Goal: Task Accomplishment & Management: Complete application form

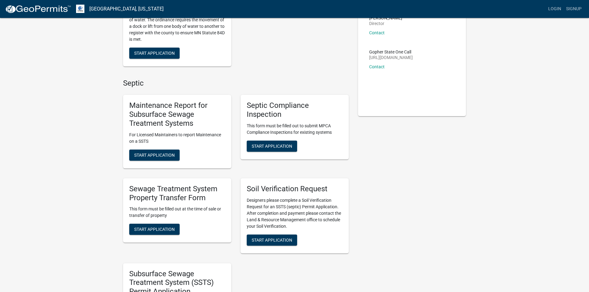
scroll to position [62, 0]
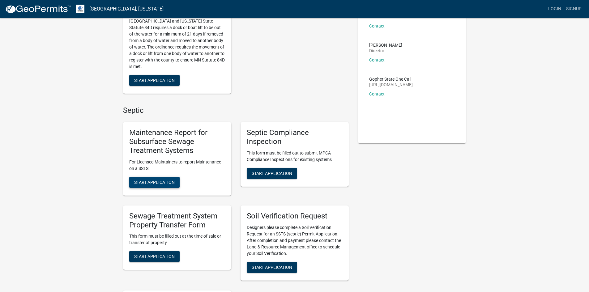
click at [147, 183] on span "Start Application" at bounding box center [154, 182] width 41 height 5
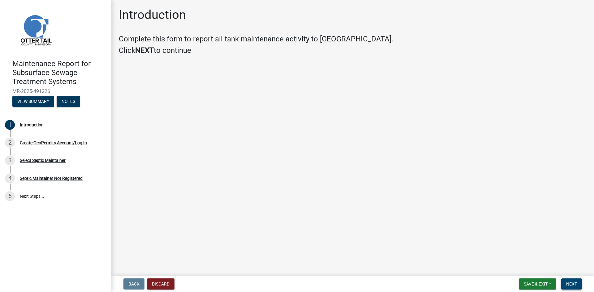
click at [570, 284] on span "Next" at bounding box center [571, 284] width 11 height 5
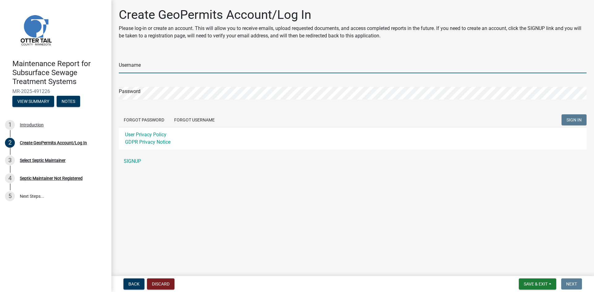
type input "DeweysSepticService"
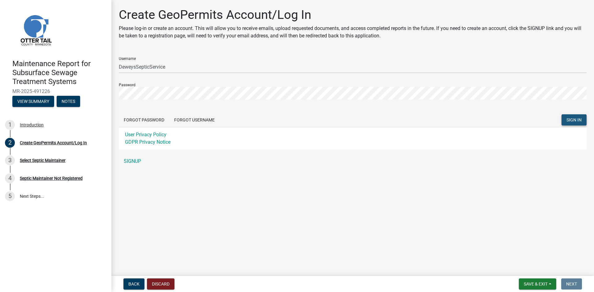
click at [567, 122] on span "SIGN IN" at bounding box center [574, 120] width 15 height 5
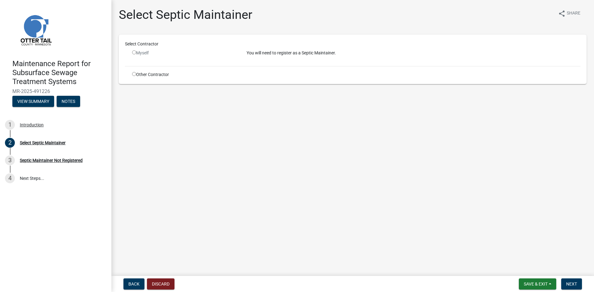
click at [134, 53] on input "radio" at bounding box center [134, 52] width 4 height 4
click at [134, 52] on input "radio" at bounding box center [134, 52] width 4 height 4
click at [133, 53] on input "radio" at bounding box center [134, 52] width 4 height 4
click at [134, 52] on input "radio" at bounding box center [134, 52] width 4 height 4
click at [299, 190] on main "Select Septic Maintainer share Share Select Contractor Myself You will need to …" at bounding box center [352, 137] width 483 height 274
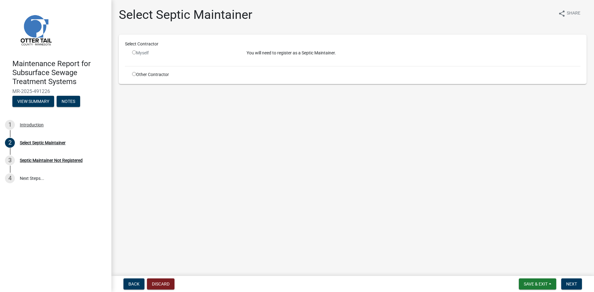
click at [133, 53] on input "radio" at bounding box center [134, 52] width 4 height 4
click at [135, 52] on input "radio" at bounding box center [134, 52] width 4 height 4
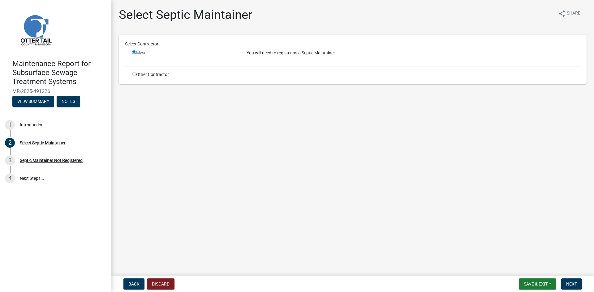
radio input "false"
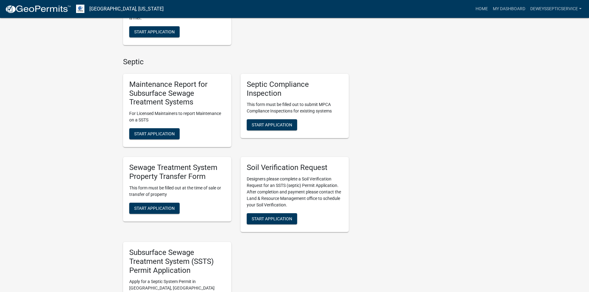
scroll to position [371, 0]
click at [158, 136] on span "Start Application" at bounding box center [154, 133] width 41 height 5
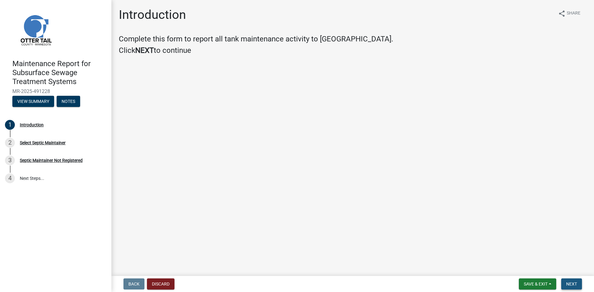
click at [572, 283] on span "Next" at bounding box center [571, 284] width 11 height 5
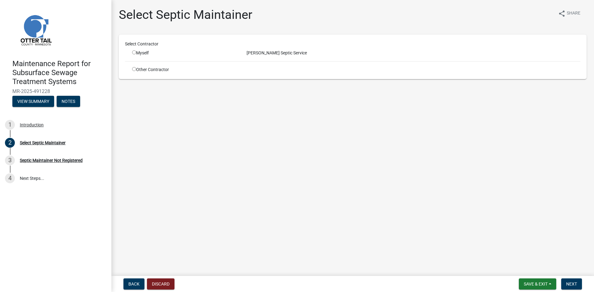
click at [134, 53] on input "radio" at bounding box center [134, 52] width 4 height 4
radio input "true"
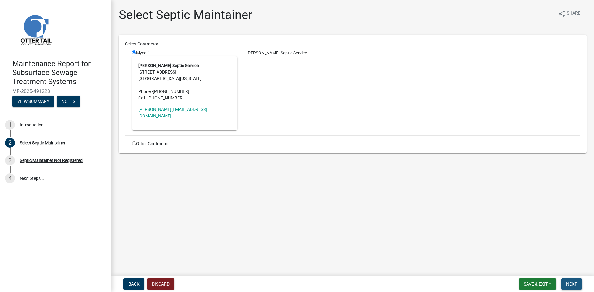
click at [570, 285] on span "Next" at bounding box center [571, 284] width 11 height 5
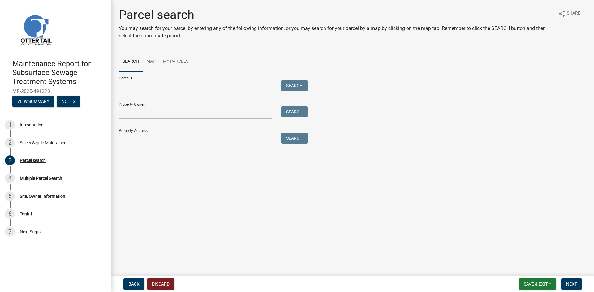
click at [135, 138] on input "Property Address:" at bounding box center [195, 139] width 153 height 13
type input "29705"
click at [289, 141] on button "Search" at bounding box center [294, 138] width 26 height 11
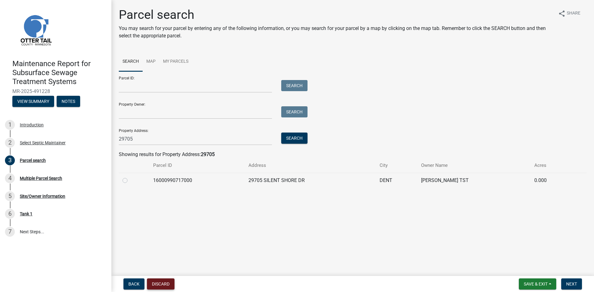
click at [169, 285] on button "Discard" at bounding box center [161, 284] width 28 height 11
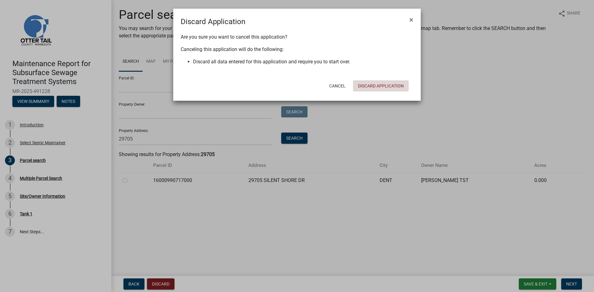
click at [377, 86] on button "Discard Application" at bounding box center [381, 85] width 56 height 11
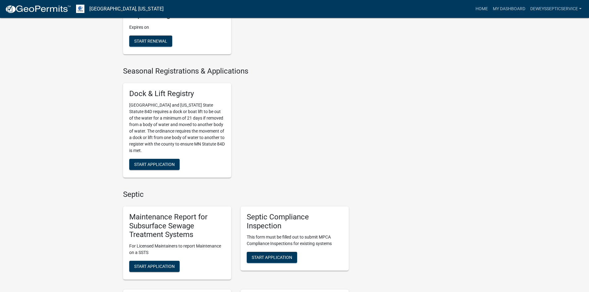
scroll to position [340, 0]
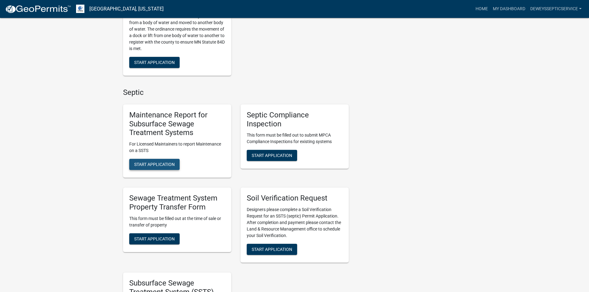
click at [152, 167] on span "Start Application" at bounding box center [154, 164] width 41 height 5
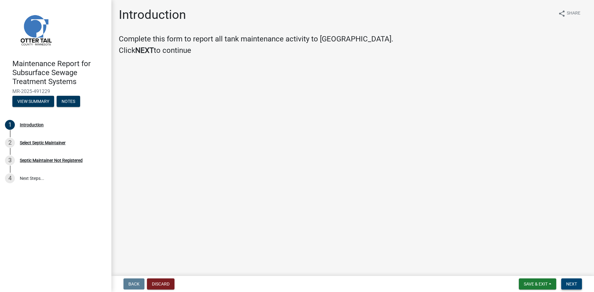
click at [573, 284] on span "Next" at bounding box center [571, 284] width 11 height 5
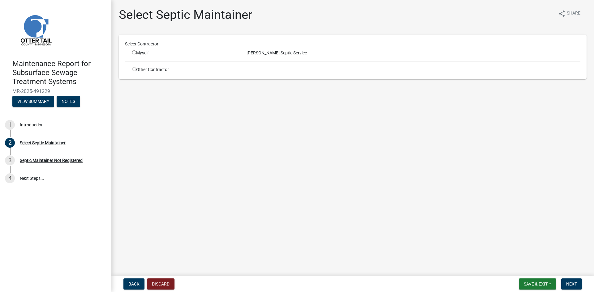
click at [136, 54] on div "Myself" at bounding box center [184, 53] width 105 height 6
click at [134, 53] on input "radio" at bounding box center [134, 52] width 4 height 4
radio input "true"
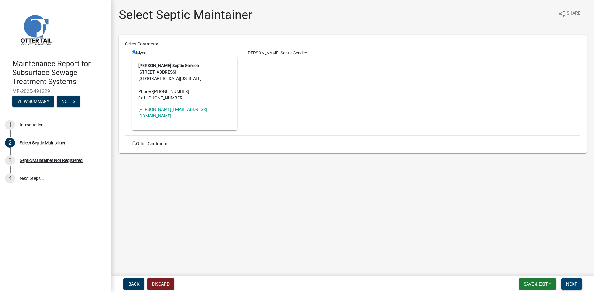
click at [569, 286] on span "Next" at bounding box center [571, 284] width 11 height 5
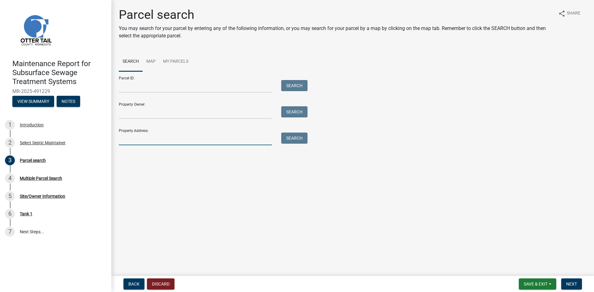
click at [128, 135] on input "Property Address:" at bounding box center [195, 139] width 153 height 13
type input "24794"
click at [289, 136] on button "Search" at bounding box center [294, 138] width 26 height 11
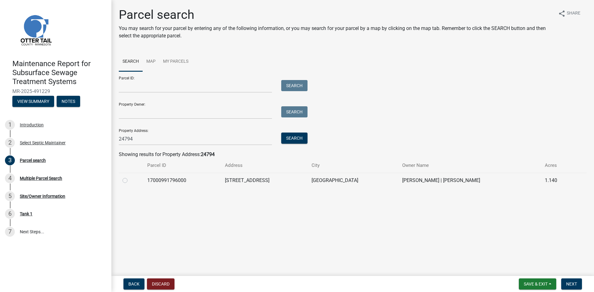
click at [130, 177] on label at bounding box center [130, 177] width 0 height 0
click at [130, 181] on input "radio" at bounding box center [132, 179] width 4 height 4
radio input "true"
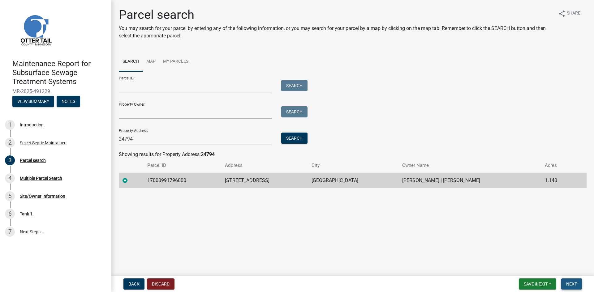
click at [576, 284] on span "Next" at bounding box center [571, 284] width 11 height 5
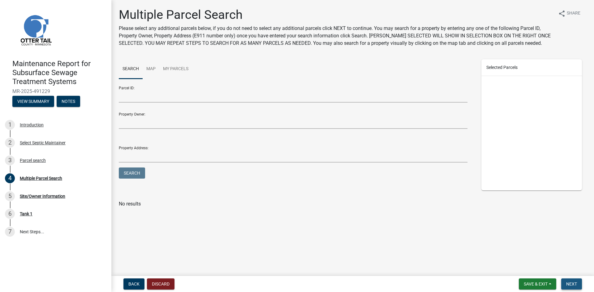
click at [576, 284] on span "Next" at bounding box center [571, 284] width 11 height 5
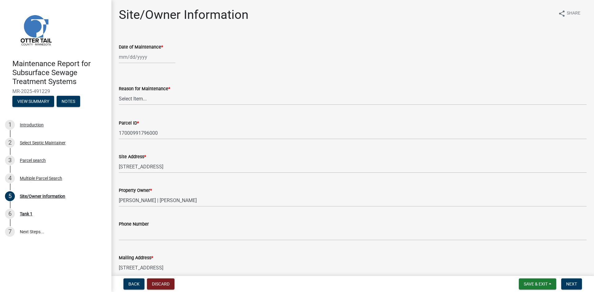
select select "10"
select select "2025"
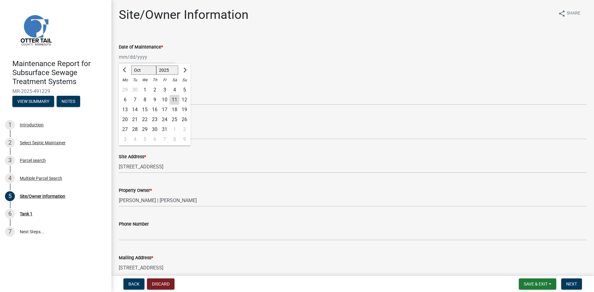
click at [134, 61] on div "[PERSON_NAME] Feb Mar Apr [PERSON_NAME][DATE] Oct Nov [DATE] 1526 1527 1528 152…" at bounding box center [147, 57] width 57 height 13
click at [123, 99] on div "6" at bounding box center [125, 100] width 10 height 10
type input "[DATE]"
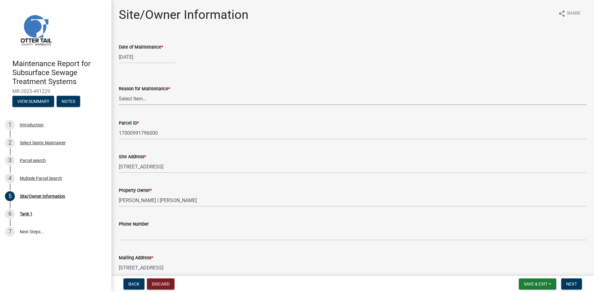
click at [127, 101] on select "Select Item... Called Routine Other" at bounding box center [353, 99] width 468 height 13
click at [119, 93] on select "Select Item... Called Routine Other" at bounding box center [353, 99] width 468 height 13
select select "3ac72b63-7b21-42e4-8192-806faae7a4f1"
click at [576, 281] on button "Next" at bounding box center [571, 284] width 21 height 11
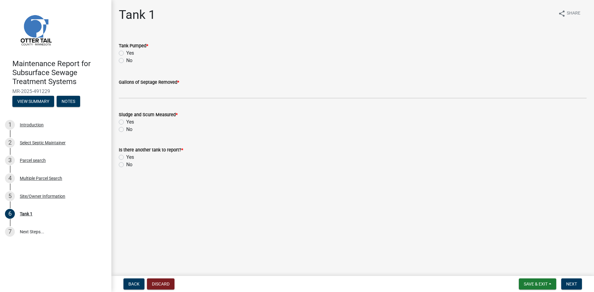
click at [126, 55] on label "Yes" at bounding box center [130, 53] width 8 height 7
click at [126, 54] on input "Yes" at bounding box center [128, 52] width 4 height 4
radio input "true"
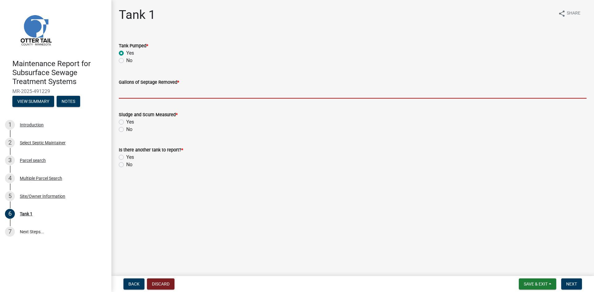
click at [123, 89] on input "Gallons of Septage Removed *" at bounding box center [353, 92] width 468 height 13
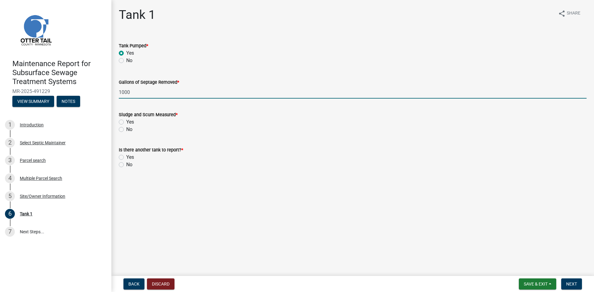
type input "1000"
click at [126, 129] on label "No" at bounding box center [129, 129] width 6 height 7
click at [126, 129] on input "No" at bounding box center [128, 128] width 4 height 4
radio input "true"
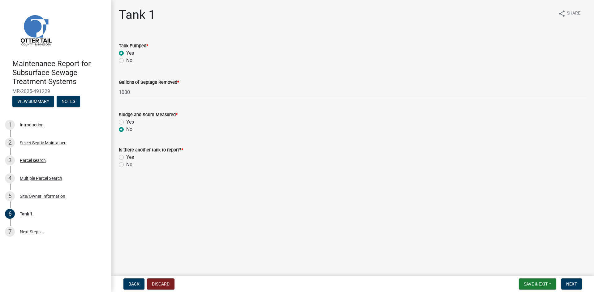
drag, startPoint x: 122, startPoint y: 164, endPoint x: 141, endPoint y: 169, distance: 19.7
click at [126, 165] on label "No" at bounding box center [129, 164] width 6 height 7
click at [126, 165] on input "No" at bounding box center [128, 163] width 4 height 4
radio input "true"
click at [569, 287] on span "Next" at bounding box center [571, 284] width 11 height 5
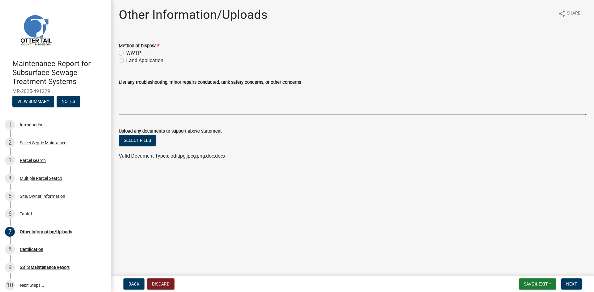
click at [148, 57] on label "Land Application" at bounding box center [144, 60] width 37 height 7
click at [130, 57] on input "Land Application" at bounding box center [128, 59] width 4 height 4
radio input "true"
click at [572, 283] on span "Next" at bounding box center [571, 284] width 11 height 5
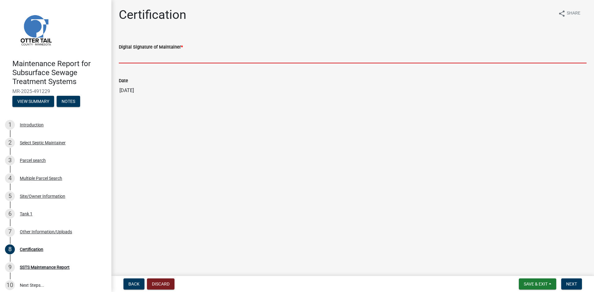
click at [184, 58] on input "Digital Signature of Maintainer *" at bounding box center [353, 57] width 468 height 13
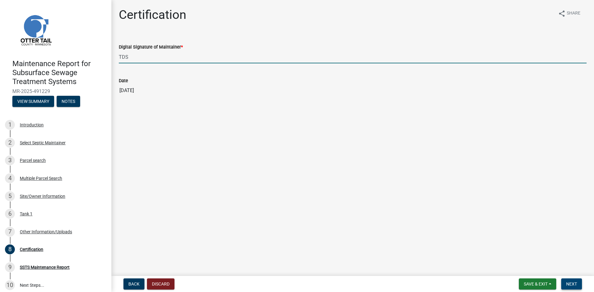
type input "TDS"
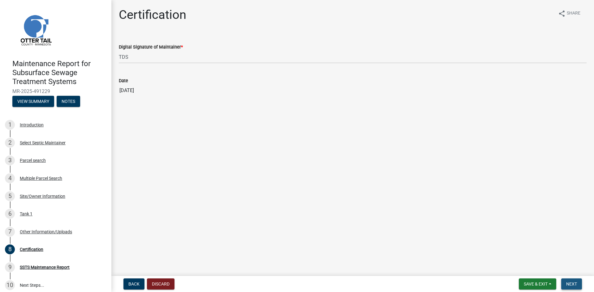
click at [574, 284] on span "Next" at bounding box center [571, 284] width 11 height 5
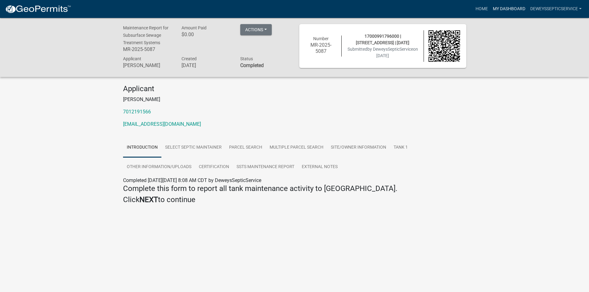
click at [499, 8] on link "My Dashboard" at bounding box center [509, 9] width 37 height 12
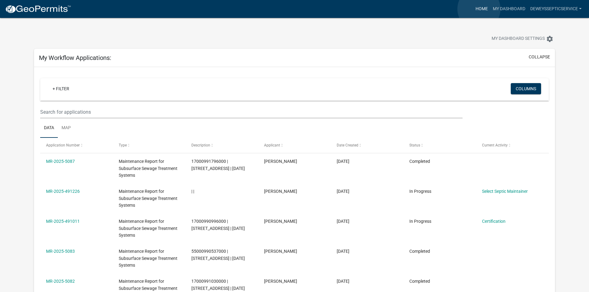
click at [479, 9] on link "Home" at bounding box center [481, 9] width 17 height 12
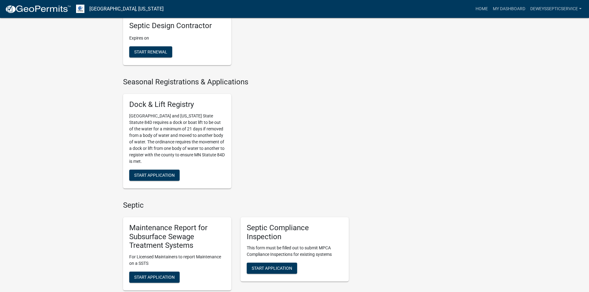
scroll to position [309, 0]
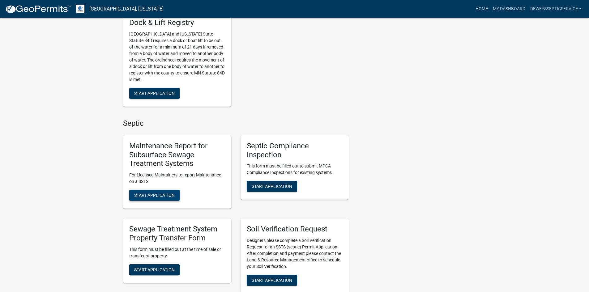
click at [150, 198] on span "Start Application" at bounding box center [154, 195] width 41 height 5
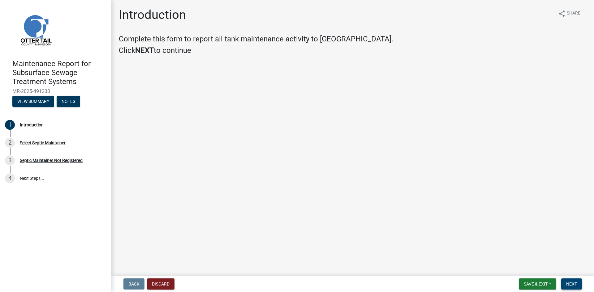
click at [568, 283] on span "Next" at bounding box center [571, 284] width 11 height 5
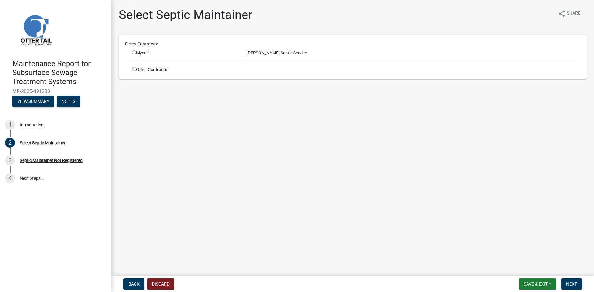
click at [135, 53] on input "radio" at bounding box center [134, 52] width 4 height 4
radio input "true"
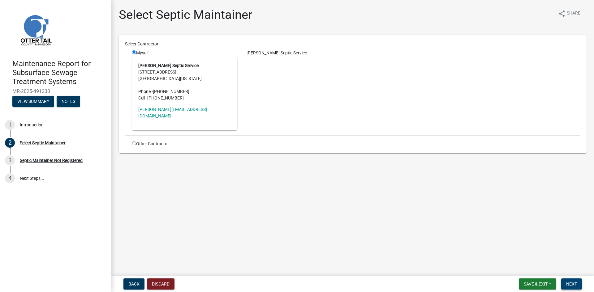
click at [571, 285] on span "Next" at bounding box center [571, 284] width 11 height 5
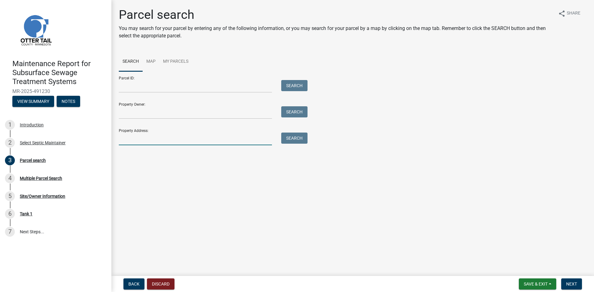
click at [170, 141] on input "Property Address:" at bounding box center [195, 139] width 153 height 13
type input "46577"
click at [290, 140] on button "Search" at bounding box center [294, 138] width 26 height 11
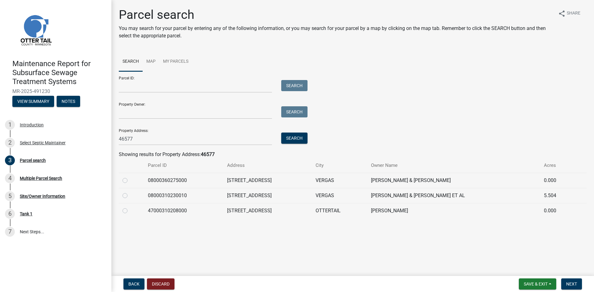
click at [130, 192] on label at bounding box center [130, 192] width 0 height 0
click at [130, 195] on input "radio" at bounding box center [132, 194] width 4 height 4
radio input "true"
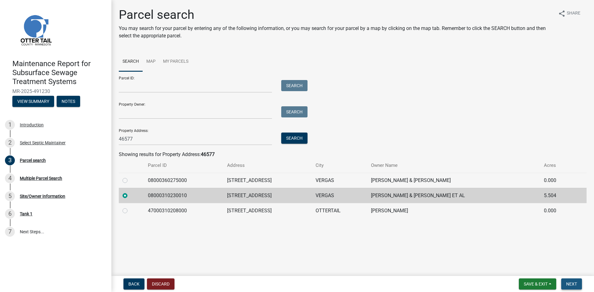
click at [568, 285] on span "Next" at bounding box center [571, 284] width 11 height 5
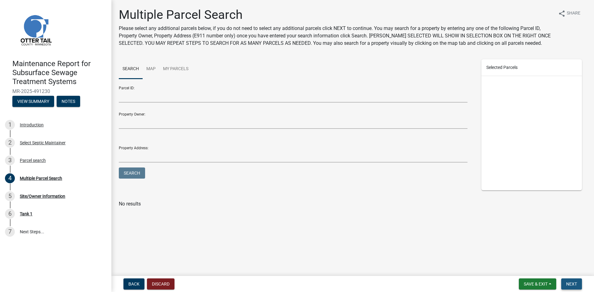
click at [568, 284] on span "Next" at bounding box center [571, 284] width 11 height 5
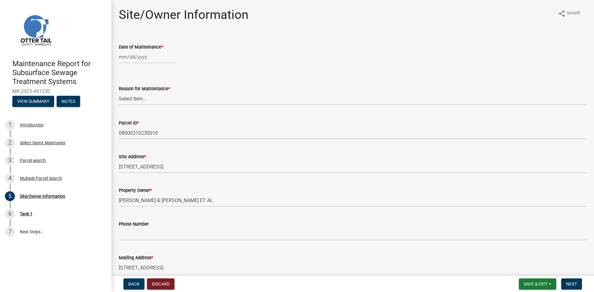
click at [153, 59] on div at bounding box center [147, 57] width 57 height 13
select select "10"
select select "2025"
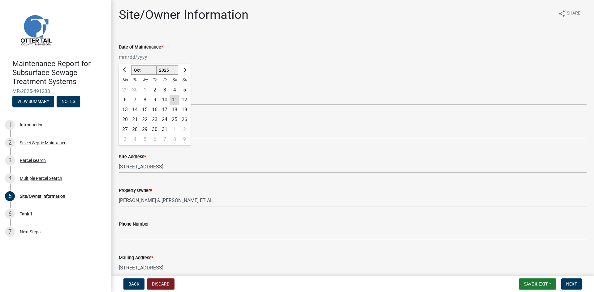
click at [125, 100] on div "6" at bounding box center [125, 100] width 10 height 10
type input "[DATE]"
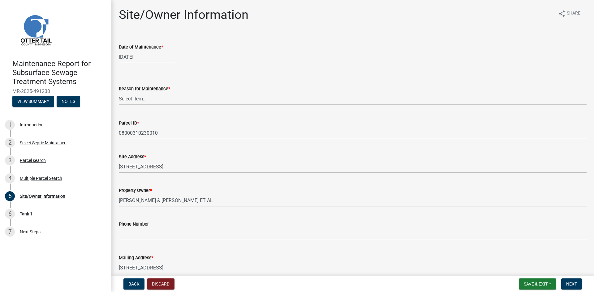
click at [126, 98] on select "Select Item... Called Routine Other" at bounding box center [353, 99] width 468 height 13
click at [119, 93] on select "Select Item... Called Routine Other" at bounding box center [353, 99] width 468 height 13
select select "3ac72b63-7b21-42e4-8192-806faae7a4f1"
click at [571, 283] on span "Next" at bounding box center [571, 284] width 11 height 5
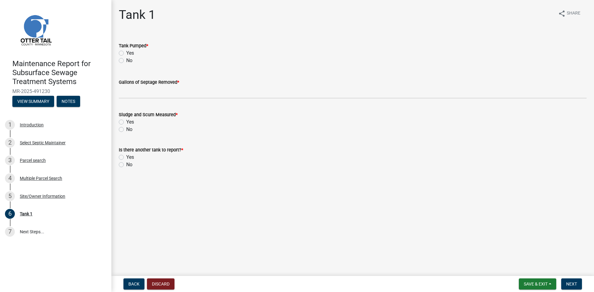
click at [126, 54] on label "Yes" at bounding box center [130, 53] width 8 height 7
click at [126, 54] on input "Yes" at bounding box center [128, 52] width 4 height 4
radio input "true"
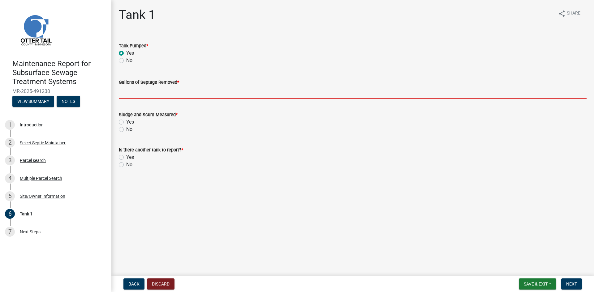
click at [127, 89] on input "Gallons of Septage Removed *" at bounding box center [353, 92] width 468 height 13
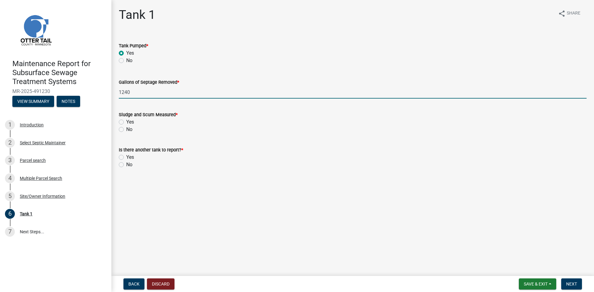
type input "1240"
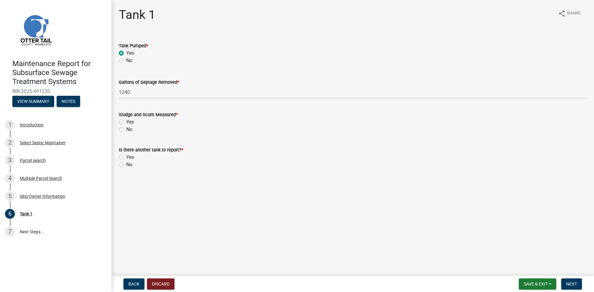
click at [126, 129] on label "No" at bounding box center [129, 129] width 6 height 7
click at [126, 129] on input "No" at bounding box center [128, 128] width 4 height 4
radio input "true"
drag, startPoint x: 123, startPoint y: 165, endPoint x: 236, endPoint y: 188, distance: 116.1
click at [126, 165] on label "No" at bounding box center [129, 164] width 6 height 7
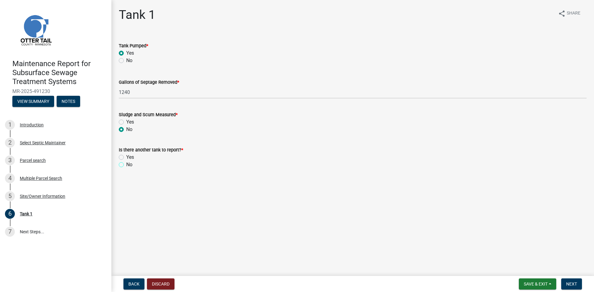
click at [126, 165] on input "No" at bounding box center [128, 163] width 4 height 4
radio input "true"
click at [569, 284] on span "Next" at bounding box center [571, 284] width 11 height 5
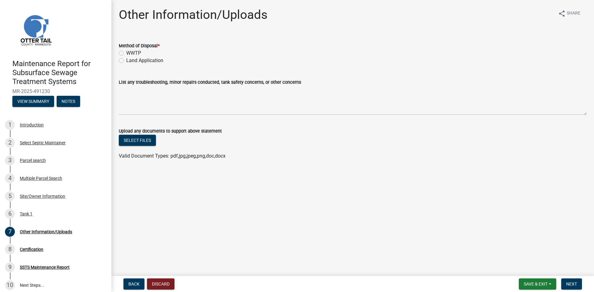
click at [145, 61] on label "Land Application" at bounding box center [144, 60] width 37 height 7
click at [130, 61] on input "Land Application" at bounding box center [128, 59] width 4 height 4
radio input "true"
click at [567, 284] on span "Next" at bounding box center [571, 284] width 11 height 5
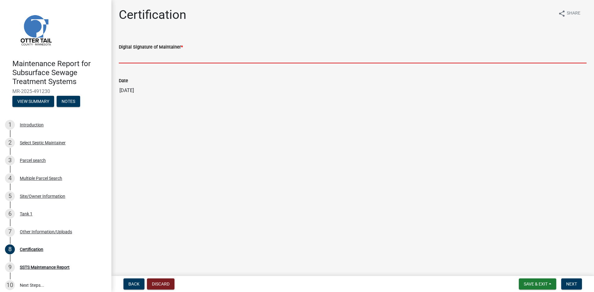
click at [196, 60] on input "Digital Signature of Maintainer *" at bounding box center [353, 57] width 468 height 13
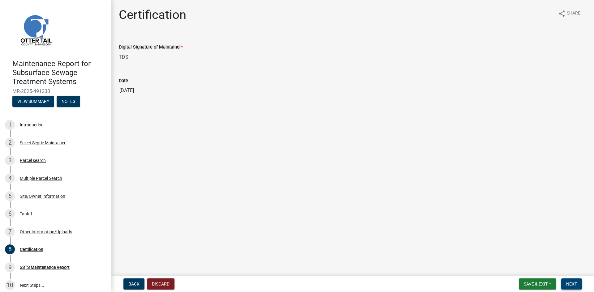
type input "TDS"
click at [574, 284] on span "Next" at bounding box center [571, 284] width 11 height 5
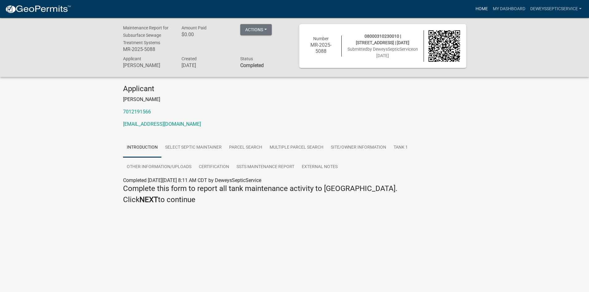
click at [476, 10] on link "Home" at bounding box center [481, 9] width 17 height 12
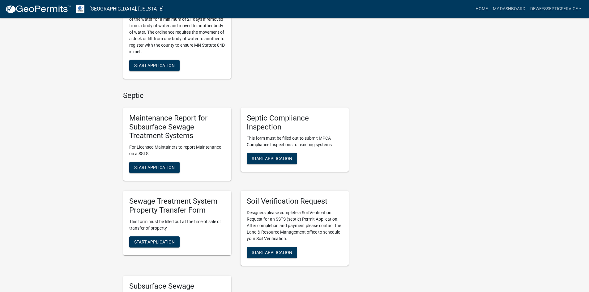
scroll to position [340, 0]
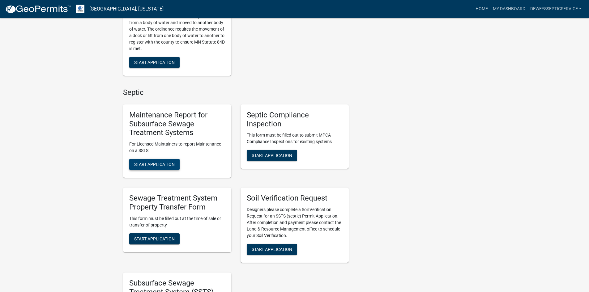
click at [153, 167] on span "Start Application" at bounding box center [154, 164] width 41 height 5
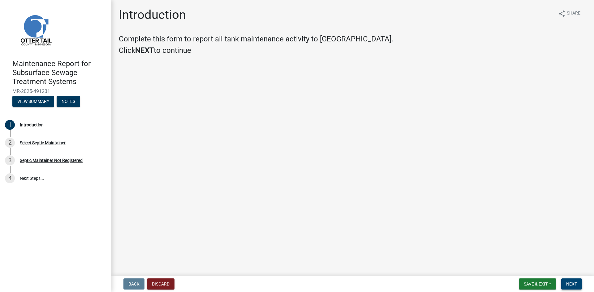
click at [573, 282] on span "Next" at bounding box center [571, 284] width 11 height 5
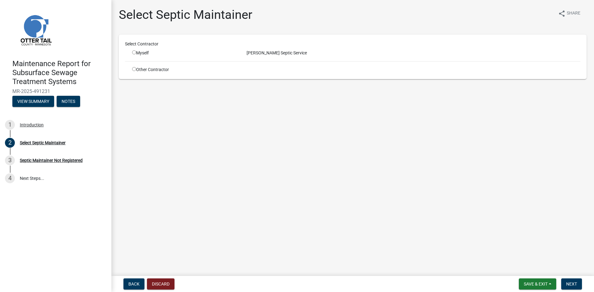
click at [136, 52] on input "radio" at bounding box center [134, 52] width 4 height 4
radio input "true"
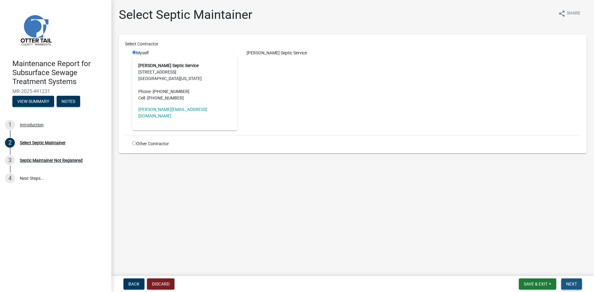
click at [572, 286] on span "Next" at bounding box center [571, 284] width 11 height 5
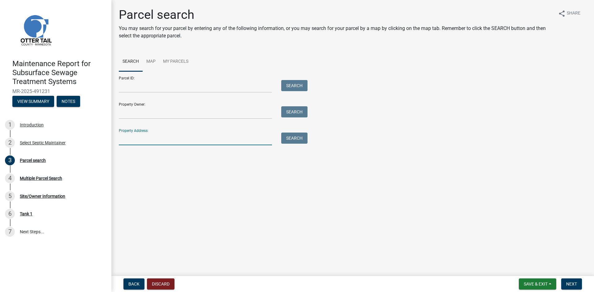
click at [167, 141] on input "Property Address:" at bounding box center [195, 139] width 153 height 13
type input "49685"
click at [290, 139] on button "Search" at bounding box center [294, 138] width 26 height 11
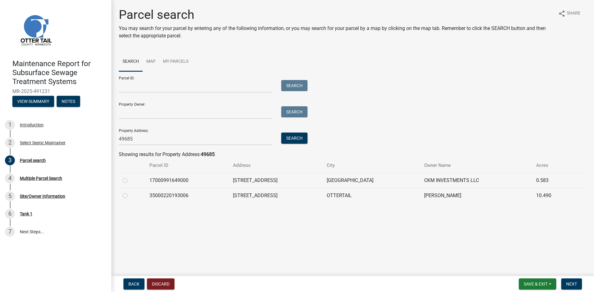
click at [130, 177] on label at bounding box center [130, 177] width 0 height 0
click at [130, 181] on input "radio" at bounding box center [132, 179] width 4 height 4
radio input "true"
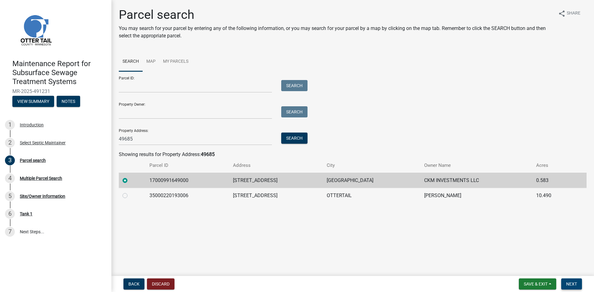
click at [568, 283] on span "Next" at bounding box center [571, 284] width 11 height 5
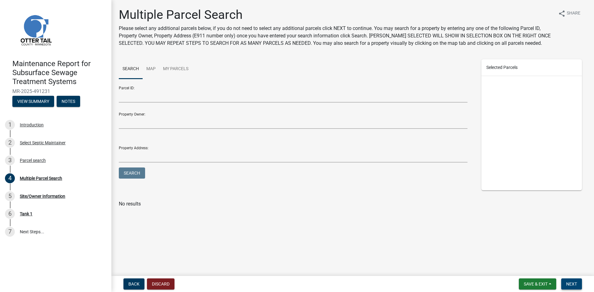
click at [568, 283] on span "Next" at bounding box center [571, 284] width 11 height 5
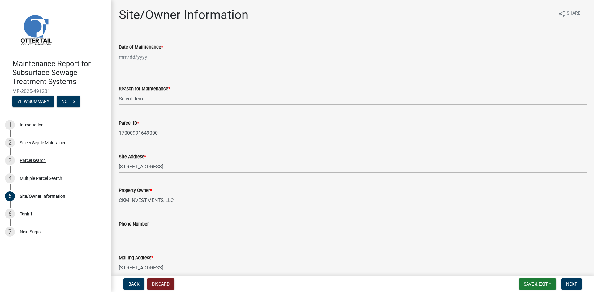
select select "10"
select select "2025"
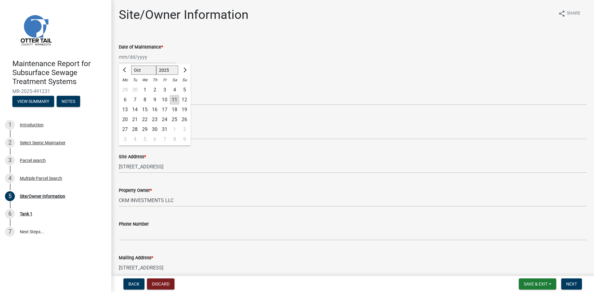
click at [151, 57] on div "[PERSON_NAME] Feb Mar Apr [PERSON_NAME][DATE] Oct Nov [DATE] 1526 1527 1528 152…" at bounding box center [147, 57] width 57 height 13
click at [125, 101] on div "6" at bounding box center [125, 100] width 10 height 10
type input "[DATE]"
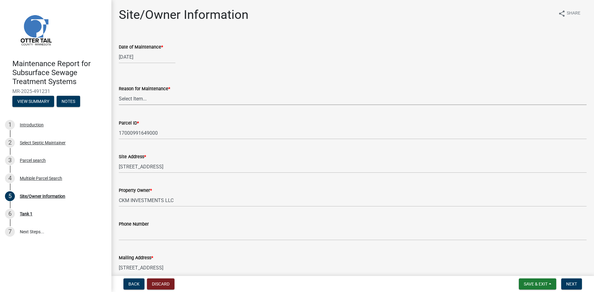
click at [127, 97] on select "Select Item... Called Routine Other" at bounding box center [353, 99] width 468 height 13
click at [119, 93] on select "Select Item... Called Routine Other" at bounding box center [353, 99] width 468 height 13
select select "3ac72b63-7b21-42e4-8192-806faae7a4f1"
click at [567, 283] on span "Next" at bounding box center [571, 284] width 11 height 5
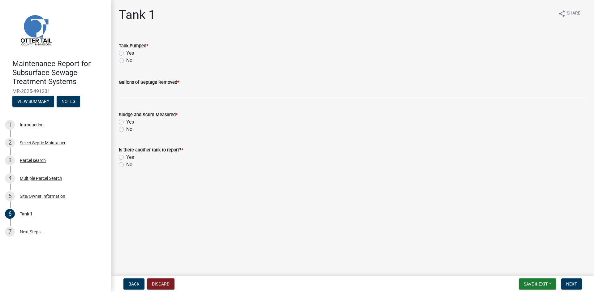
click at [126, 52] on label "Yes" at bounding box center [130, 53] width 8 height 7
click at [126, 52] on input "Yes" at bounding box center [128, 52] width 4 height 4
radio input "true"
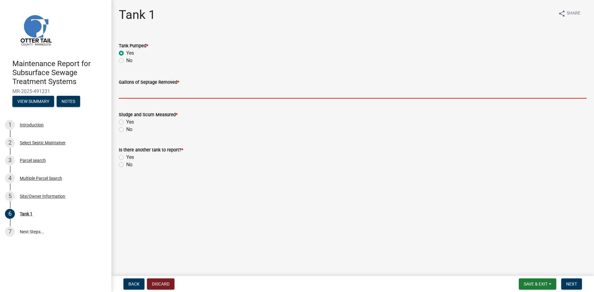
click at [129, 93] on input "Gallons of Septage Removed *" at bounding box center [353, 92] width 468 height 13
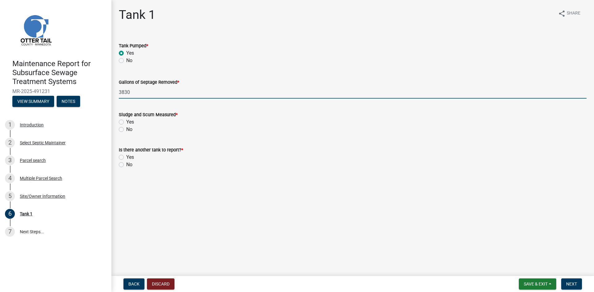
type input "3830"
click at [126, 130] on label "No" at bounding box center [129, 129] width 6 height 7
click at [126, 130] on input "No" at bounding box center [128, 128] width 4 height 4
radio input "true"
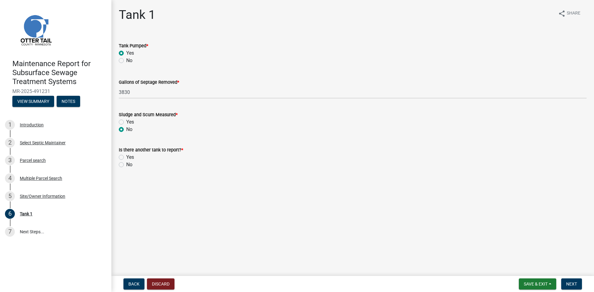
drag, startPoint x: 121, startPoint y: 164, endPoint x: 147, endPoint y: 166, distance: 25.7
click at [126, 164] on label "No" at bounding box center [129, 164] width 6 height 7
click at [126, 164] on input "No" at bounding box center [128, 163] width 4 height 4
radio input "true"
click at [571, 285] on span "Next" at bounding box center [571, 284] width 11 height 5
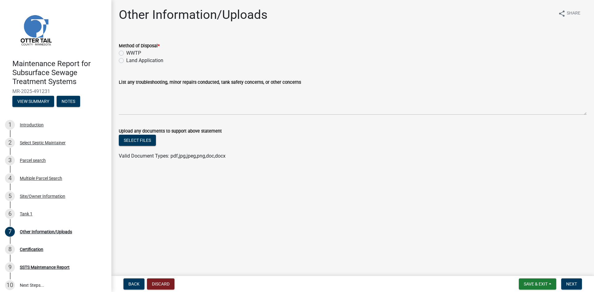
click at [151, 58] on label "Land Application" at bounding box center [144, 60] width 37 height 7
click at [130, 58] on input "Land Application" at bounding box center [128, 59] width 4 height 4
radio input "true"
click at [573, 281] on button "Next" at bounding box center [571, 284] width 21 height 11
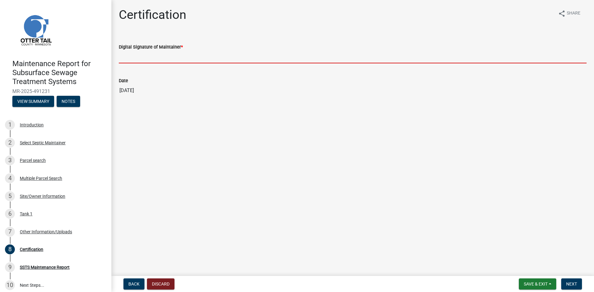
click at [137, 56] on input "Digital Signature of Maintainer *" at bounding box center [353, 57] width 468 height 13
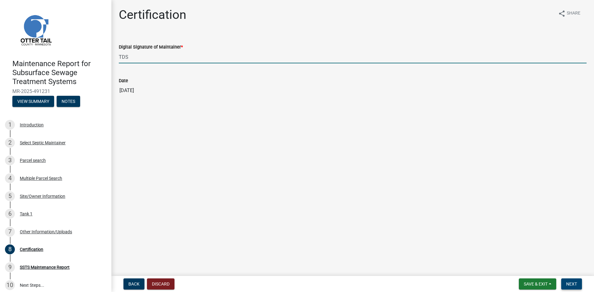
type input "TDS"
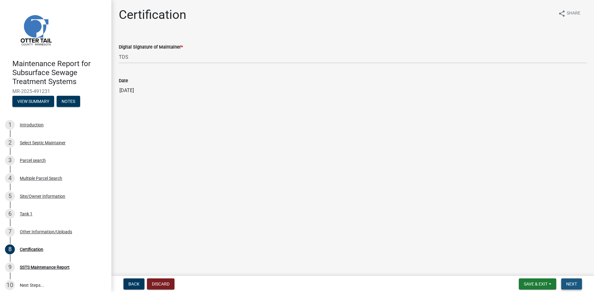
click at [569, 284] on span "Next" at bounding box center [571, 284] width 11 height 5
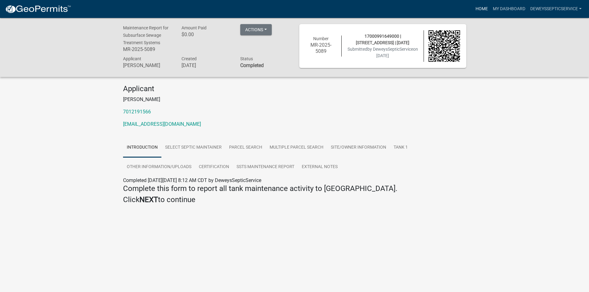
click at [480, 8] on link "Home" at bounding box center [481, 9] width 17 height 12
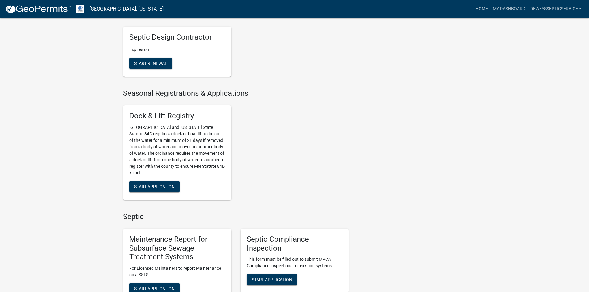
scroll to position [309, 0]
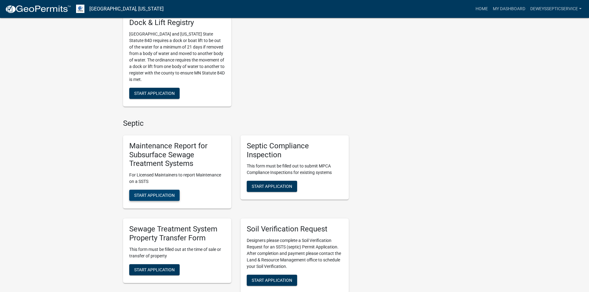
click at [159, 198] on span "Start Application" at bounding box center [154, 195] width 41 height 5
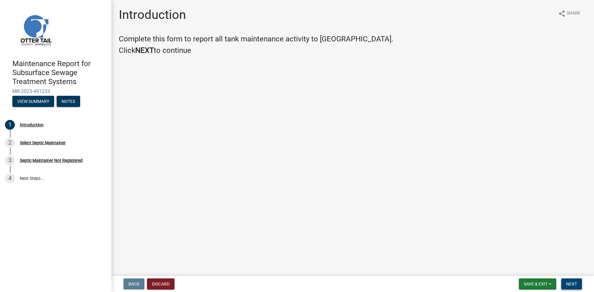
click at [564, 282] on button "Next" at bounding box center [571, 284] width 21 height 11
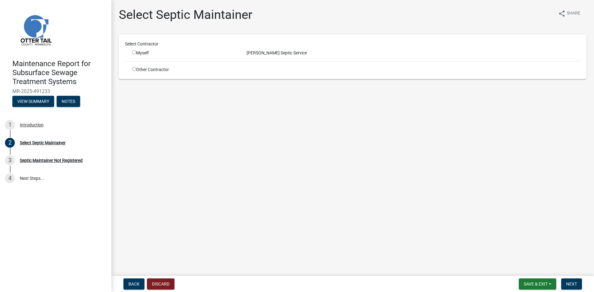
click at [133, 53] on input "radio" at bounding box center [134, 52] width 4 height 4
radio input "true"
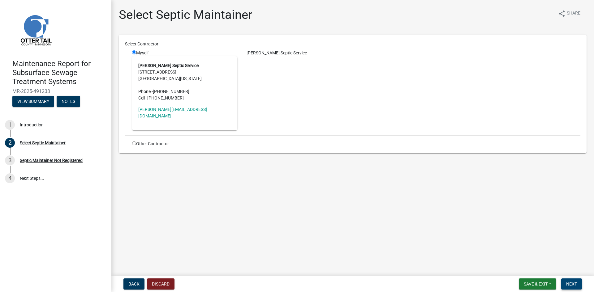
click at [573, 282] on span "Next" at bounding box center [571, 284] width 11 height 5
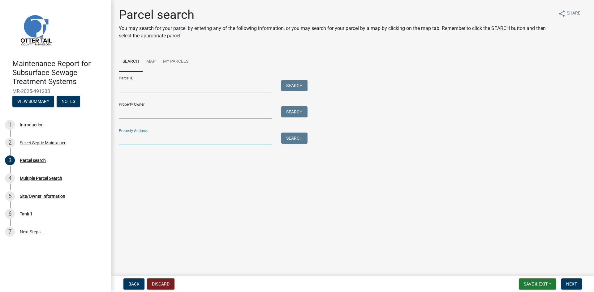
click at [127, 142] on input "Property Address:" at bounding box center [195, 139] width 153 height 13
type input "26186"
click at [288, 140] on button "Search" at bounding box center [294, 138] width 26 height 11
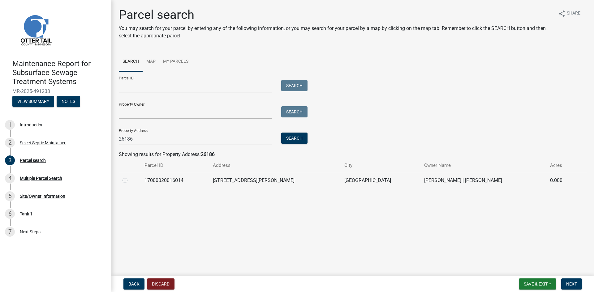
click at [130, 177] on label at bounding box center [130, 177] width 0 height 0
click at [130, 181] on input "radio" at bounding box center [132, 179] width 4 height 4
radio input "true"
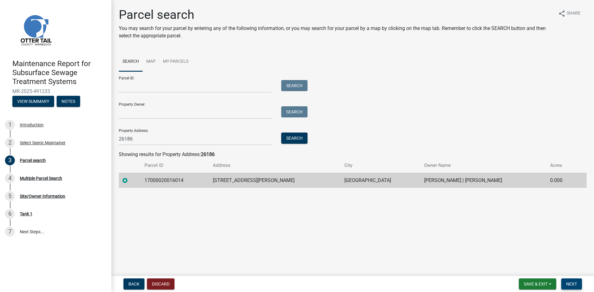
click at [575, 284] on span "Next" at bounding box center [571, 284] width 11 height 5
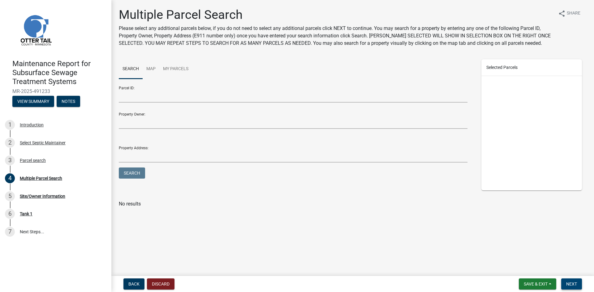
click at [575, 284] on span "Next" at bounding box center [571, 284] width 11 height 5
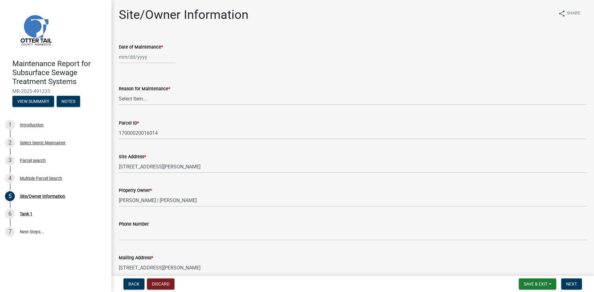
click at [129, 64] on wm-data-entity-input "Date of Maintenance *" at bounding box center [353, 52] width 468 height 34
click at [131, 60] on div at bounding box center [147, 57] width 57 height 13
select select "10"
select select "2025"
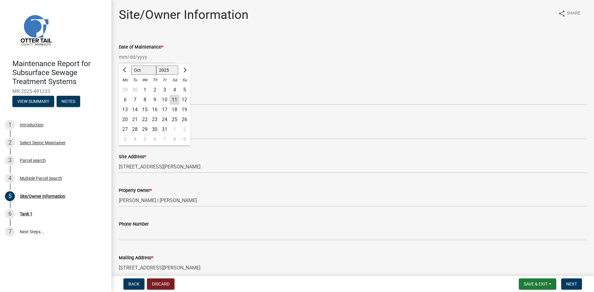
click at [134, 99] on div "7" at bounding box center [135, 100] width 10 height 10
type input "[DATE]"
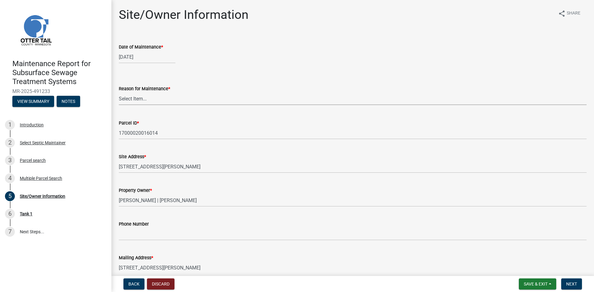
click at [134, 99] on select "Select Item... Called Routine Other" at bounding box center [353, 99] width 468 height 13
click at [119, 93] on select "Select Item... Called Routine Other" at bounding box center [353, 99] width 468 height 13
select select "3ac72b63-7b21-42e4-8192-806faae7a4f1"
click at [575, 283] on span "Next" at bounding box center [571, 284] width 11 height 5
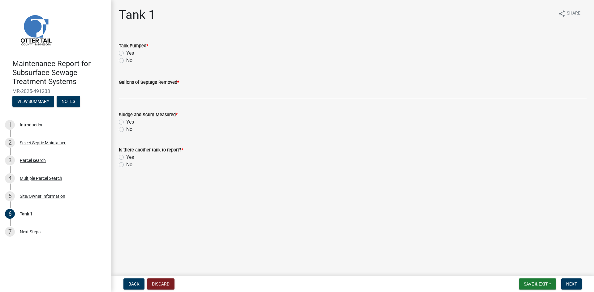
click at [126, 53] on label "Yes" at bounding box center [130, 53] width 8 height 7
click at [126, 53] on input "Yes" at bounding box center [128, 52] width 4 height 4
radio input "true"
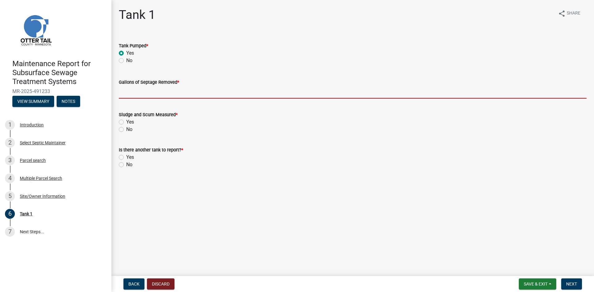
click at [128, 94] on input "Gallons of Septage Removed *" at bounding box center [353, 92] width 468 height 13
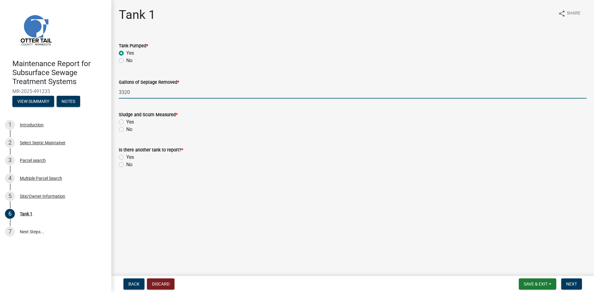
type input "3320"
click at [126, 130] on label "No" at bounding box center [129, 129] width 6 height 7
click at [126, 130] on input "No" at bounding box center [128, 128] width 4 height 4
radio input "true"
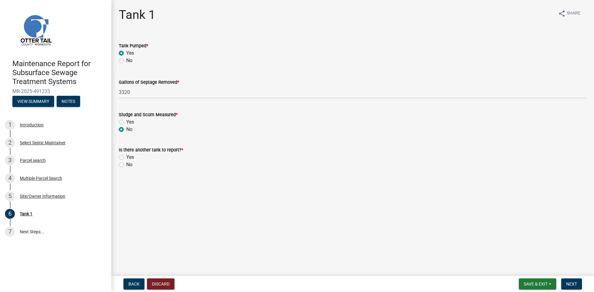
click at [126, 164] on label "No" at bounding box center [129, 164] width 6 height 7
click at [126, 164] on input "No" at bounding box center [128, 163] width 4 height 4
radio input "true"
click at [566, 283] on span "Next" at bounding box center [571, 284] width 11 height 5
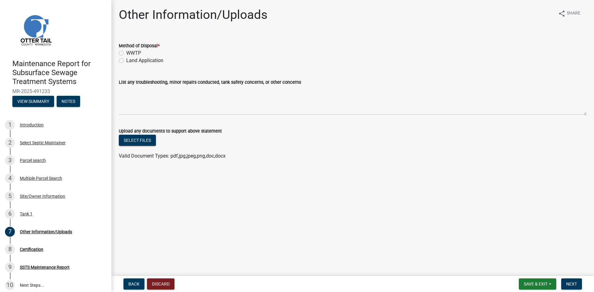
click at [134, 59] on label "Land Application" at bounding box center [144, 60] width 37 height 7
click at [130, 59] on input "Land Application" at bounding box center [128, 59] width 4 height 4
radio input "true"
click at [570, 281] on button "Next" at bounding box center [571, 284] width 21 height 11
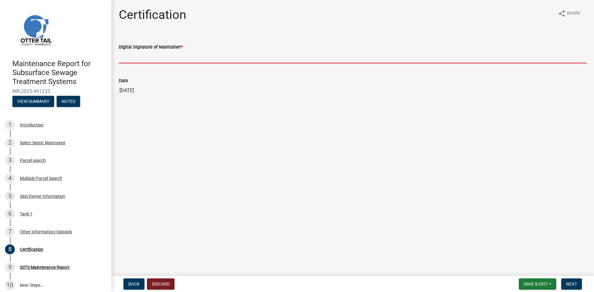
click at [205, 57] on input "Digital Signature of Maintainer *" at bounding box center [353, 57] width 468 height 13
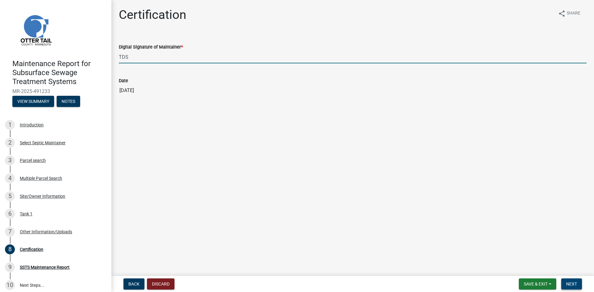
type input "TDS"
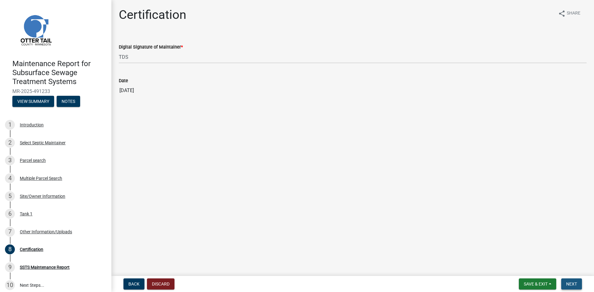
click at [568, 282] on span "Next" at bounding box center [571, 284] width 11 height 5
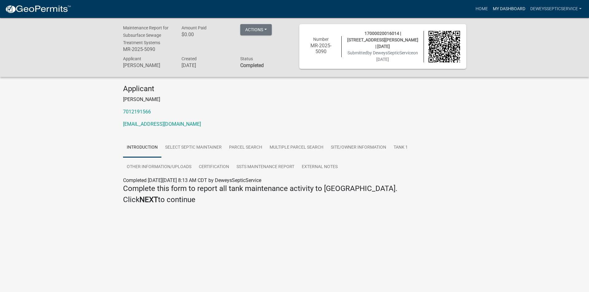
click at [505, 9] on link "My Dashboard" at bounding box center [509, 9] width 37 height 12
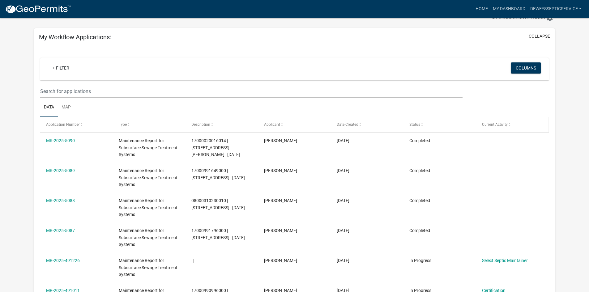
scroll to position [31, 0]
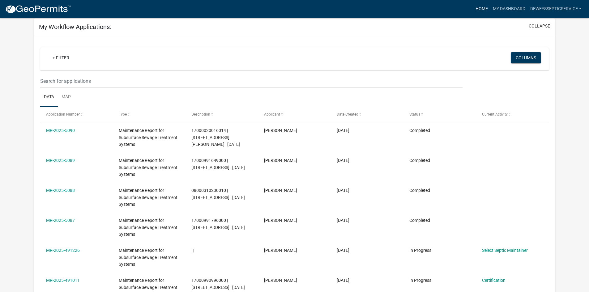
click at [480, 10] on link "Home" at bounding box center [481, 9] width 17 height 12
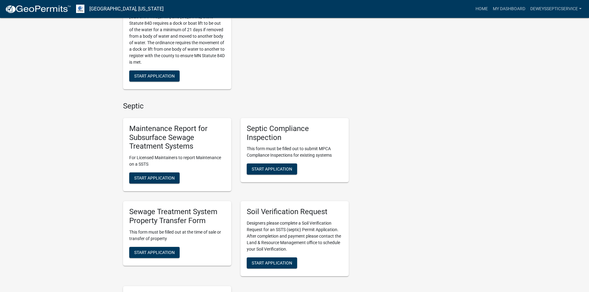
scroll to position [340, 0]
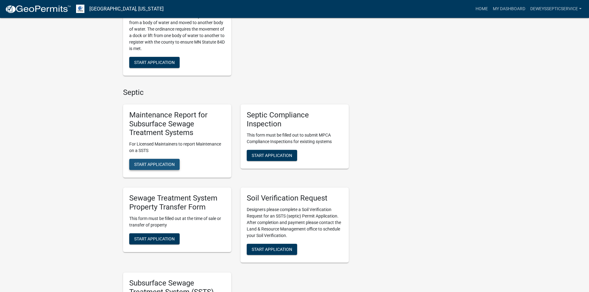
click at [162, 167] on span "Start Application" at bounding box center [154, 164] width 41 height 5
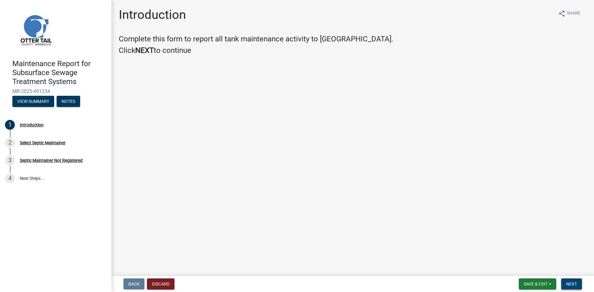
click at [576, 284] on span "Next" at bounding box center [571, 284] width 11 height 5
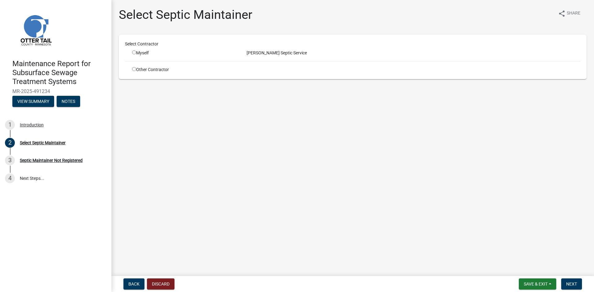
click at [134, 52] on input "radio" at bounding box center [134, 52] width 4 height 4
radio input "true"
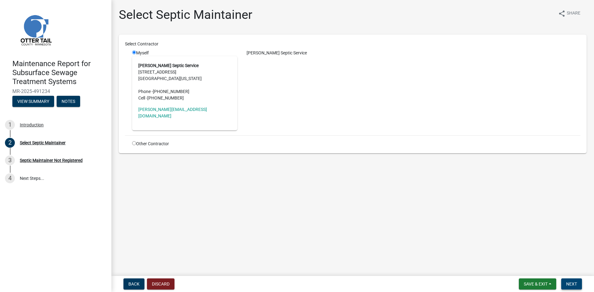
click at [571, 282] on span "Next" at bounding box center [571, 284] width 11 height 5
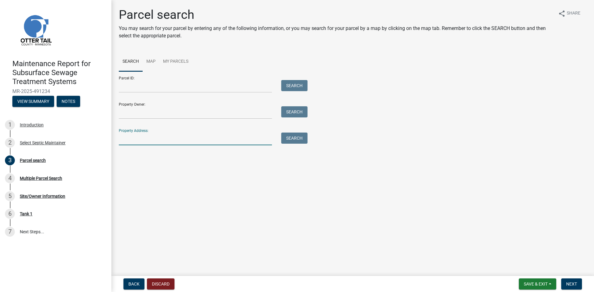
click at [143, 140] on input "Property Address:" at bounding box center [195, 139] width 153 height 13
type input "51396"
click at [290, 137] on button "Search" at bounding box center [294, 138] width 26 height 11
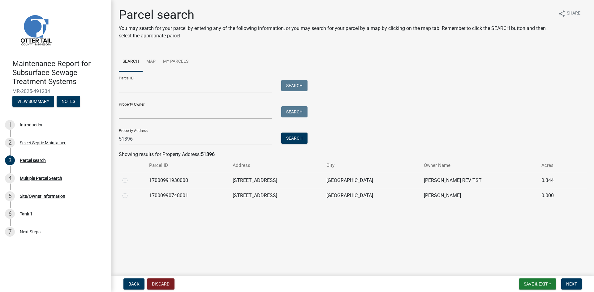
click at [130, 192] on label at bounding box center [130, 192] width 0 height 0
click at [130, 194] on input "radio" at bounding box center [132, 194] width 4 height 4
radio input "true"
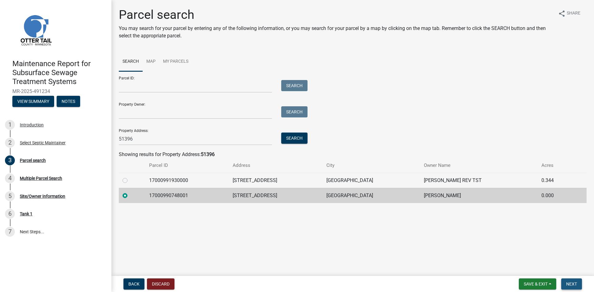
click at [569, 286] on span "Next" at bounding box center [571, 284] width 11 height 5
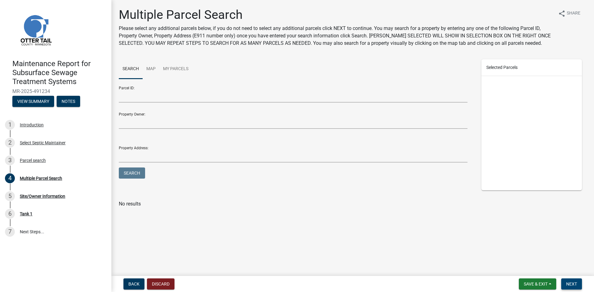
click at [569, 286] on span "Next" at bounding box center [571, 284] width 11 height 5
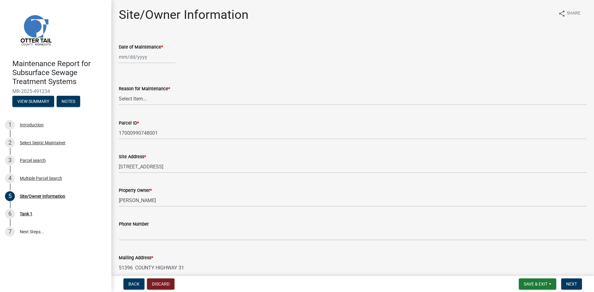
click at [141, 60] on div at bounding box center [147, 57] width 57 height 13
select select "10"
select select "2025"
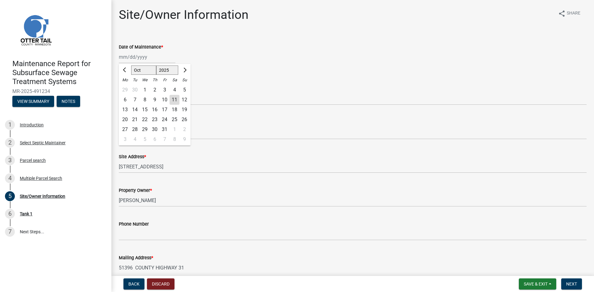
click at [144, 98] on div "8" at bounding box center [145, 100] width 10 height 10
type input "[DATE]"
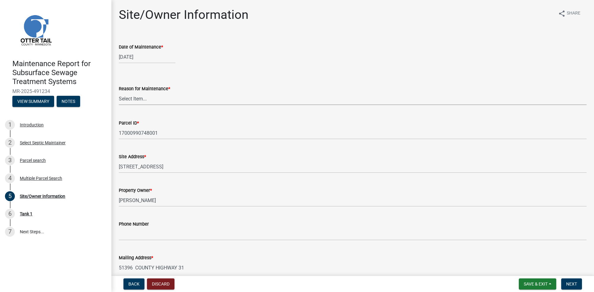
click at [143, 99] on select "Select Item... Called Routine Other" at bounding box center [353, 99] width 468 height 13
click at [119, 93] on select "Select Item... Called Routine Other" at bounding box center [353, 99] width 468 height 13
select select "3ac72b63-7b21-42e4-8192-806faae7a4f1"
click at [569, 284] on span "Next" at bounding box center [571, 284] width 11 height 5
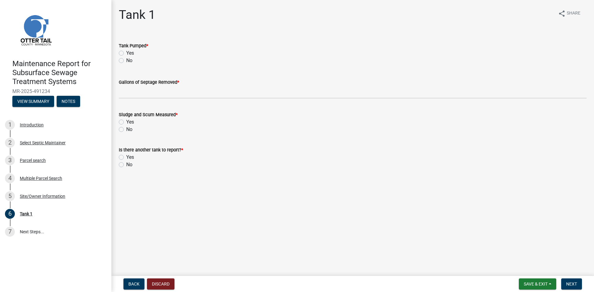
click at [126, 54] on label "Yes" at bounding box center [130, 53] width 8 height 7
click at [126, 54] on input "Yes" at bounding box center [128, 52] width 4 height 4
radio input "true"
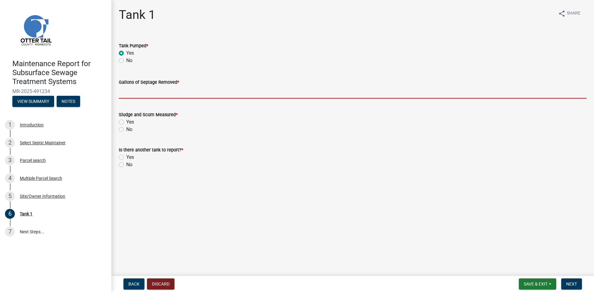
click at [128, 93] on input "Gallons of Septage Removed *" at bounding box center [353, 92] width 468 height 13
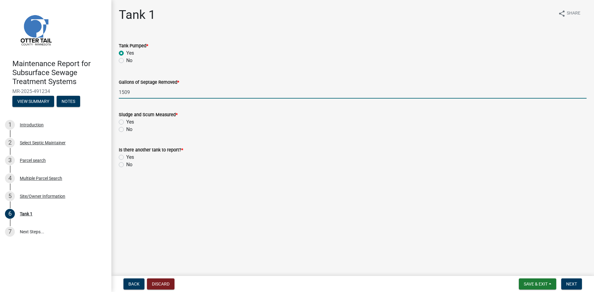
type input "1509"
click at [126, 131] on label "No" at bounding box center [129, 129] width 6 height 7
click at [126, 130] on input "No" at bounding box center [128, 128] width 4 height 4
radio input "true"
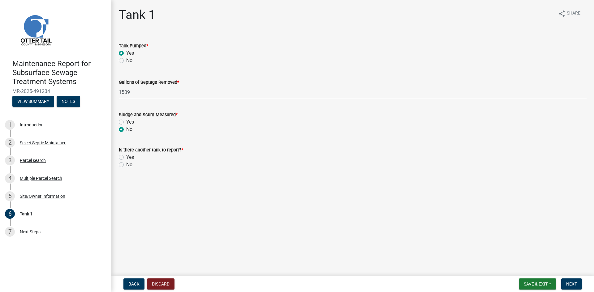
click at [126, 166] on label "No" at bounding box center [129, 164] width 6 height 7
click at [126, 165] on input "No" at bounding box center [128, 163] width 4 height 4
radio input "true"
click at [565, 283] on button "Next" at bounding box center [571, 284] width 21 height 11
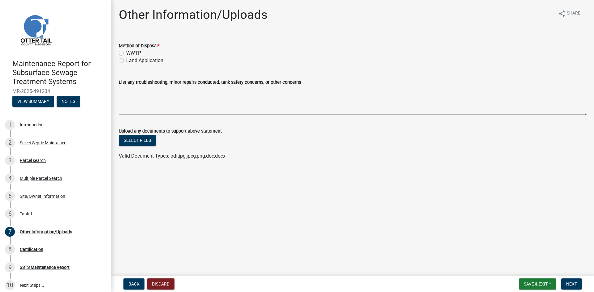
click at [138, 62] on label "Land Application" at bounding box center [144, 60] width 37 height 7
click at [130, 61] on input "Land Application" at bounding box center [128, 59] width 4 height 4
radio input "true"
click at [569, 283] on span "Next" at bounding box center [571, 284] width 11 height 5
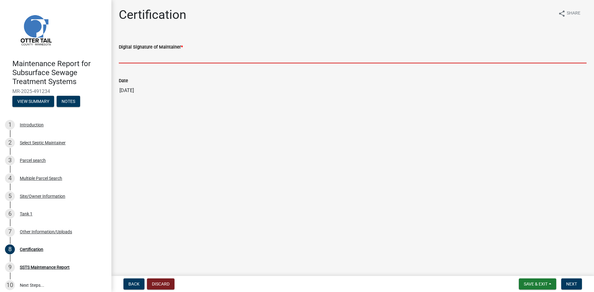
click at [183, 57] on input "Digital Signature of Maintainer *" at bounding box center [353, 57] width 468 height 13
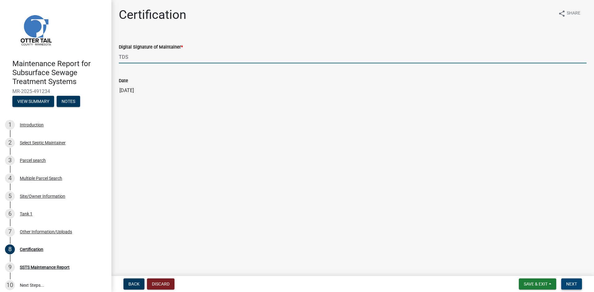
type input "TDS"
click at [572, 284] on span "Next" at bounding box center [571, 284] width 11 height 5
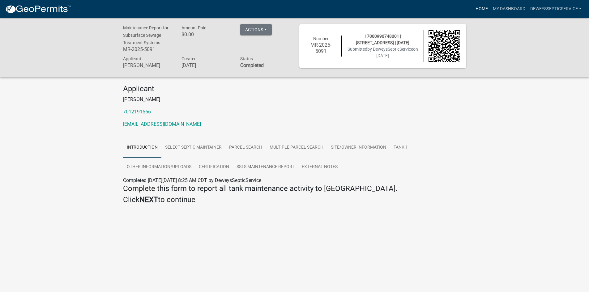
click at [481, 9] on link "Home" at bounding box center [481, 9] width 17 height 12
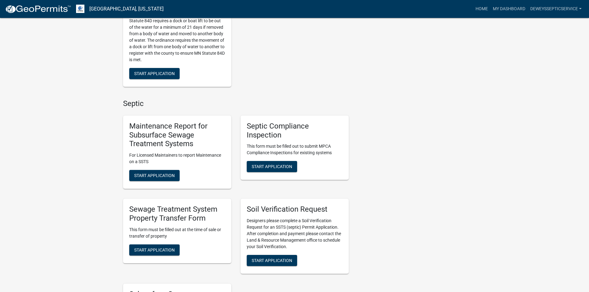
scroll to position [371, 0]
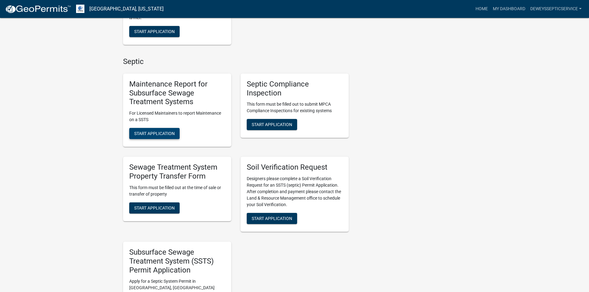
click at [136, 136] on span "Start Application" at bounding box center [154, 133] width 41 height 5
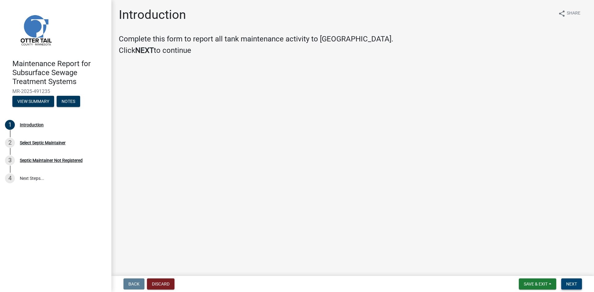
click at [570, 283] on span "Next" at bounding box center [571, 284] width 11 height 5
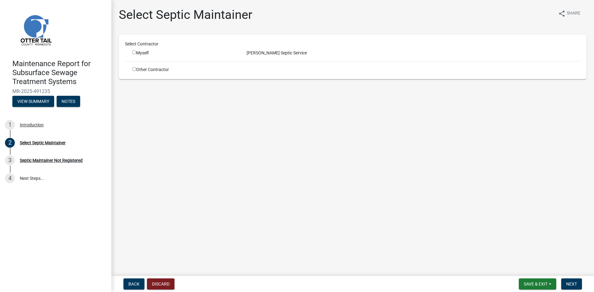
click at [135, 53] on input "radio" at bounding box center [134, 52] width 4 height 4
radio input "true"
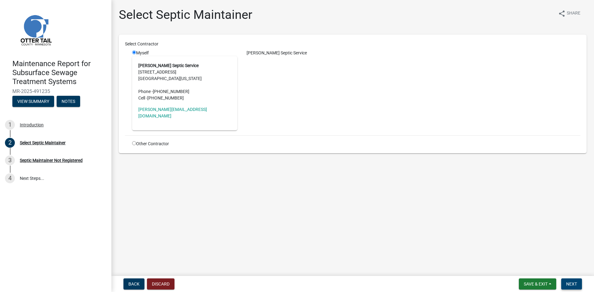
click at [571, 284] on span "Next" at bounding box center [571, 284] width 11 height 5
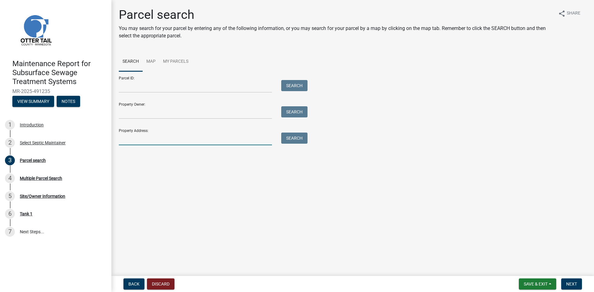
click at [136, 139] on input "Property Address:" at bounding box center [195, 139] width 153 height 13
type input "51472"
click at [288, 139] on button "Search" at bounding box center [294, 138] width 26 height 11
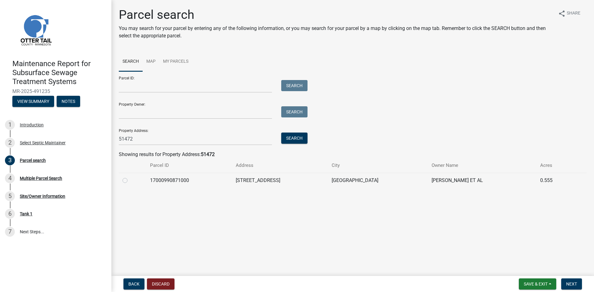
click at [130, 177] on label at bounding box center [130, 177] width 0 height 0
click at [130, 180] on input "radio" at bounding box center [132, 179] width 4 height 4
radio input "true"
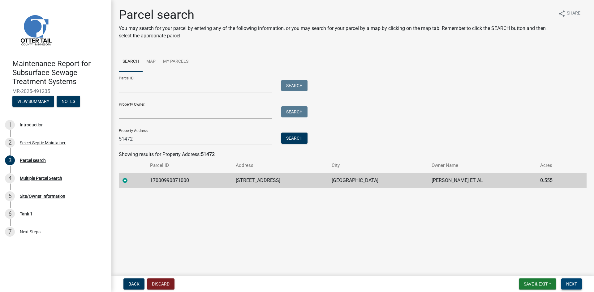
click at [571, 282] on span "Next" at bounding box center [571, 284] width 11 height 5
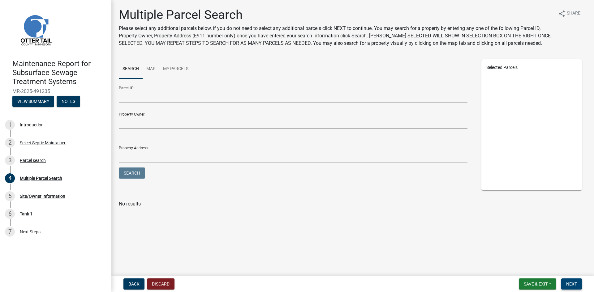
click at [571, 282] on span "Next" at bounding box center [571, 284] width 11 height 5
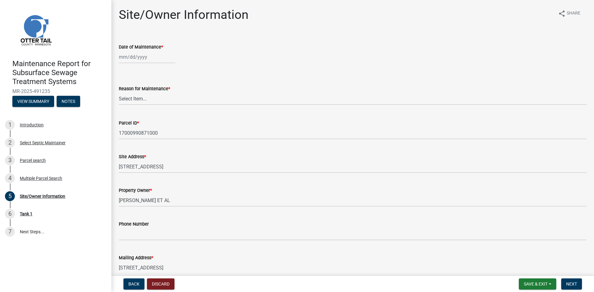
select select "10"
select select "2025"
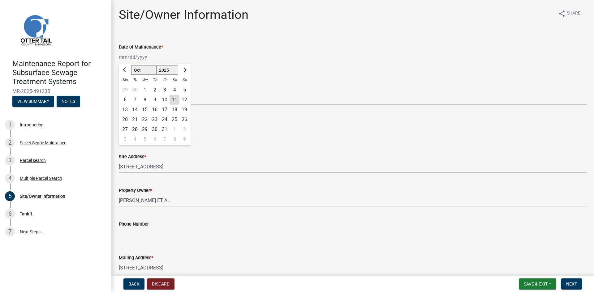
click at [140, 61] on div "[PERSON_NAME] Feb Mar Apr [PERSON_NAME][DATE] Oct Nov [DATE] 1526 1527 1528 152…" at bounding box center [147, 57] width 57 height 13
click at [144, 99] on div "8" at bounding box center [145, 100] width 10 height 10
type input "[DATE]"
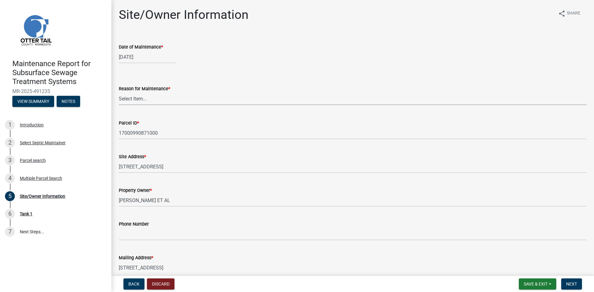
drag, startPoint x: 144, startPoint y: 99, endPoint x: 146, endPoint y: 105, distance: 6.2
click at [144, 99] on select "Select Item... Called Routine Other" at bounding box center [353, 99] width 468 height 13
click at [119, 93] on select "Select Item... Called Routine Other" at bounding box center [353, 99] width 468 height 13
select select "3ac72b63-7b21-42e4-8192-806faae7a4f1"
click at [567, 284] on span "Next" at bounding box center [571, 284] width 11 height 5
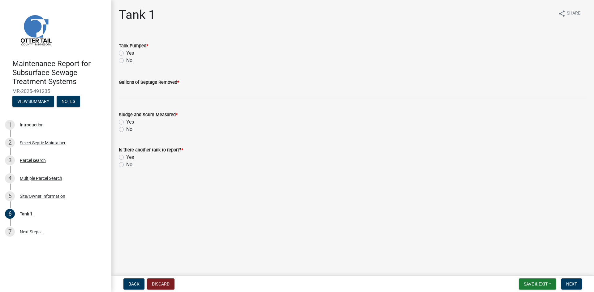
click at [126, 54] on label "Yes" at bounding box center [130, 53] width 8 height 7
click at [126, 54] on input "Yes" at bounding box center [128, 52] width 4 height 4
radio input "true"
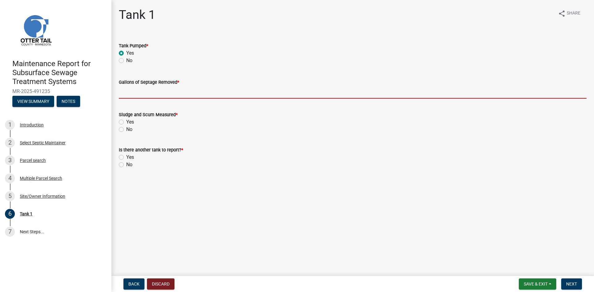
click at [130, 98] on input "Gallons of Septage Removed *" at bounding box center [353, 92] width 468 height 13
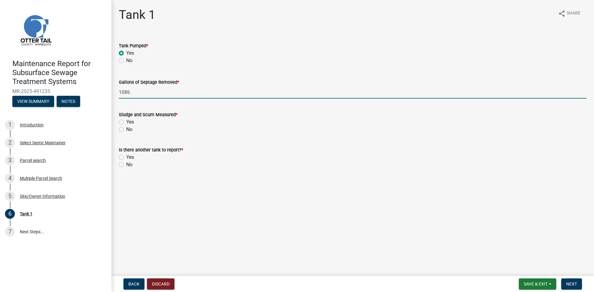
type input "1086"
click at [126, 131] on label "No" at bounding box center [129, 129] width 6 height 7
click at [126, 130] on input "No" at bounding box center [128, 128] width 4 height 4
radio input "true"
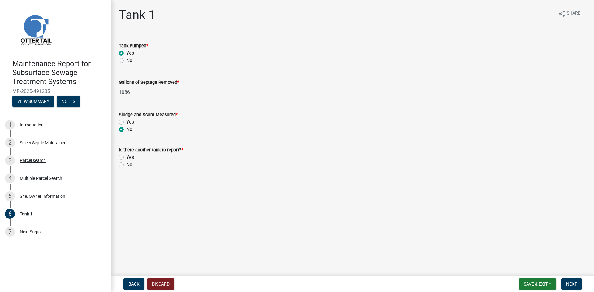
drag, startPoint x: 122, startPoint y: 166, endPoint x: 148, endPoint y: 168, distance: 26.4
click at [126, 166] on label "No" at bounding box center [129, 164] width 6 height 7
click at [126, 165] on input "No" at bounding box center [128, 163] width 4 height 4
radio input "true"
click at [570, 282] on span "Next" at bounding box center [571, 284] width 11 height 5
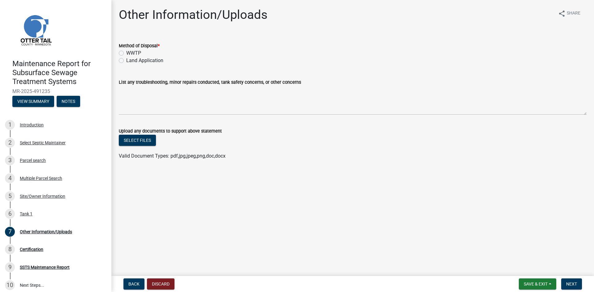
click at [153, 62] on label "Land Application" at bounding box center [144, 60] width 37 height 7
click at [130, 61] on input "Land Application" at bounding box center [128, 59] width 4 height 4
radio input "true"
click at [581, 285] on button "Next" at bounding box center [571, 284] width 21 height 11
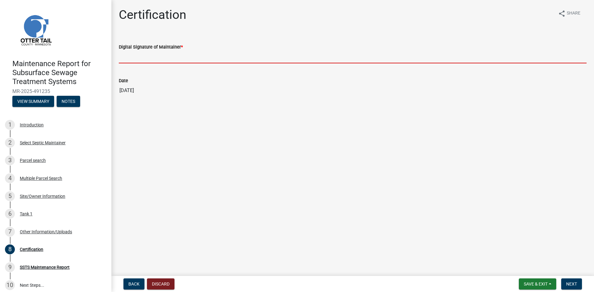
click at [197, 59] on input "Digital Signature of Maintainer *" at bounding box center [353, 57] width 468 height 13
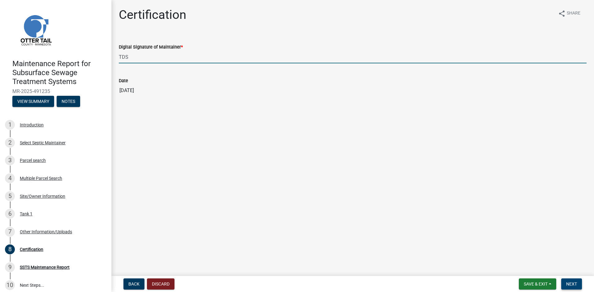
type input "TDS"
click at [569, 283] on span "Next" at bounding box center [571, 284] width 11 height 5
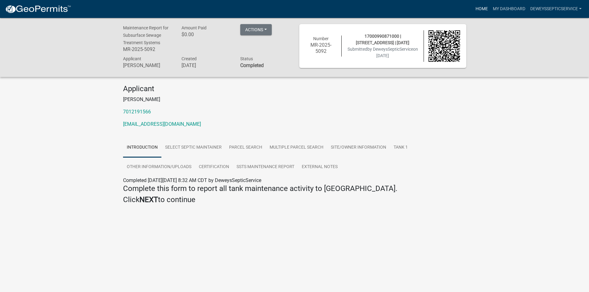
click at [482, 9] on link "Home" at bounding box center [481, 9] width 17 height 12
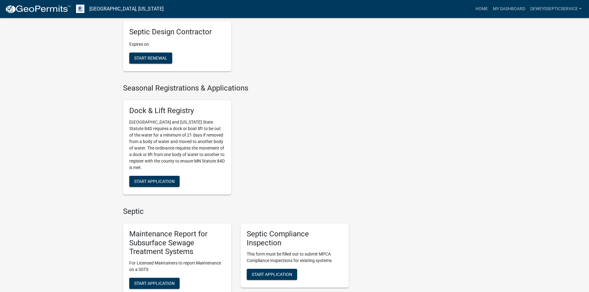
scroll to position [340, 0]
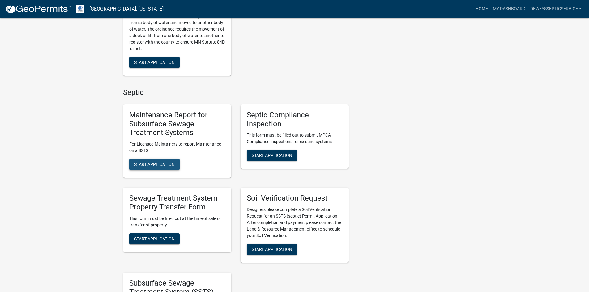
click at [150, 167] on span "Start Application" at bounding box center [154, 164] width 41 height 5
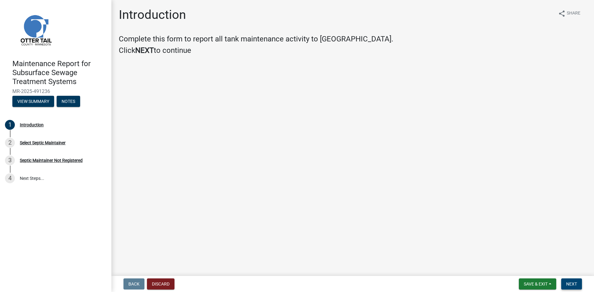
click at [566, 282] on span "Next" at bounding box center [571, 284] width 11 height 5
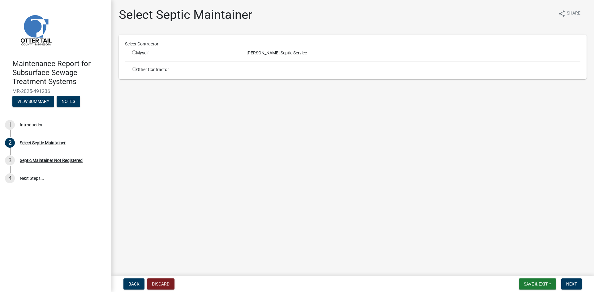
click at [132, 52] on input "radio" at bounding box center [134, 52] width 4 height 4
radio input "true"
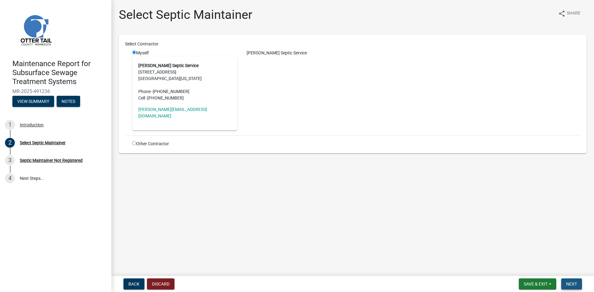
click at [573, 282] on span "Next" at bounding box center [571, 284] width 11 height 5
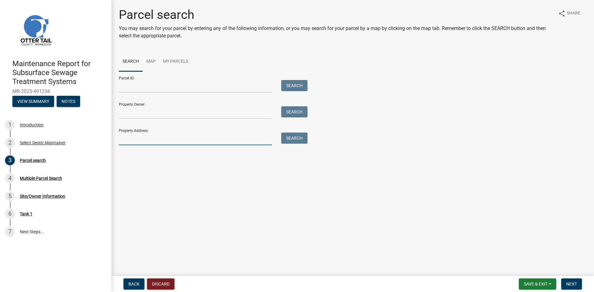
click at [162, 140] on input "Property Address:" at bounding box center [195, 139] width 153 height 13
type input "24038"
click at [293, 139] on button "Search" at bounding box center [294, 138] width 26 height 11
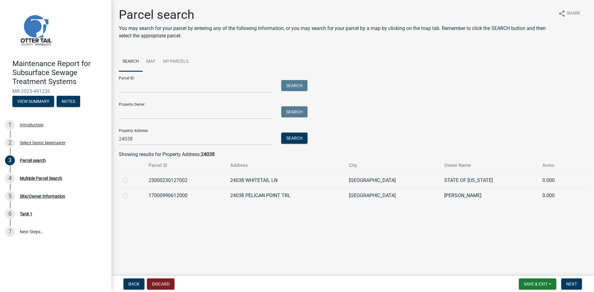
click at [130, 192] on label at bounding box center [130, 192] width 0 height 0
click at [130, 196] on input "radio" at bounding box center [132, 194] width 4 height 4
radio input "true"
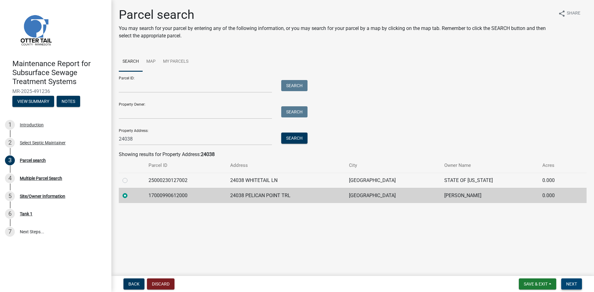
click at [572, 283] on span "Next" at bounding box center [571, 284] width 11 height 5
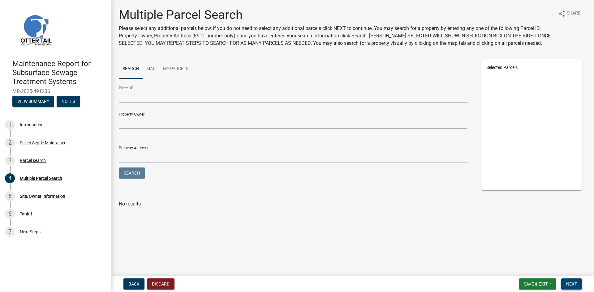
click at [572, 283] on span "Next" at bounding box center [571, 284] width 11 height 5
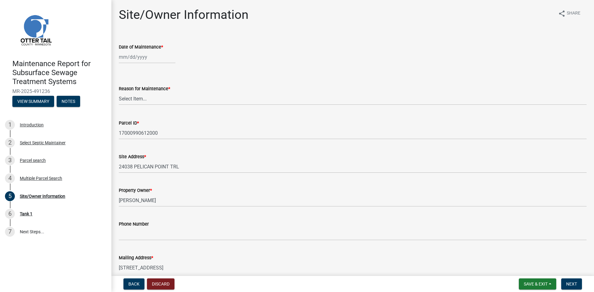
click at [144, 59] on div at bounding box center [147, 57] width 57 height 13
select select "10"
select select "2025"
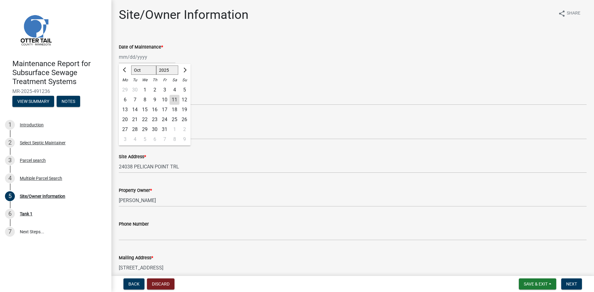
click at [144, 100] on div "8" at bounding box center [145, 100] width 10 height 10
type input "[DATE]"
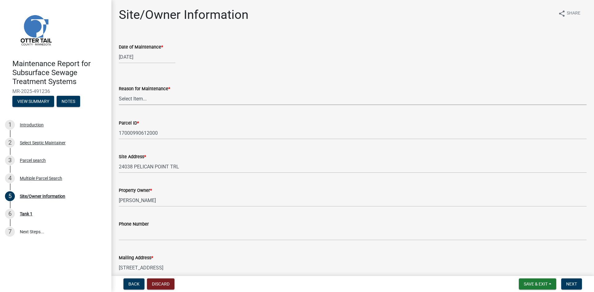
drag, startPoint x: 145, startPoint y: 96, endPoint x: 144, endPoint y: 101, distance: 5.0
click at [145, 96] on select "Select Item... Called Routine Other" at bounding box center [353, 99] width 468 height 13
click at [119, 93] on select "Select Item... Called Routine Other" at bounding box center [353, 99] width 468 height 13
select select "3ac72b63-7b21-42e4-8192-806faae7a4f1"
click at [567, 284] on span "Next" at bounding box center [571, 284] width 11 height 5
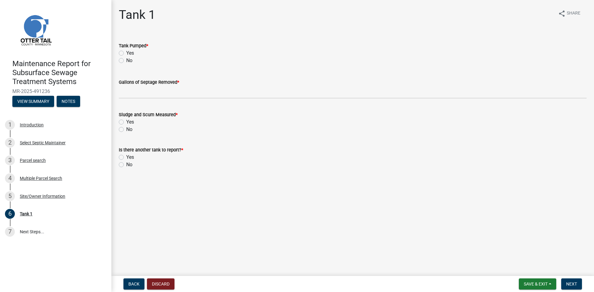
click at [126, 53] on label "Yes" at bounding box center [130, 53] width 8 height 7
click at [126, 53] on input "Yes" at bounding box center [128, 52] width 4 height 4
radio input "true"
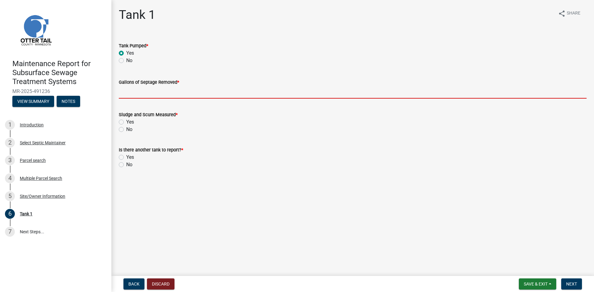
click at [128, 91] on input "Gallons of Septage Removed *" at bounding box center [353, 92] width 468 height 13
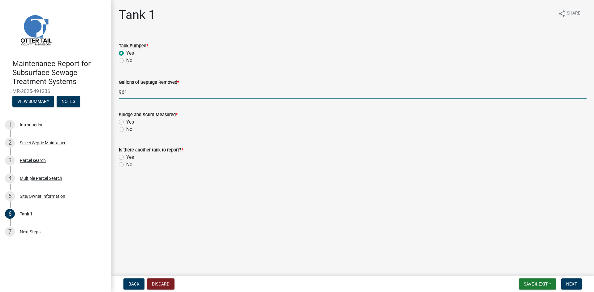
type input "961"
drag, startPoint x: 122, startPoint y: 129, endPoint x: 117, endPoint y: 148, distance: 19.8
click at [126, 129] on label "No" at bounding box center [129, 129] width 6 height 7
click at [126, 129] on input "No" at bounding box center [128, 128] width 4 height 4
radio input "true"
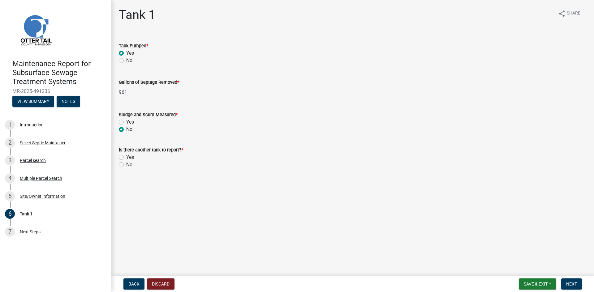
click at [126, 165] on label "No" at bounding box center [129, 164] width 6 height 7
click at [126, 165] on input "No" at bounding box center [128, 163] width 4 height 4
radio input "true"
click at [573, 286] on span "Next" at bounding box center [571, 284] width 11 height 5
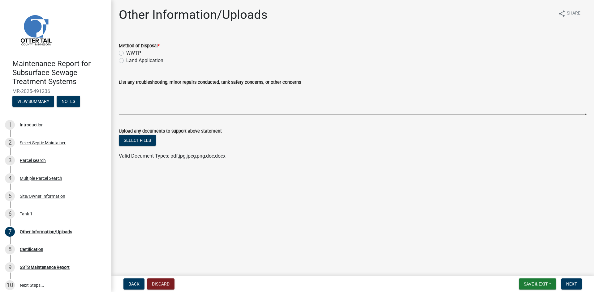
click at [149, 61] on label "Land Application" at bounding box center [144, 60] width 37 height 7
click at [130, 61] on input "Land Application" at bounding box center [128, 59] width 4 height 4
radio input "true"
click at [568, 283] on span "Next" at bounding box center [571, 284] width 11 height 5
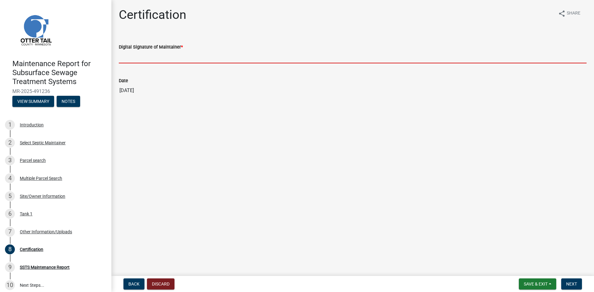
click at [199, 59] on input "Digital Signature of Maintainer *" at bounding box center [353, 57] width 468 height 13
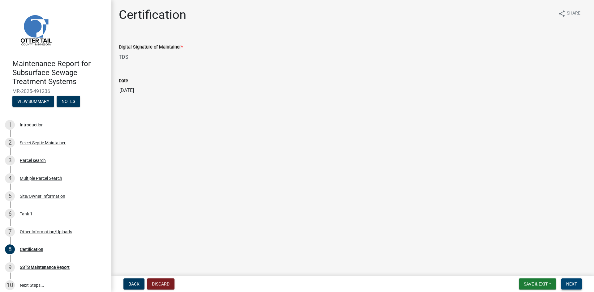
type input "TDS"
click at [568, 283] on span "Next" at bounding box center [571, 284] width 11 height 5
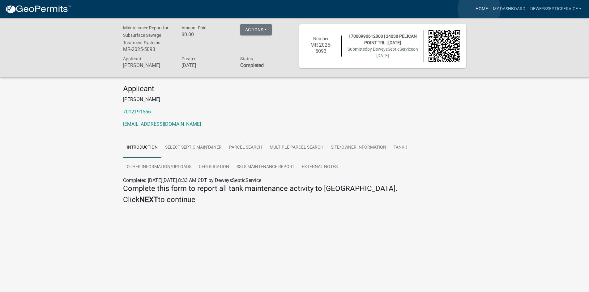
click at [479, 9] on link "Home" at bounding box center [481, 9] width 17 height 12
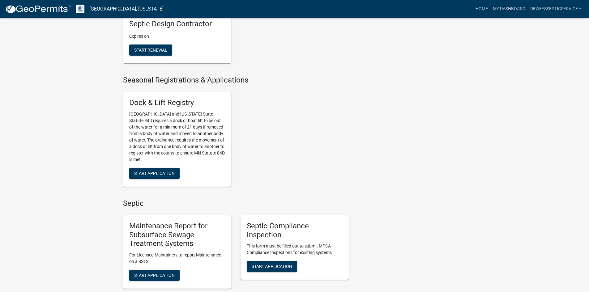
scroll to position [278, 0]
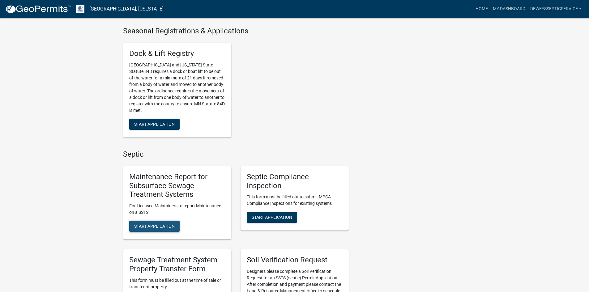
click at [152, 229] on span "Start Application" at bounding box center [154, 226] width 41 height 5
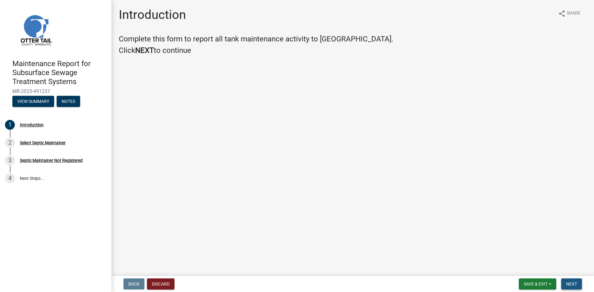
click at [577, 285] on span "Next" at bounding box center [571, 284] width 11 height 5
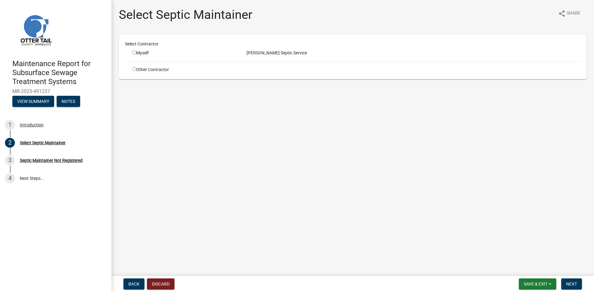
click at [134, 52] on input "radio" at bounding box center [134, 52] width 4 height 4
radio input "true"
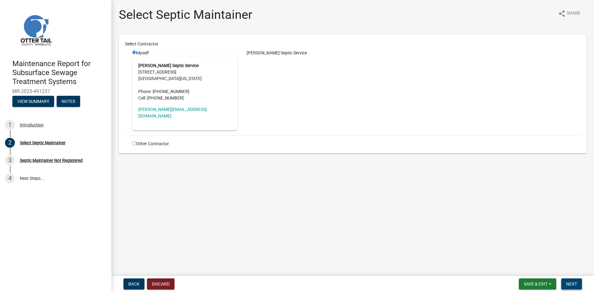
click at [572, 283] on span "Next" at bounding box center [571, 284] width 11 height 5
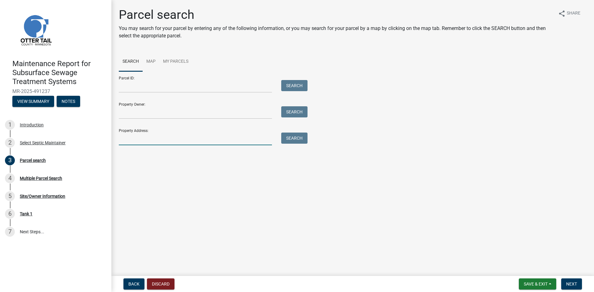
click at [132, 142] on input "Property Address:" at bounding box center [195, 139] width 153 height 13
type input "39582"
click at [302, 137] on button "Search" at bounding box center [294, 138] width 26 height 11
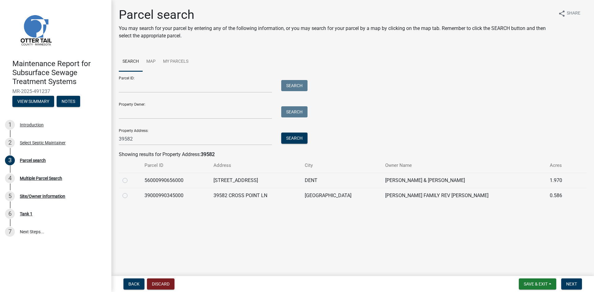
click at [130, 192] on label at bounding box center [130, 192] width 0 height 0
click at [130, 196] on input "radio" at bounding box center [132, 194] width 4 height 4
radio input "true"
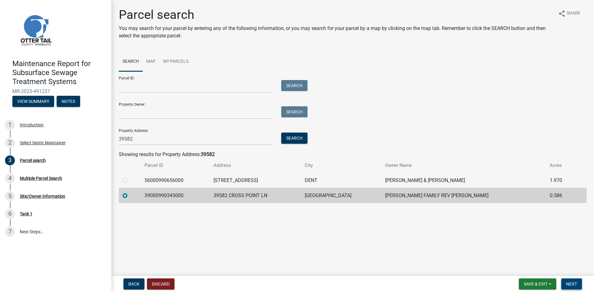
click at [568, 284] on span "Next" at bounding box center [571, 284] width 11 height 5
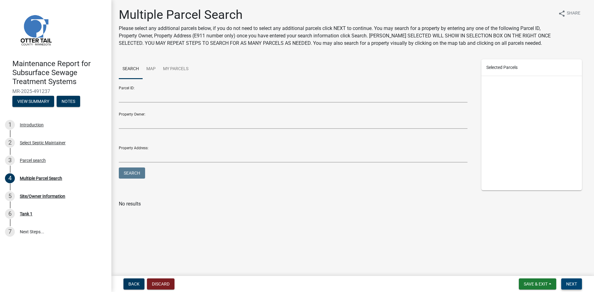
click at [568, 284] on span "Next" at bounding box center [571, 284] width 11 height 5
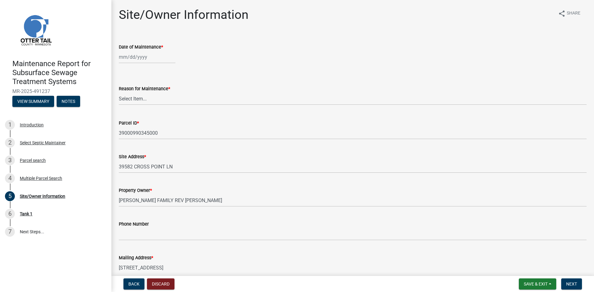
select select "10"
select select "2025"
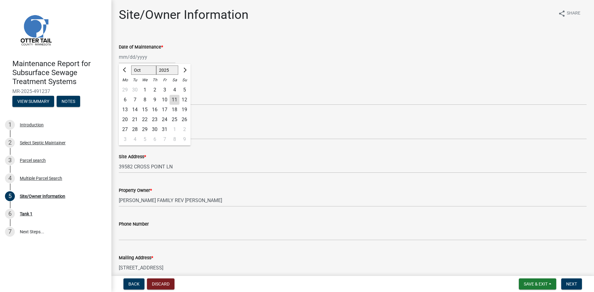
drag, startPoint x: 134, startPoint y: 58, endPoint x: 141, endPoint y: 65, distance: 10.7
click at [134, 58] on div "[PERSON_NAME] Feb Mar Apr [PERSON_NAME][DATE] Oct Nov [DATE] 1526 1527 1528 152…" at bounding box center [147, 57] width 57 height 13
click at [144, 100] on div "8" at bounding box center [145, 100] width 10 height 10
type input "[DATE]"
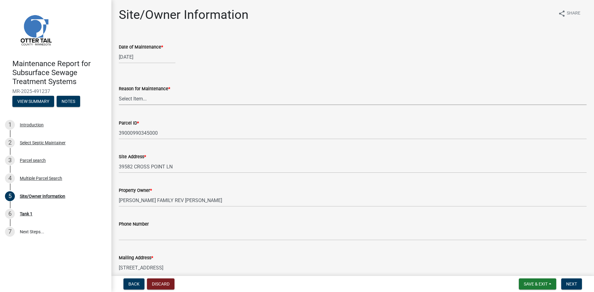
drag, startPoint x: 144, startPoint y: 100, endPoint x: 142, endPoint y: 103, distance: 3.3
click at [144, 100] on select "Select Item... Called Routine Other" at bounding box center [353, 99] width 468 height 13
click at [119, 93] on select "Select Item... Called Routine Other" at bounding box center [353, 99] width 468 height 13
select select "3ac72b63-7b21-42e4-8192-806faae7a4f1"
click at [565, 285] on button "Next" at bounding box center [571, 284] width 21 height 11
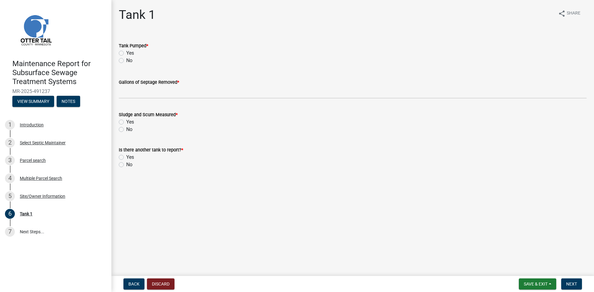
click at [126, 54] on label "Yes" at bounding box center [130, 53] width 8 height 7
click at [126, 54] on input "Yes" at bounding box center [128, 52] width 4 height 4
radio input "true"
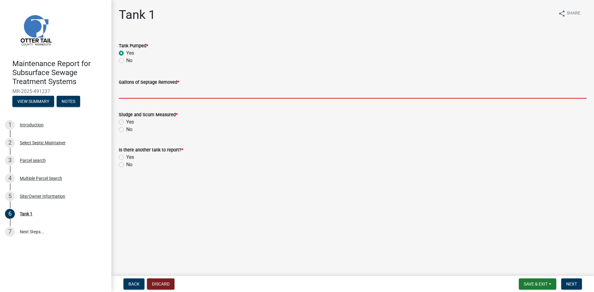
click at [129, 93] on input "Gallons of Septage Removed *" at bounding box center [353, 92] width 468 height 13
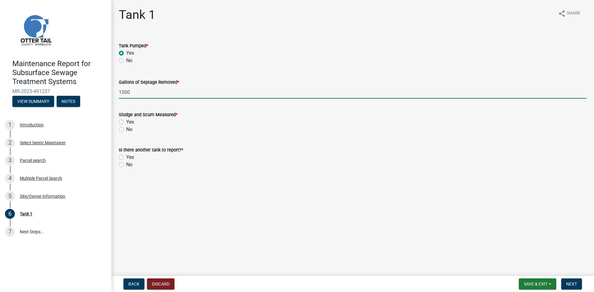
type input "1500"
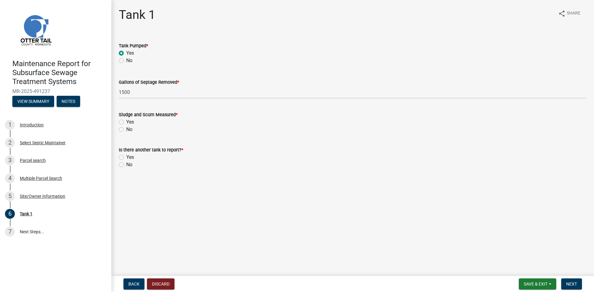
click at [126, 130] on label "No" at bounding box center [129, 129] width 6 height 7
click at [126, 130] on input "No" at bounding box center [128, 128] width 4 height 4
radio input "true"
click at [126, 165] on label "No" at bounding box center [129, 164] width 6 height 7
click at [126, 165] on input "No" at bounding box center [128, 163] width 4 height 4
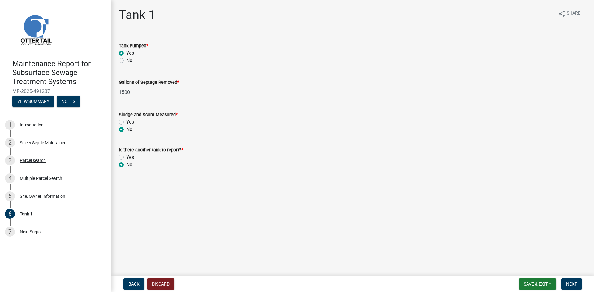
radio input "true"
click at [570, 284] on span "Next" at bounding box center [571, 284] width 11 height 5
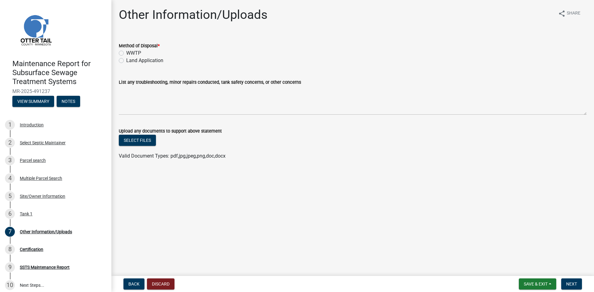
click at [151, 60] on label "Land Application" at bounding box center [144, 60] width 37 height 7
click at [130, 60] on input "Land Application" at bounding box center [128, 59] width 4 height 4
radio input "true"
click at [569, 284] on span "Next" at bounding box center [571, 284] width 11 height 5
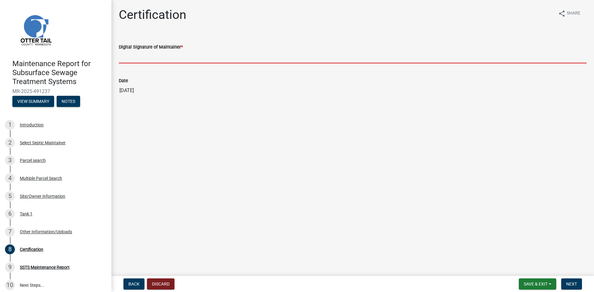
click at [297, 62] on input "Digital Signature of Maintainer *" at bounding box center [353, 57] width 468 height 13
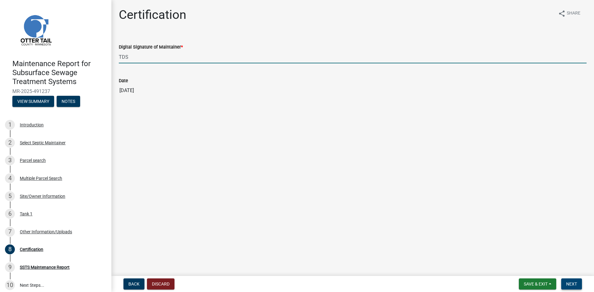
type input "TDS"
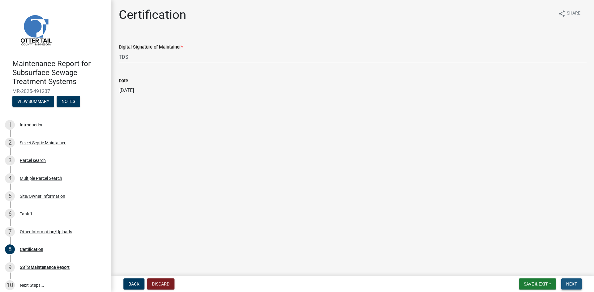
click at [572, 283] on span "Next" at bounding box center [571, 284] width 11 height 5
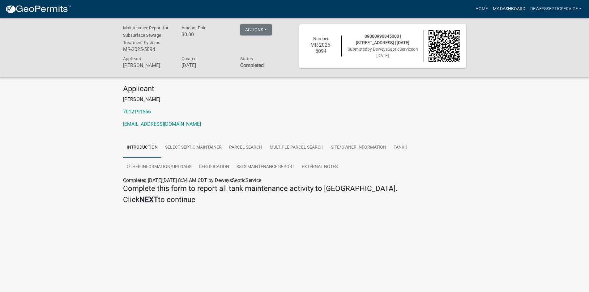
click at [497, 8] on link "My Dashboard" at bounding box center [509, 9] width 37 height 12
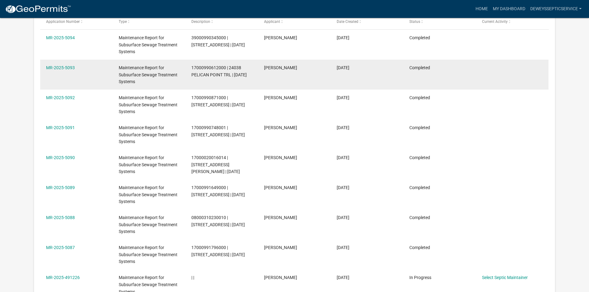
scroll to position [113, 0]
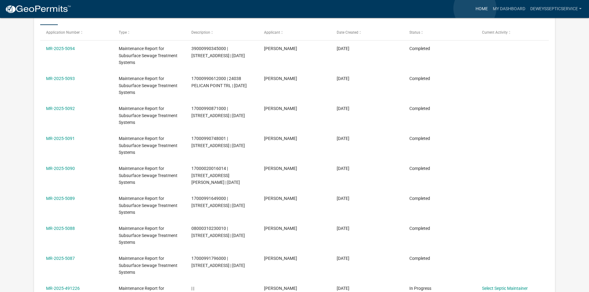
click at [475, 8] on link "Home" at bounding box center [481, 9] width 17 height 12
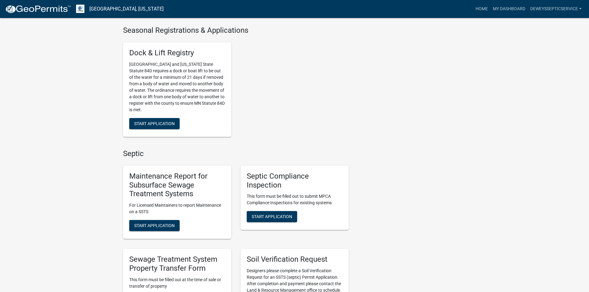
scroll to position [371, 0]
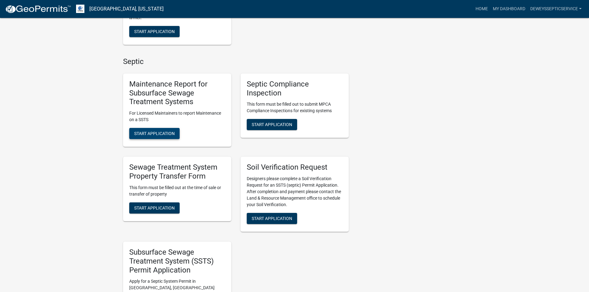
click at [142, 136] on span "Start Application" at bounding box center [154, 133] width 41 height 5
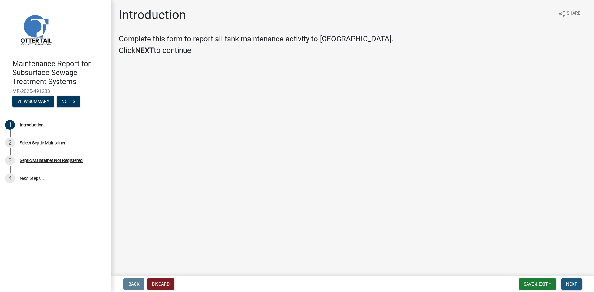
click at [571, 284] on span "Next" at bounding box center [571, 284] width 11 height 5
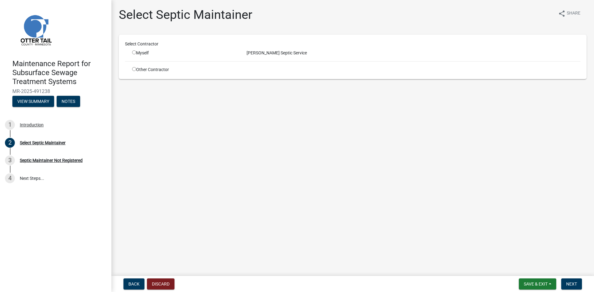
click at [133, 51] on input "radio" at bounding box center [134, 52] width 4 height 4
radio input "true"
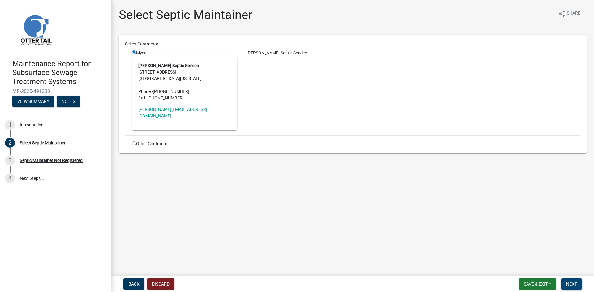
click at [569, 284] on span "Next" at bounding box center [571, 284] width 11 height 5
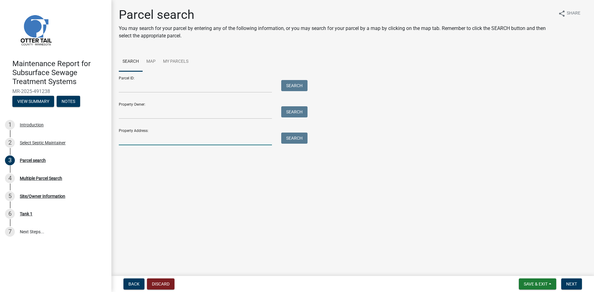
click at [143, 141] on input "Property Address:" at bounding box center [195, 139] width 153 height 13
type input "51386"
click at [297, 138] on button "Search" at bounding box center [294, 138] width 26 height 11
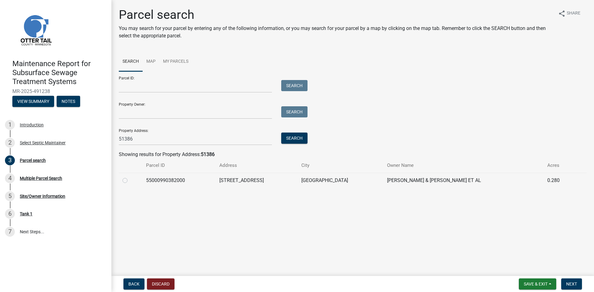
click at [130, 177] on label at bounding box center [130, 177] width 0 height 0
click at [130, 181] on input "radio" at bounding box center [132, 179] width 4 height 4
radio input "true"
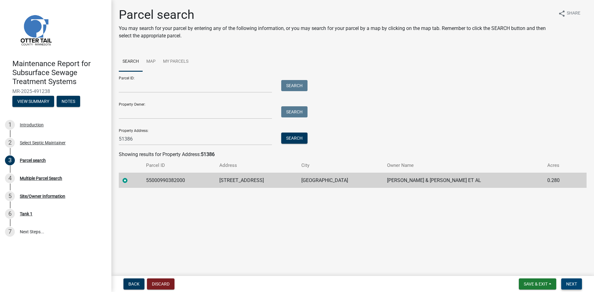
click at [565, 283] on button "Next" at bounding box center [571, 284] width 21 height 11
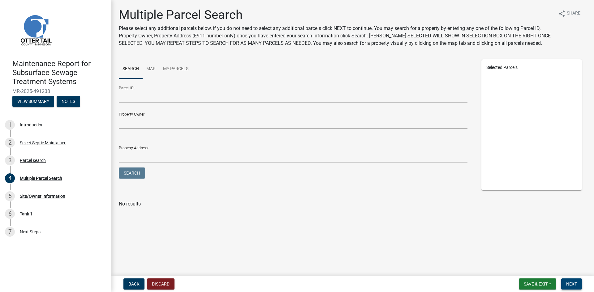
click at [565, 283] on button "Next" at bounding box center [571, 284] width 21 height 11
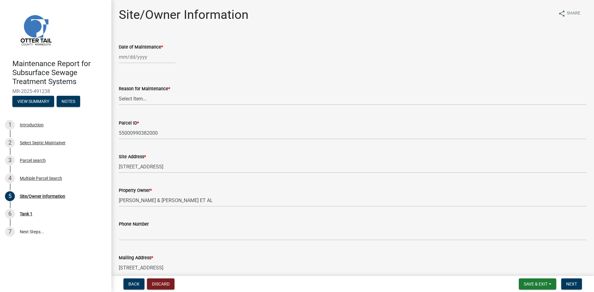
click at [149, 61] on div at bounding box center [147, 57] width 57 height 13
select select "10"
select select "2025"
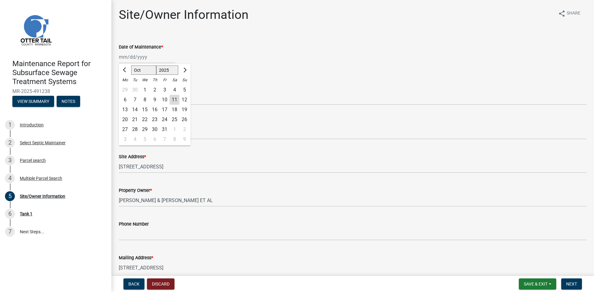
click at [154, 100] on div "9" at bounding box center [155, 100] width 10 height 10
type input "[DATE]"
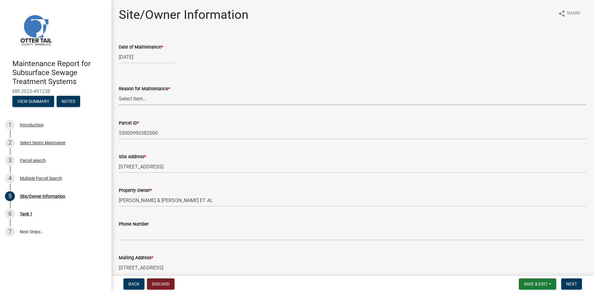
click at [150, 100] on select "Select Item... Called Routine Other" at bounding box center [353, 99] width 468 height 13
click at [119, 93] on select "Select Item... Called Routine Other" at bounding box center [353, 99] width 468 height 13
select select "3ac72b63-7b21-42e4-8192-806faae7a4f1"
click at [578, 282] on button "Next" at bounding box center [571, 284] width 21 height 11
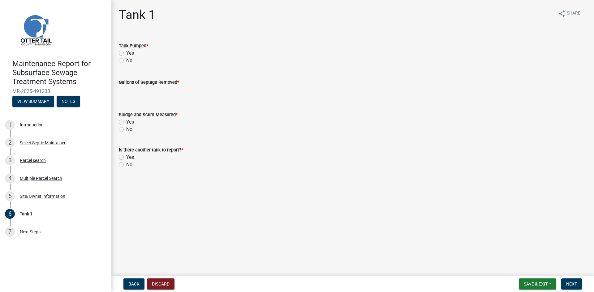
drag, startPoint x: 121, startPoint y: 53, endPoint x: 123, endPoint y: 61, distance: 8.0
click at [126, 53] on label "Yes" at bounding box center [130, 53] width 8 height 7
click at [126, 53] on input "Yes" at bounding box center [128, 52] width 4 height 4
radio input "true"
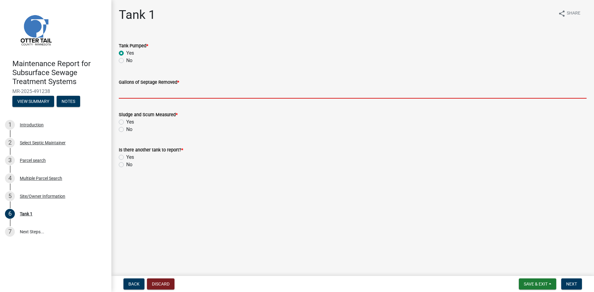
click at [127, 94] on input "Gallons of Septage Removed *" at bounding box center [353, 92] width 468 height 13
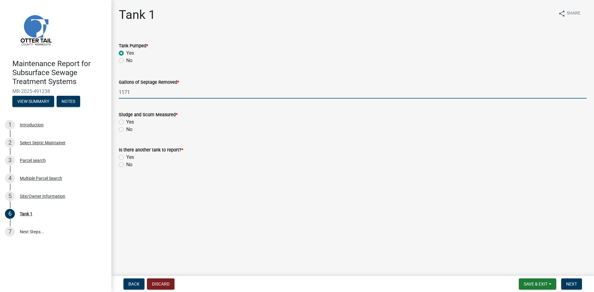
type input "1171"
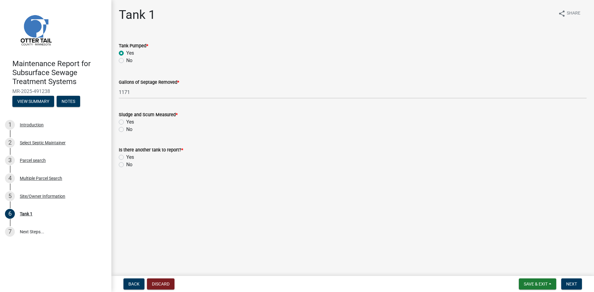
drag, startPoint x: 122, startPoint y: 130, endPoint x: 123, endPoint y: 149, distance: 19.2
click at [126, 130] on label "No" at bounding box center [129, 129] width 6 height 7
click at [126, 130] on input "No" at bounding box center [128, 128] width 4 height 4
radio input "true"
click at [126, 166] on label "No" at bounding box center [129, 164] width 6 height 7
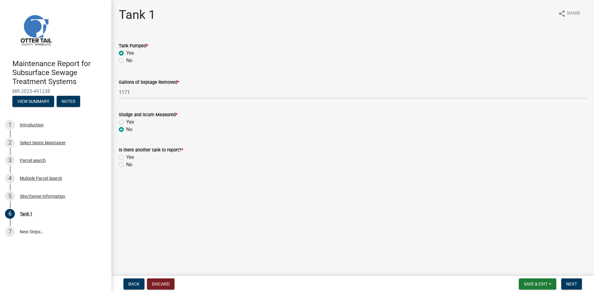
click at [126, 165] on input "No" at bounding box center [128, 163] width 4 height 4
radio input "true"
click at [571, 283] on span "Next" at bounding box center [571, 284] width 11 height 5
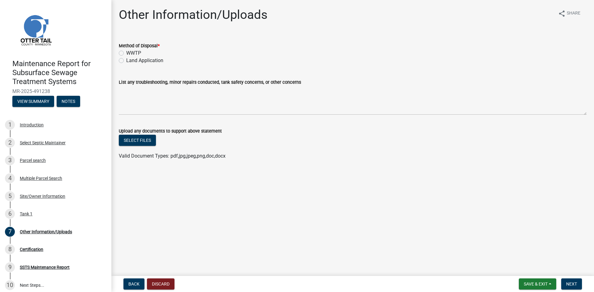
click at [158, 62] on label "Land Application" at bounding box center [144, 60] width 37 height 7
click at [130, 61] on input "Land Application" at bounding box center [128, 59] width 4 height 4
radio input "true"
click at [574, 285] on span "Next" at bounding box center [571, 284] width 11 height 5
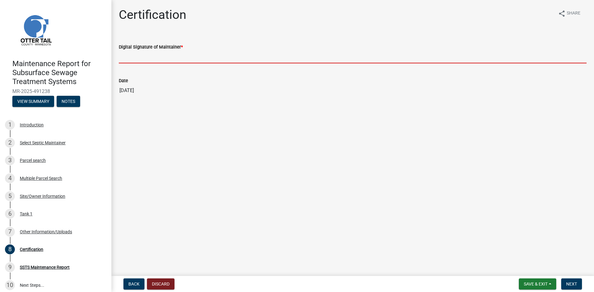
click at [278, 62] on input "Digital Signature of Maintainer *" at bounding box center [353, 57] width 468 height 13
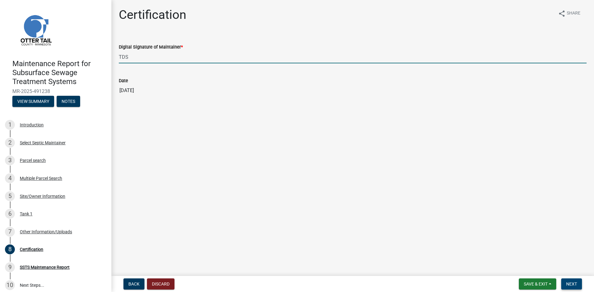
type input "TDS"
click at [568, 285] on span "Next" at bounding box center [571, 284] width 11 height 5
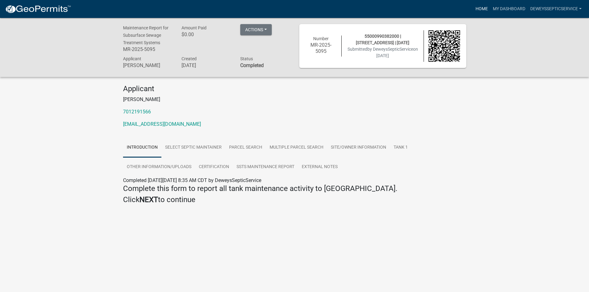
click at [476, 8] on link "Home" at bounding box center [481, 9] width 17 height 12
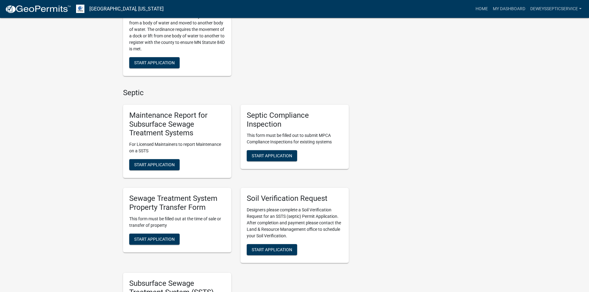
scroll to position [340, 0]
click at [145, 167] on span "Start Application" at bounding box center [154, 164] width 41 height 5
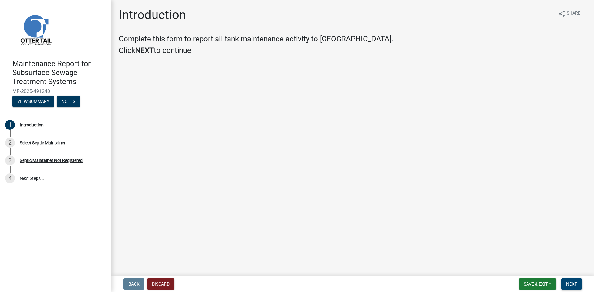
click at [573, 281] on button "Next" at bounding box center [571, 284] width 21 height 11
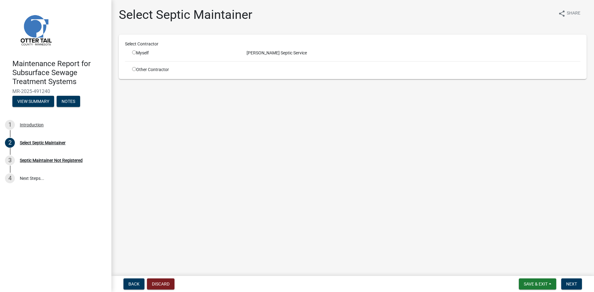
click at [135, 52] on input "radio" at bounding box center [134, 52] width 4 height 4
radio input "true"
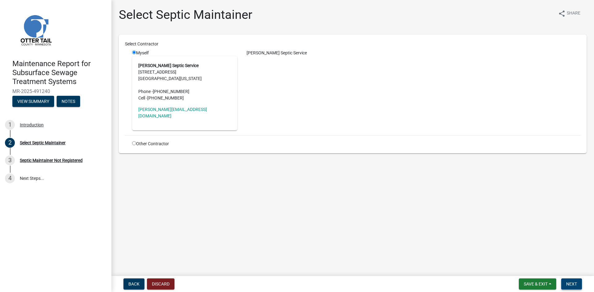
click at [575, 284] on span "Next" at bounding box center [571, 284] width 11 height 5
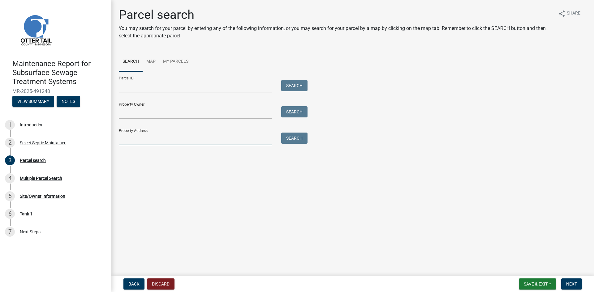
click at [162, 136] on input "Property Address:" at bounding box center [195, 139] width 153 height 13
type input "23048"
click at [299, 142] on button "Search" at bounding box center [294, 138] width 26 height 11
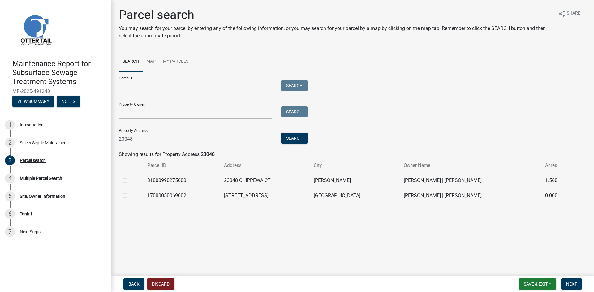
click at [130, 192] on label at bounding box center [130, 192] width 0 height 0
click at [130, 196] on input "radio" at bounding box center [132, 194] width 4 height 4
radio input "true"
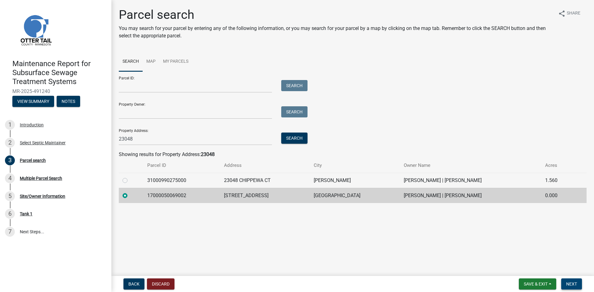
click at [572, 284] on span "Next" at bounding box center [571, 284] width 11 height 5
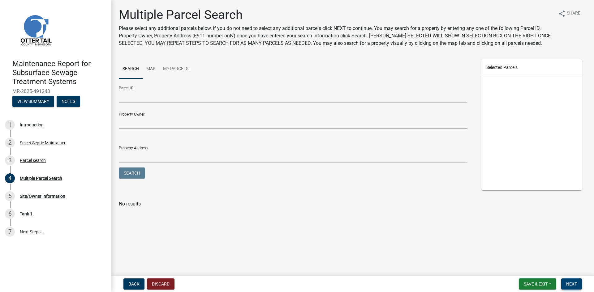
click at [572, 284] on span "Next" at bounding box center [571, 284] width 11 height 5
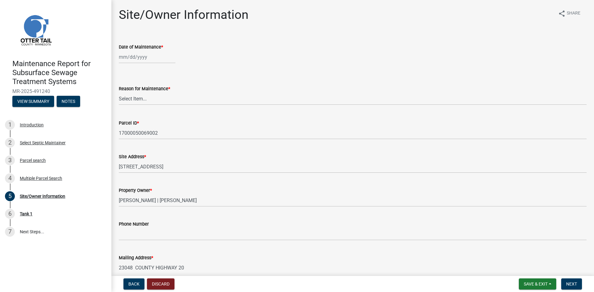
click at [141, 58] on div at bounding box center [147, 57] width 57 height 13
select select "10"
select select "2025"
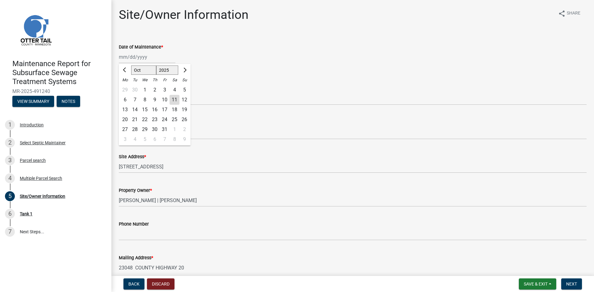
click at [153, 99] on div "9" at bounding box center [155, 100] width 10 height 10
type input "[DATE]"
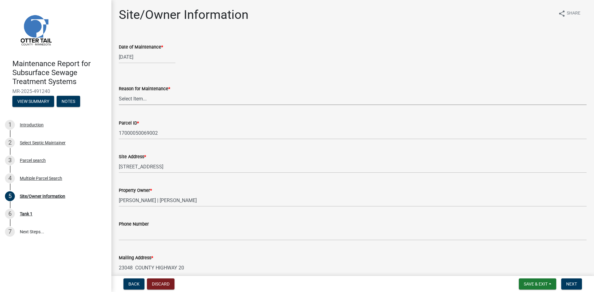
click at [149, 101] on select "Select Item... Called Routine Other" at bounding box center [353, 99] width 468 height 13
click at [119, 93] on select "Select Item... Called Routine Other" at bounding box center [353, 99] width 468 height 13
select select "3ac72b63-7b21-42e4-8192-806faae7a4f1"
click at [571, 282] on span "Next" at bounding box center [571, 284] width 11 height 5
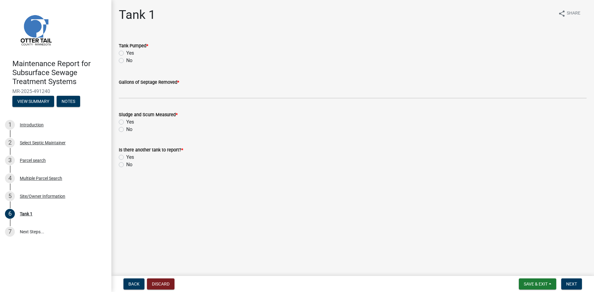
drag, startPoint x: 120, startPoint y: 54, endPoint x: 122, endPoint y: 67, distance: 12.5
click at [126, 54] on label "Yes" at bounding box center [130, 53] width 8 height 7
click at [126, 54] on input "Yes" at bounding box center [128, 52] width 4 height 4
radio input "true"
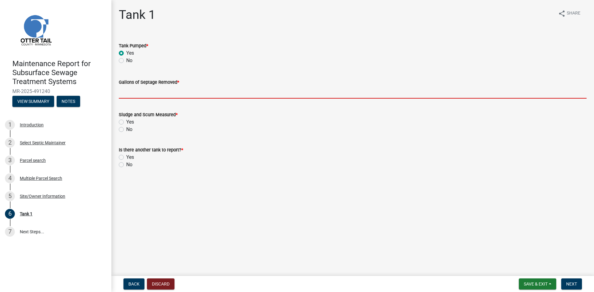
click at [127, 94] on input "Gallons of Septage Removed *" at bounding box center [353, 92] width 468 height 13
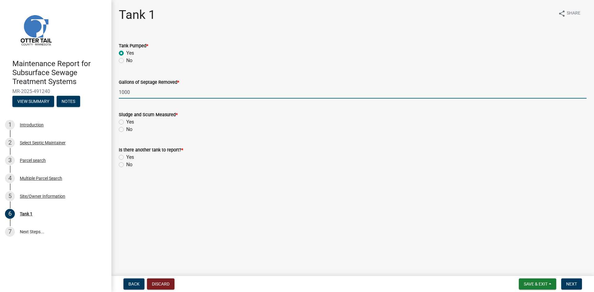
type input "1000"
click at [126, 129] on label "No" at bounding box center [129, 129] width 6 height 7
click at [126, 129] on input "No" at bounding box center [128, 128] width 4 height 4
radio input "true"
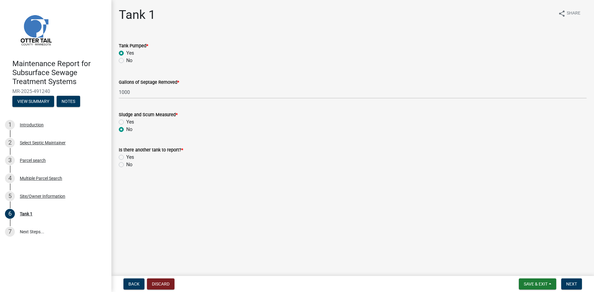
click at [126, 166] on label "No" at bounding box center [129, 164] width 6 height 7
click at [126, 165] on input "No" at bounding box center [128, 163] width 4 height 4
radio input "true"
click at [567, 285] on span "Next" at bounding box center [571, 284] width 11 height 5
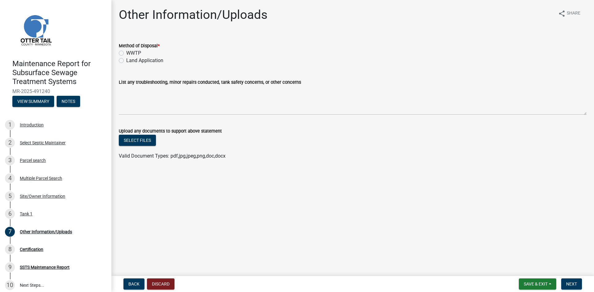
click at [151, 61] on label "Land Application" at bounding box center [144, 60] width 37 height 7
click at [130, 61] on input "Land Application" at bounding box center [128, 59] width 4 height 4
radio input "true"
click at [569, 281] on button "Next" at bounding box center [571, 284] width 21 height 11
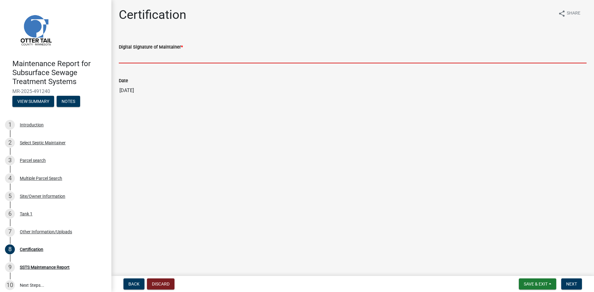
click at [318, 60] on input "Digital Signature of Maintainer *" at bounding box center [353, 57] width 468 height 13
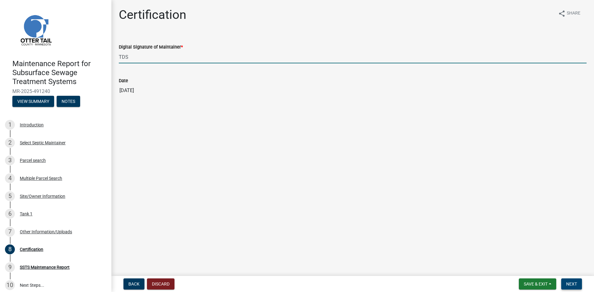
type input "TDS"
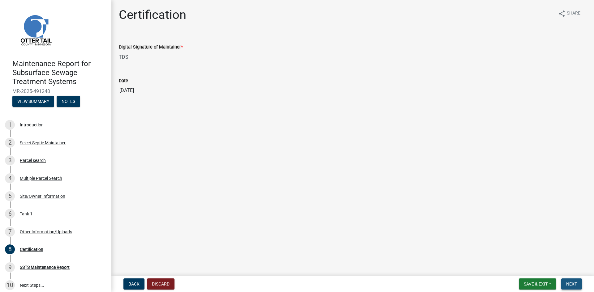
click at [569, 282] on span "Next" at bounding box center [571, 284] width 11 height 5
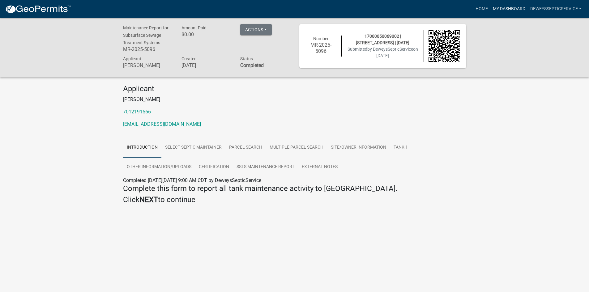
click at [502, 9] on link "My Dashboard" at bounding box center [509, 9] width 37 height 12
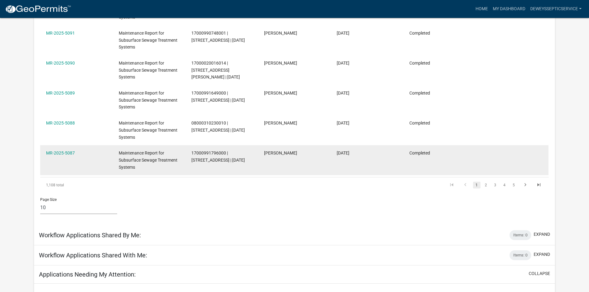
scroll to position [268, 0]
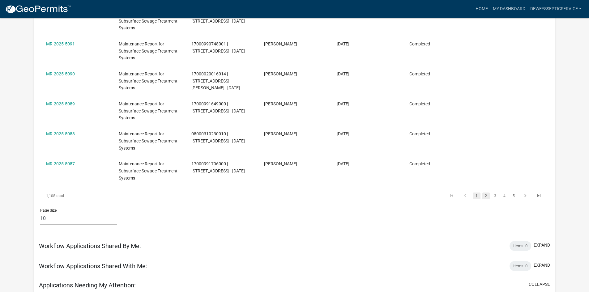
click at [487, 195] on link "2" at bounding box center [486, 196] width 7 height 7
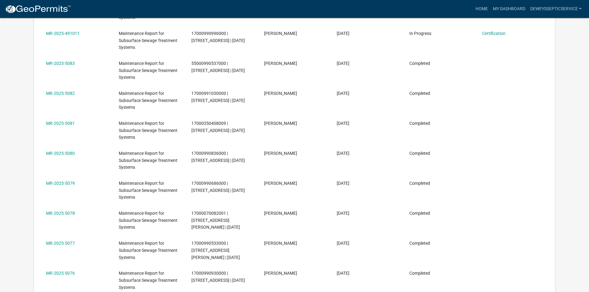
scroll to position [20, 0]
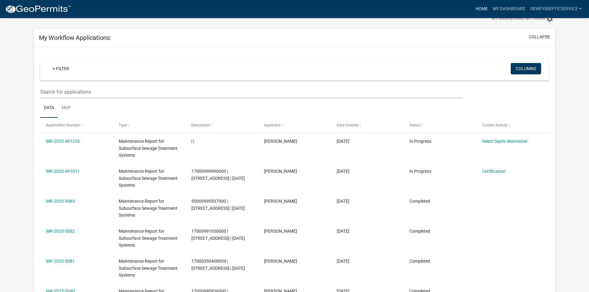
click at [476, 10] on link "Home" at bounding box center [481, 9] width 17 height 12
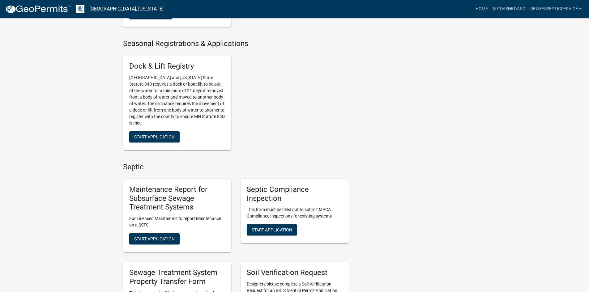
scroll to position [278, 0]
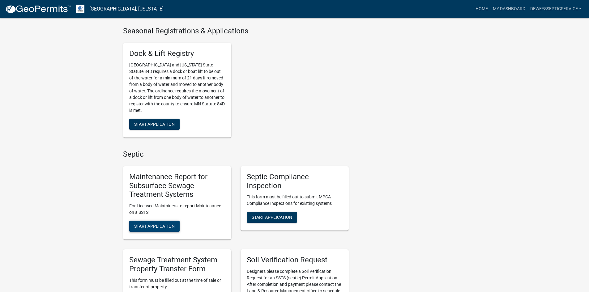
click at [145, 229] on span "Start Application" at bounding box center [154, 226] width 41 height 5
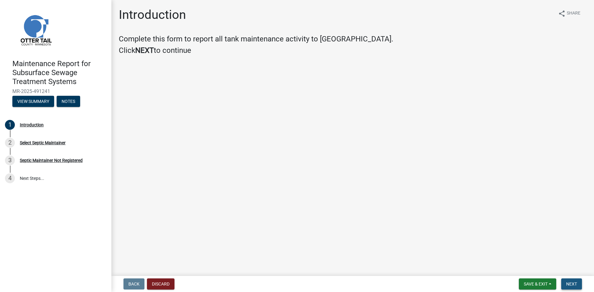
click at [572, 283] on span "Next" at bounding box center [571, 284] width 11 height 5
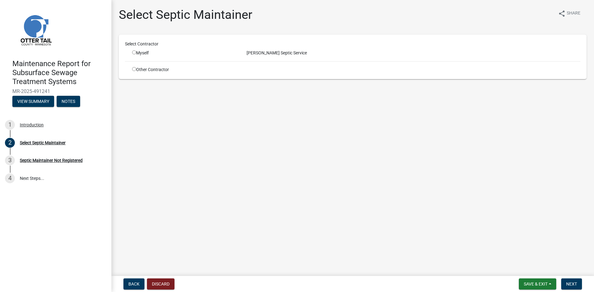
click at [133, 52] on input "radio" at bounding box center [134, 52] width 4 height 4
radio input "true"
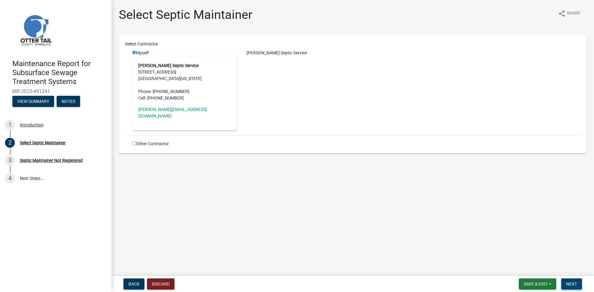
click at [572, 282] on span "Next" at bounding box center [571, 284] width 11 height 5
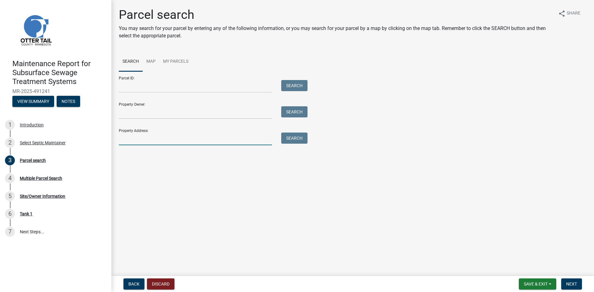
click at [136, 140] on input "Property Address:" at bounding box center [195, 139] width 153 height 13
type input "48035"
click at [300, 139] on button "Search" at bounding box center [294, 138] width 26 height 11
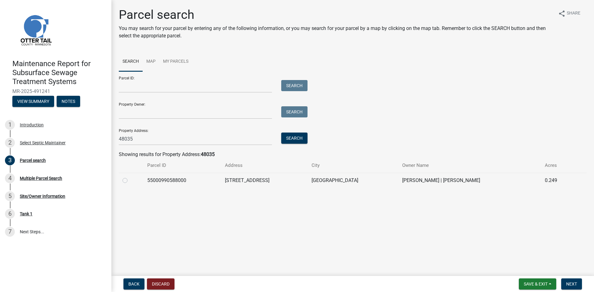
click at [130, 177] on label at bounding box center [130, 177] width 0 height 0
click at [130, 181] on input "radio" at bounding box center [132, 179] width 4 height 4
radio input "true"
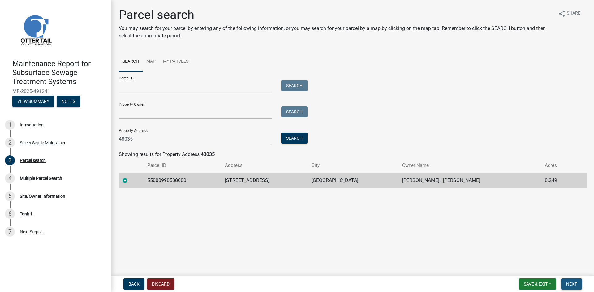
click at [578, 283] on button "Next" at bounding box center [571, 284] width 21 height 11
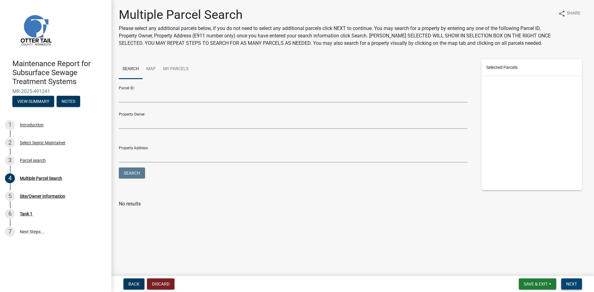
click at [578, 283] on button "Next" at bounding box center [571, 284] width 21 height 11
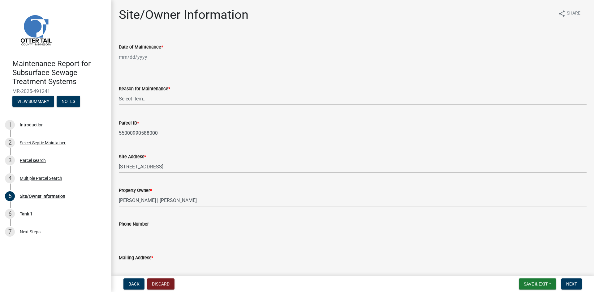
click at [141, 57] on div at bounding box center [147, 57] width 57 height 13
select select "10"
select select "2025"
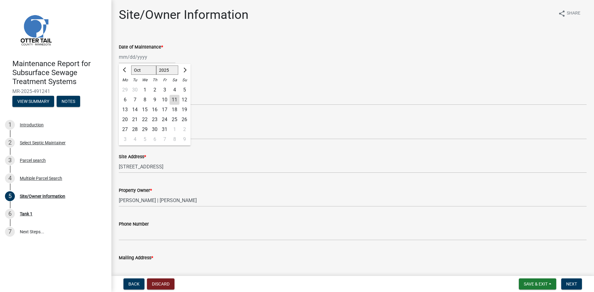
click at [166, 100] on div "10" at bounding box center [165, 100] width 10 height 10
type input "[DATE]"
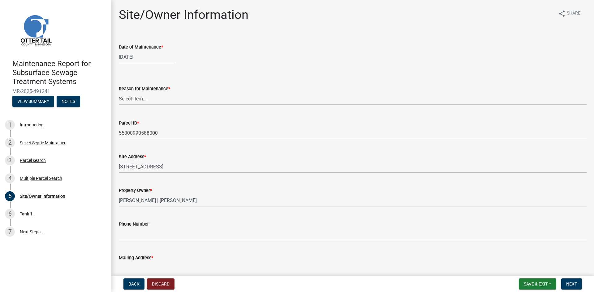
click at [160, 102] on select "Select Item... Called Routine Other" at bounding box center [353, 99] width 468 height 13
click at [119, 93] on select "Select Item... Called Routine Other" at bounding box center [353, 99] width 468 height 13
select select "3ac72b63-7b21-42e4-8192-806faae7a4f1"
click at [571, 286] on span "Next" at bounding box center [571, 284] width 11 height 5
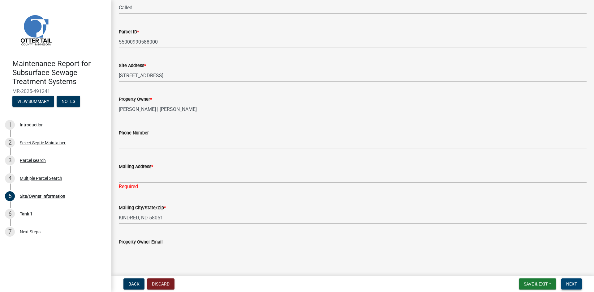
scroll to position [93, 0]
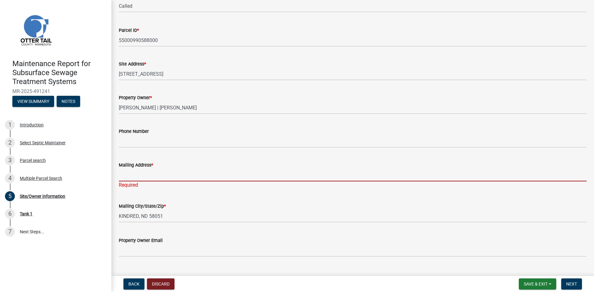
click at [128, 174] on input "Mailing Address *" at bounding box center [353, 175] width 468 height 13
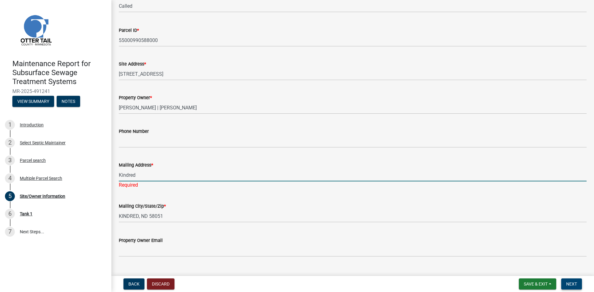
type input "Kindred"
click at [565, 282] on button "Next" at bounding box center [571, 284] width 21 height 11
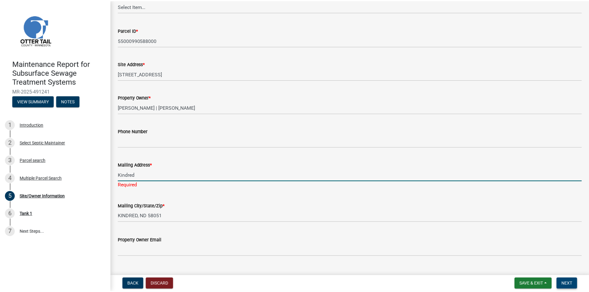
scroll to position [0, 0]
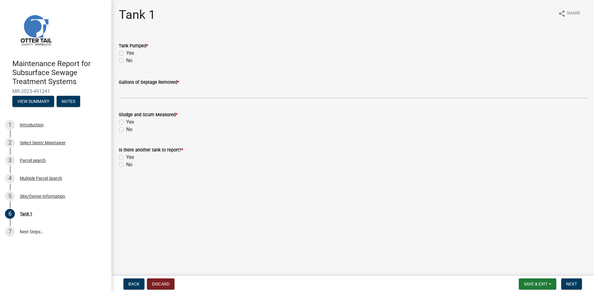
click at [126, 53] on label "Yes" at bounding box center [130, 53] width 8 height 7
click at [126, 53] on input "Yes" at bounding box center [128, 52] width 4 height 4
radio input "true"
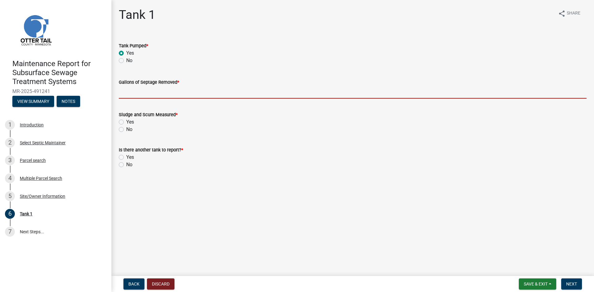
click at [129, 96] on input "Gallons of Septage Removed *" at bounding box center [353, 92] width 468 height 13
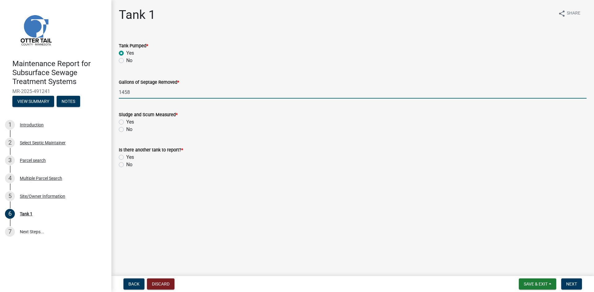
type input "1458"
click at [126, 130] on label "No" at bounding box center [129, 129] width 6 height 7
click at [126, 130] on input "No" at bounding box center [128, 128] width 4 height 4
radio input "true"
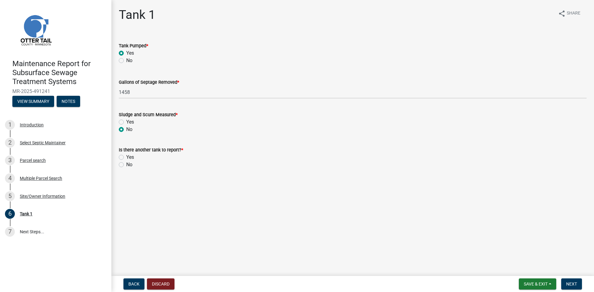
click at [126, 164] on label "No" at bounding box center [129, 164] width 6 height 7
click at [126, 164] on input "No" at bounding box center [128, 163] width 4 height 4
radio input "true"
click at [573, 285] on span "Next" at bounding box center [571, 284] width 11 height 5
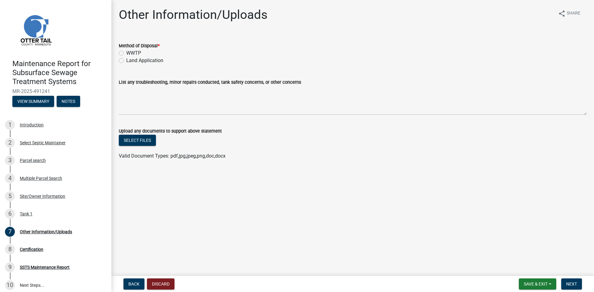
click at [158, 61] on label "Land Application" at bounding box center [144, 60] width 37 height 7
click at [130, 61] on input "Land Application" at bounding box center [128, 59] width 4 height 4
radio input "true"
click at [572, 286] on span "Next" at bounding box center [571, 284] width 11 height 5
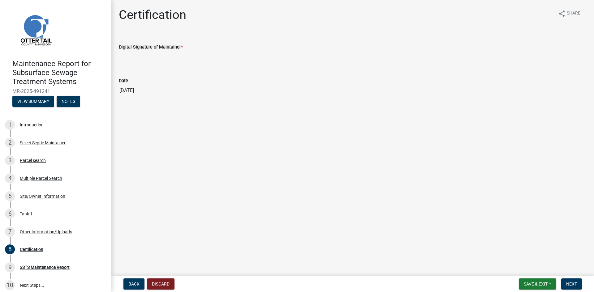
click at [525, 58] on input "Digital Signature of Maintainer *" at bounding box center [353, 57] width 468 height 13
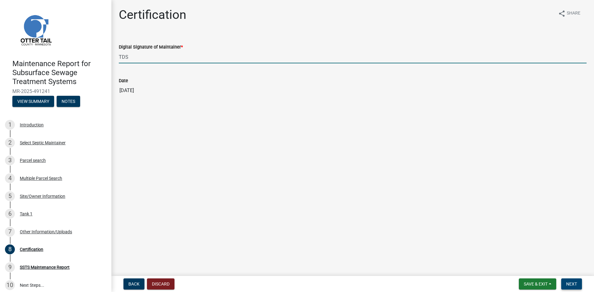
type input "TDS"
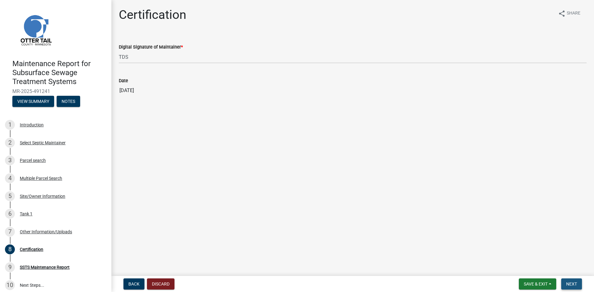
click at [571, 283] on span "Next" at bounding box center [571, 284] width 11 height 5
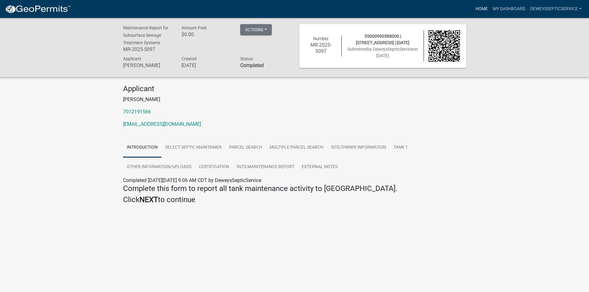
click at [481, 9] on link "Home" at bounding box center [481, 9] width 17 height 12
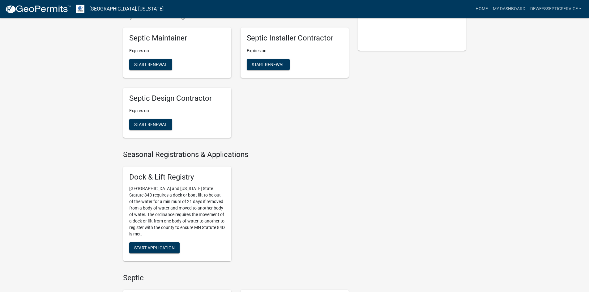
scroll to position [309, 0]
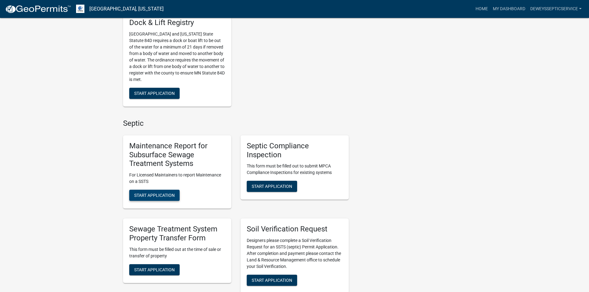
click at [147, 198] on span "Start Application" at bounding box center [154, 195] width 41 height 5
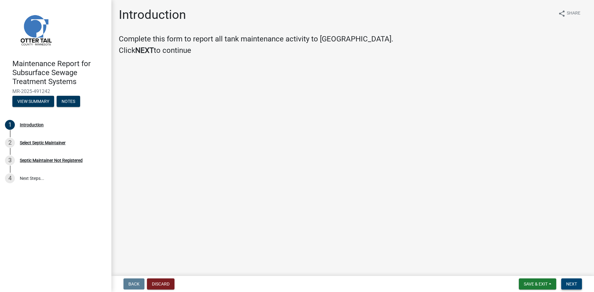
click at [571, 285] on span "Next" at bounding box center [571, 284] width 11 height 5
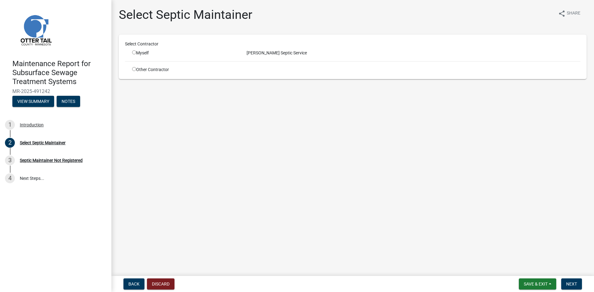
click at [133, 53] on input "radio" at bounding box center [134, 52] width 4 height 4
radio input "true"
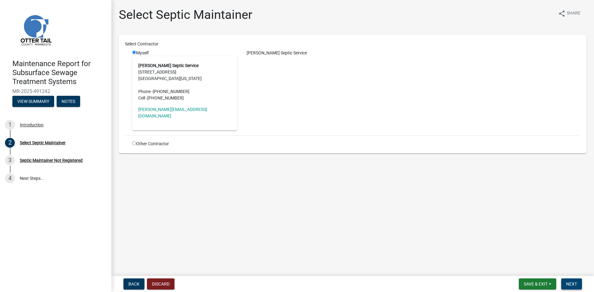
click at [569, 284] on span "Next" at bounding box center [571, 284] width 11 height 5
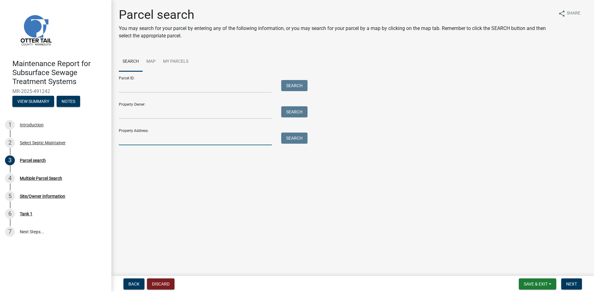
click at [143, 142] on input "Property Address:" at bounding box center [195, 139] width 153 height 13
type input "49196"
click at [291, 138] on button "Search" at bounding box center [294, 138] width 26 height 11
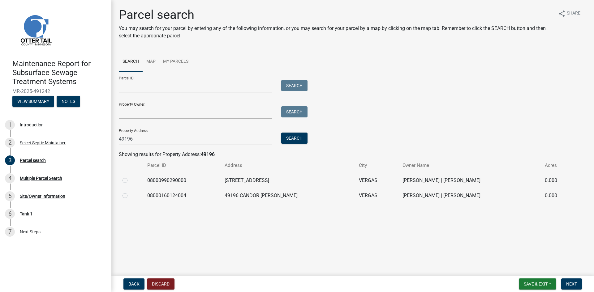
click at [128, 196] on div at bounding box center [131, 195] width 17 height 7
click at [130, 192] on label at bounding box center [130, 192] width 0 height 0
click at [130, 196] on input "radio" at bounding box center [132, 194] width 4 height 4
radio input "true"
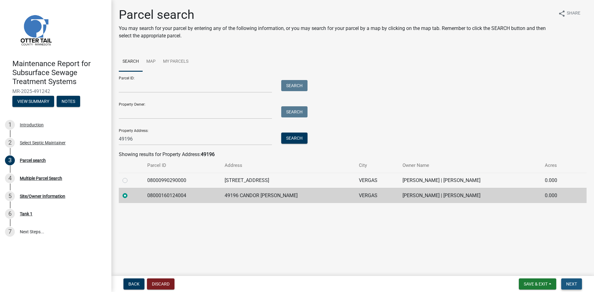
click at [572, 282] on span "Next" at bounding box center [571, 284] width 11 height 5
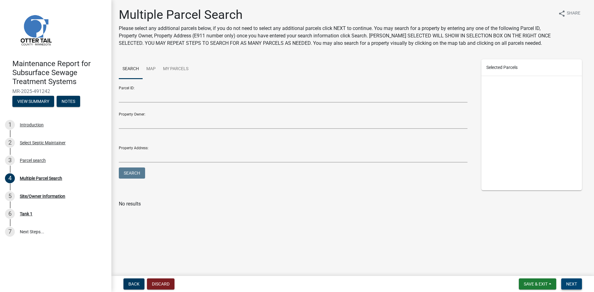
click at [572, 282] on span "Next" at bounding box center [571, 284] width 11 height 5
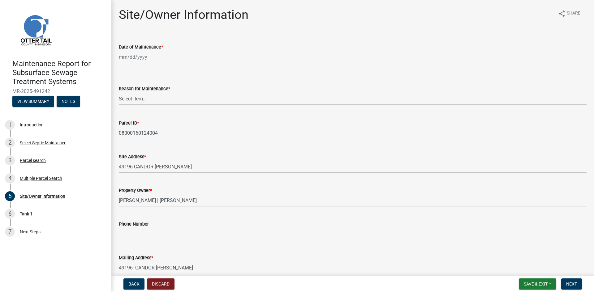
click at [143, 63] on wm-data-entity-input "Date of Maintenance *" at bounding box center [353, 52] width 468 height 34
click at [152, 59] on div at bounding box center [147, 57] width 57 height 13
select select "10"
select select "2025"
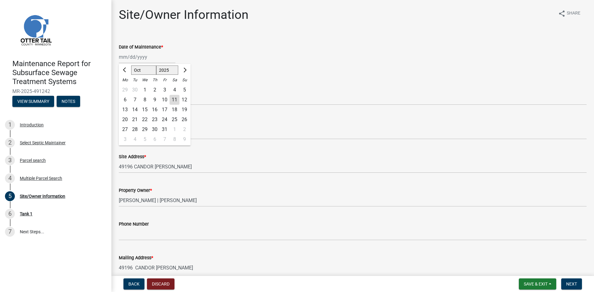
click at [164, 100] on div "10" at bounding box center [165, 100] width 10 height 10
type input "[DATE]"
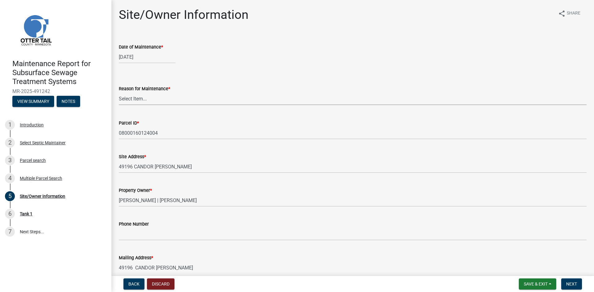
click at [164, 100] on select "Select Item... Called Routine Other" at bounding box center [353, 99] width 468 height 13
click at [119, 93] on select "Select Item... Called Routine Other" at bounding box center [353, 99] width 468 height 13
select select "3ac72b63-7b21-42e4-8192-806faae7a4f1"
click at [578, 284] on button "Next" at bounding box center [571, 284] width 21 height 11
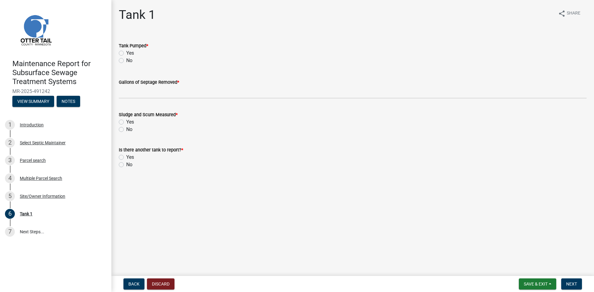
click at [126, 52] on label "Yes" at bounding box center [130, 53] width 8 height 7
click at [126, 52] on input "Yes" at bounding box center [128, 52] width 4 height 4
radio input "true"
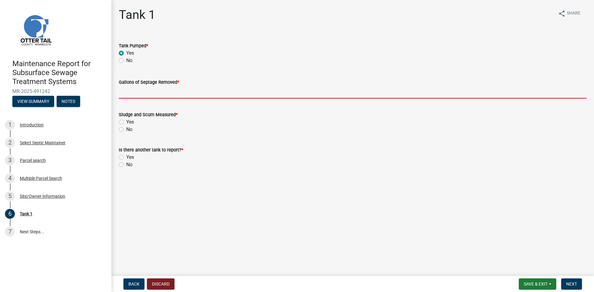
click at [126, 93] on input "Gallons of Septage Removed *" at bounding box center [353, 92] width 468 height 13
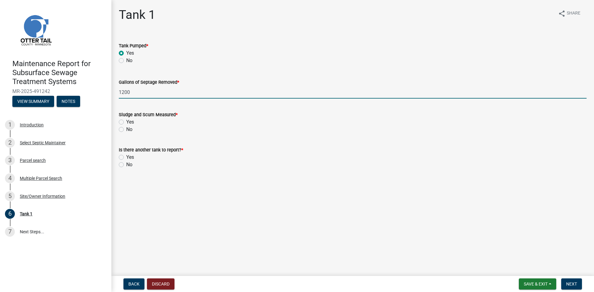
type input "1200"
click at [126, 127] on label "No" at bounding box center [129, 129] width 6 height 7
click at [126, 127] on input "No" at bounding box center [128, 128] width 4 height 4
radio input "true"
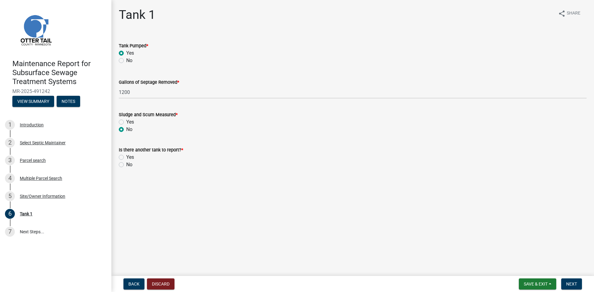
click at [126, 164] on label "No" at bounding box center [129, 164] width 6 height 7
click at [126, 164] on input "No" at bounding box center [128, 163] width 4 height 4
radio input "true"
click at [564, 283] on button "Next" at bounding box center [571, 284] width 21 height 11
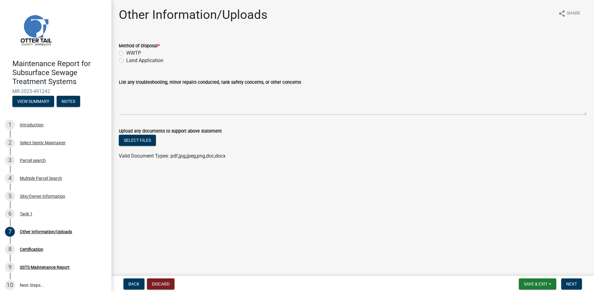
click at [155, 58] on label "Land Application" at bounding box center [144, 60] width 37 height 7
click at [130, 58] on input "Land Application" at bounding box center [128, 59] width 4 height 4
radio input "true"
click at [571, 283] on span "Next" at bounding box center [571, 284] width 11 height 5
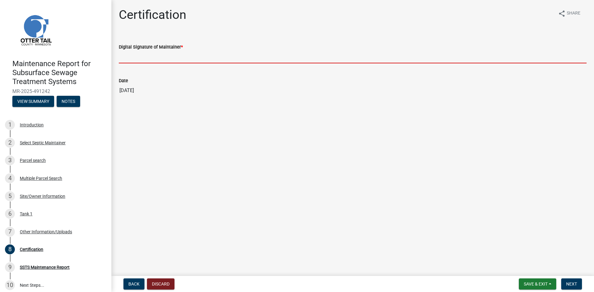
click at [530, 63] on input "Digital Signature of Maintainer *" at bounding box center [353, 57] width 468 height 13
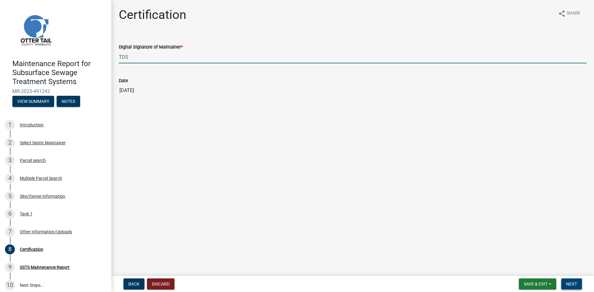
type input "TDS"
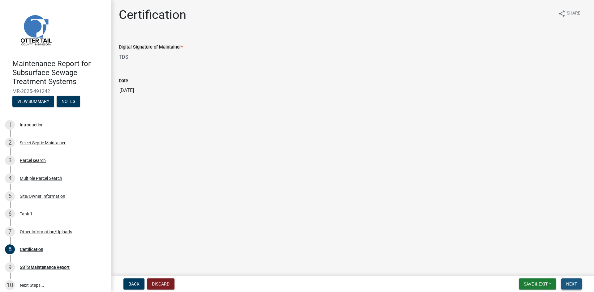
click at [571, 283] on span "Next" at bounding box center [571, 284] width 11 height 5
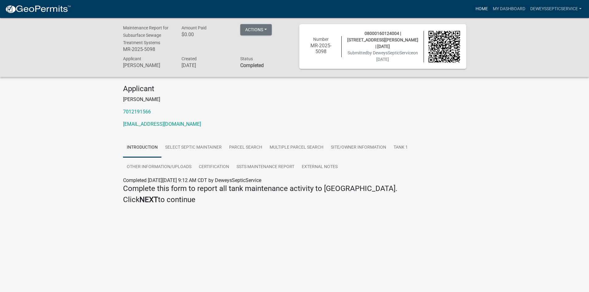
click at [482, 8] on link "Home" at bounding box center [481, 9] width 17 height 12
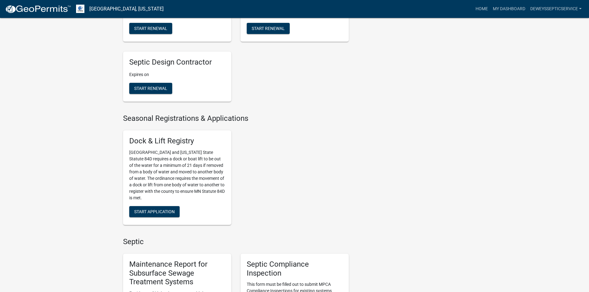
scroll to position [309, 0]
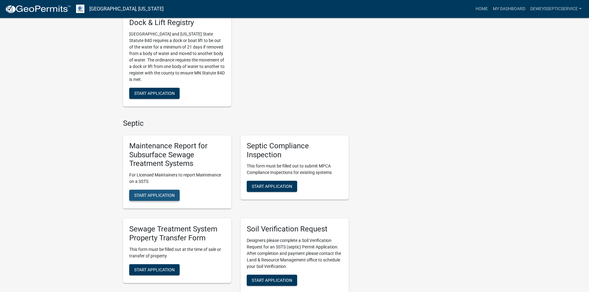
click at [160, 198] on span "Start Application" at bounding box center [154, 195] width 41 height 5
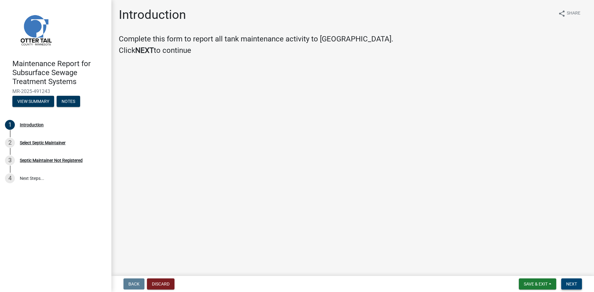
click at [581, 283] on button "Next" at bounding box center [571, 284] width 21 height 11
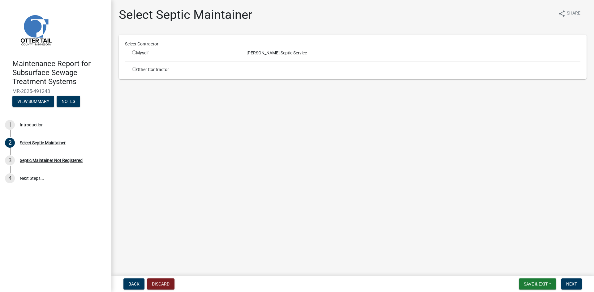
click at [133, 51] on input "radio" at bounding box center [134, 52] width 4 height 4
radio input "true"
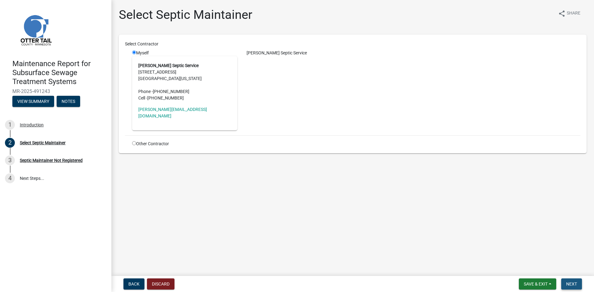
click at [570, 282] on span "Next" at bounding box center [571, 284] width 11 height 5
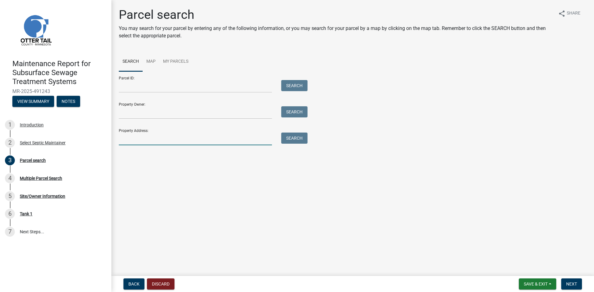
click at [142, 138] on input "Property Address:" at bounding box center [195, 139] width 153 height 13
type input "50395"
click at [304, 140] on button "Search" at bounding box center [294, 138] width 26 height 11
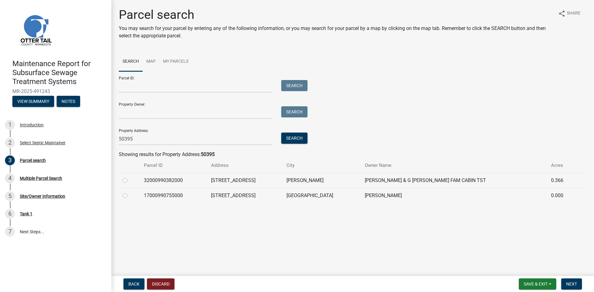
click at [130, 192] on label at bounding box center [130, 192] width 0 height 0
click at [130, 196] on input "radio" at bounding box center [132, 194] width 4 height 4
radio input "true"
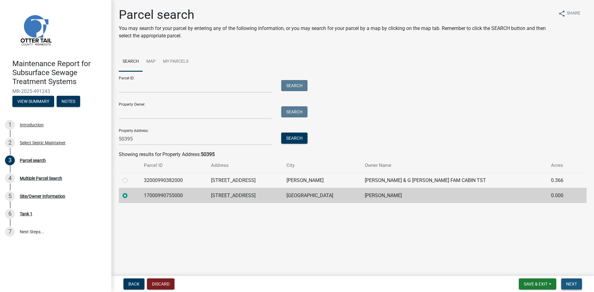
click at [568, 285] on span "Next" at bounding box center [571, 284] width 11 height 5
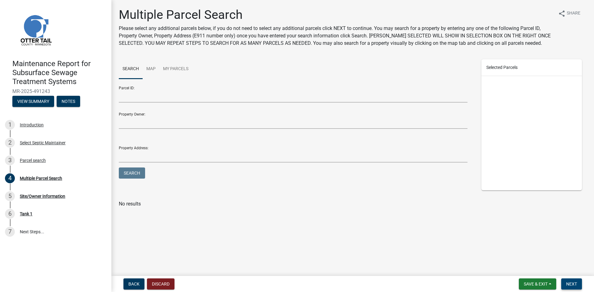
click at [571, 282] on span "Next" at bounding box center [571, 284] width 11 height 5
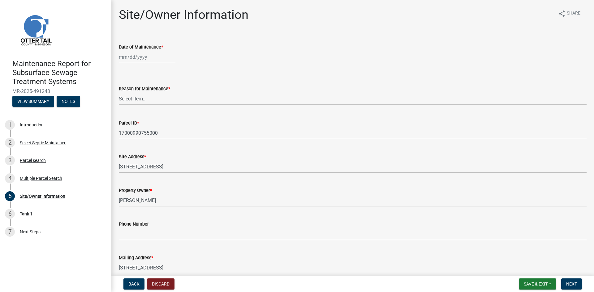
click at [136, 57] on div at bounding box center [147, 57] width 57 height 13
select select "10"
select select "2025"
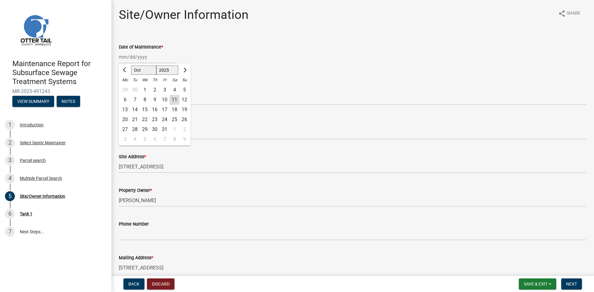
click at [163, 100] on div "10" at bounding box center [165, 100] width 10 height 10
type input "[DATE]"
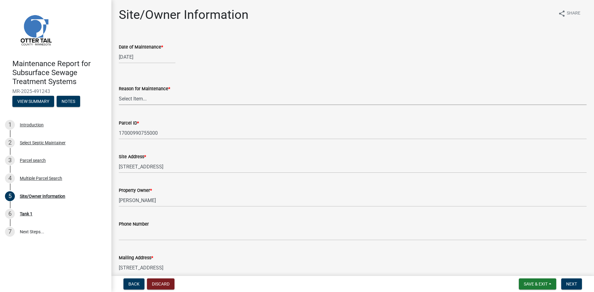
click at [163, 100] on select "Select Item... Called Routine Other" at bounding box center [353, 99] width 468 height 13
click at [119, 93] on select "Select Item... Called Routine Other" at bounding box center [353, 99] width 468 height 13
select select "3ac72b63-7b21-42e4-8192-806faae7a4f1"
click at [571, 286] on span "Next" at bounding box center [571, 284] width 11 height 5
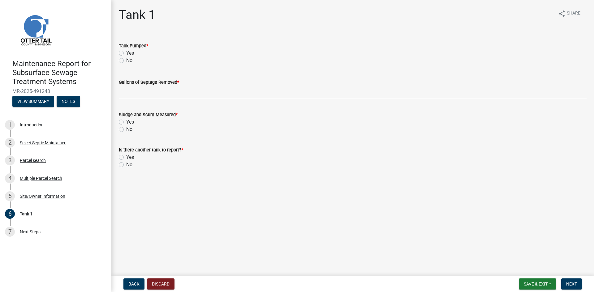
click at [126, 54] on label "Yes" at bounding box center [130, 53] width 8 height 7
click at [126, 54] on input "Yes" at bounding box center [128, 52] width 4 height 4
radio input "true"
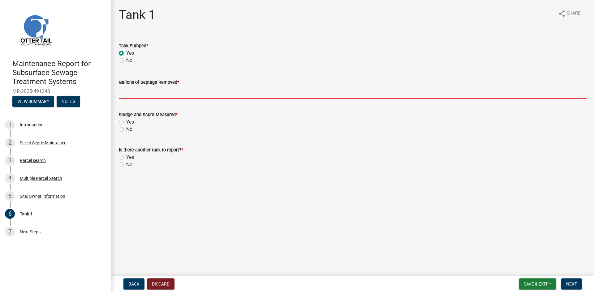
click at [122, 90] on input "Gallons of Septage Removed *" at bounding box center [353, 92] width 468 height 13
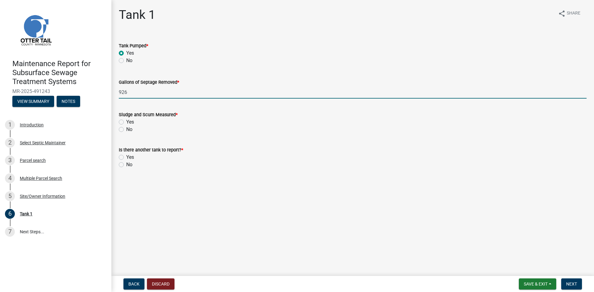
type input "926"
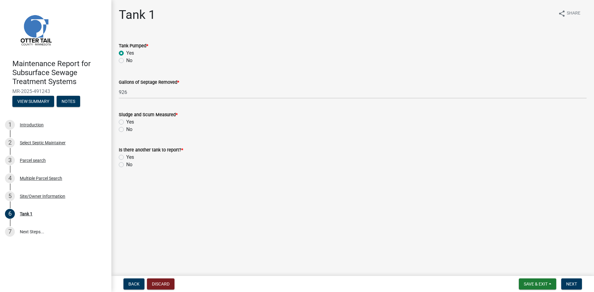
click at [126, 130] on label "No" at bounding box center [129, 129] width 6 height 7
click at [126, 130] on input "No" at bounding box center [128, 128] width 4 height 4
radio input "true"
click at [126, 165] on label "No" at bounding box center [129, 164] width 6 height 7
click at [126, 165] on input "No" at bounding box center [128, 163] width 4 height 4
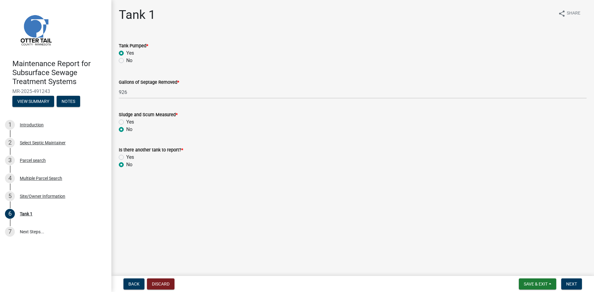
radio input "true"
click at [567, 284] on span "Next" at bounding box center [571, 284] width 11 height 5
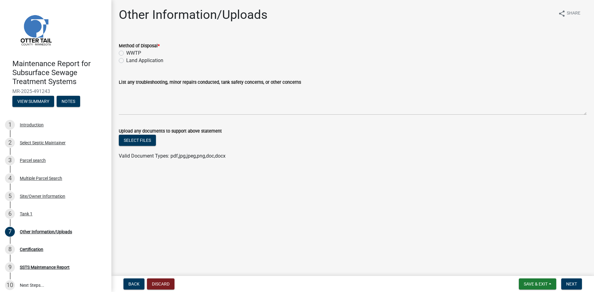
click at [159, 61] on label "Land Application" at bounding box center [144, 60] width 37 height 7
click at [130, 61] on input "Land Application" at bounding box center [128, 59] width 4 height 4
radio input "true"
click at [572, 286] on span "Next" at bounding box center [571, 284] width 11 height 5
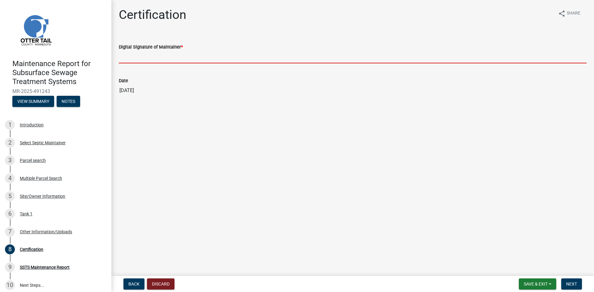
click at [543, 51] on input "Digital Signature of Maintainer *" at bounding box center [353, 57] width 468 height 13
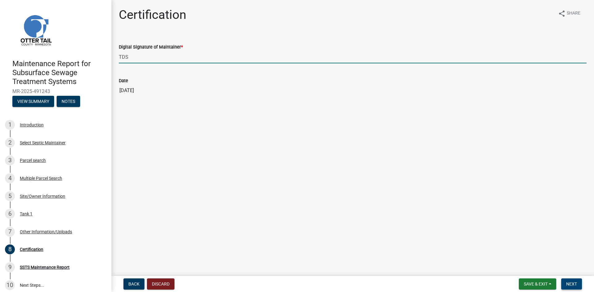
type input "TDS"
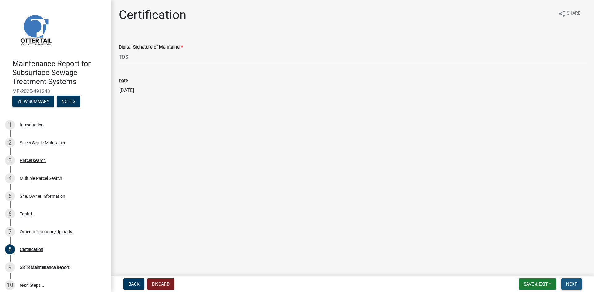
click at [581, 283] on button "Next" at bounding box center [571, 284] width 21 height 11
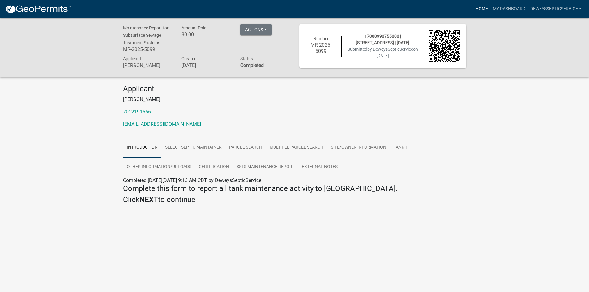
click at [484, 7] on link "Home" at bounding box center [481, 9] width 17 height 12
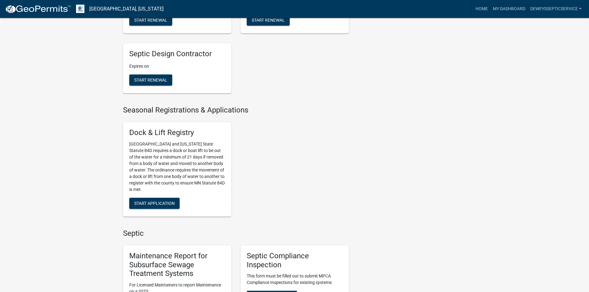
scroll to position [309, 0]
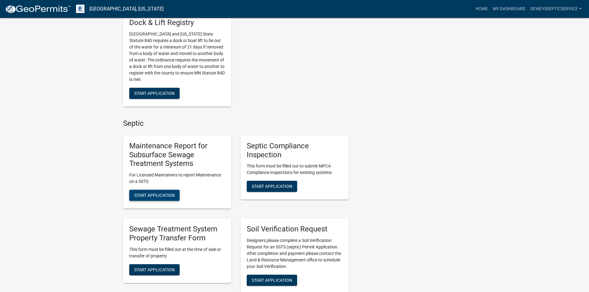
click at [154, 198] on span "Start Application" at bounding box center [154, 195] width 41 height 5
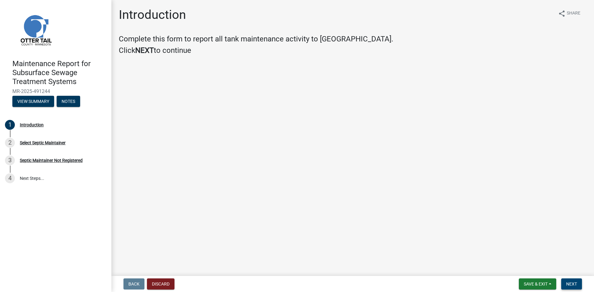
click at [575, 285] on span "Next" at bounding box center [571, 284] width 11 height 5
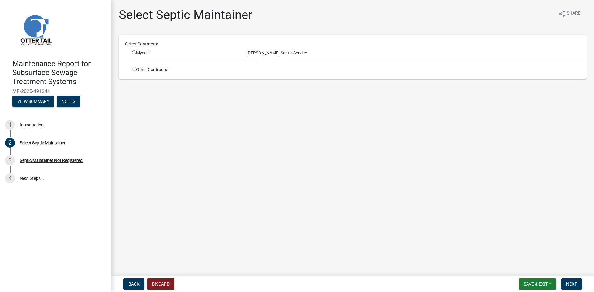
click at [135, 52] on input "radio" at bounding box center [134, 52] width 4 height 4
radio input "true"
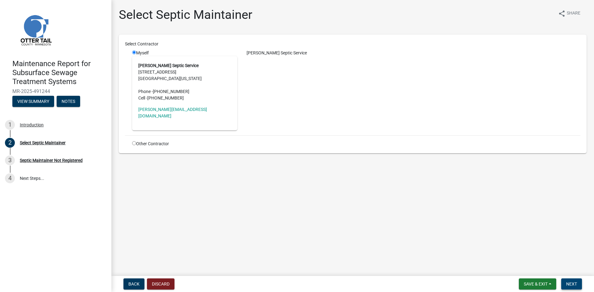
click at [562, 282] on button "Next" at bounding box center [571, 284] width 21 height 11
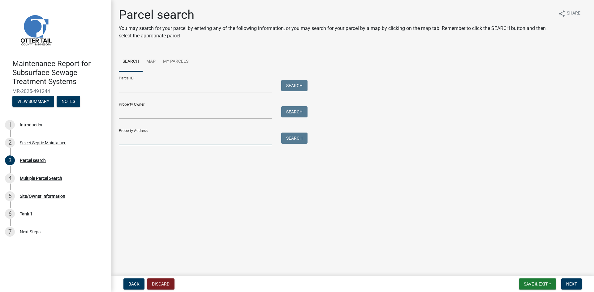
click at [185, 140] on input "Property Address:" at bounding box center [195, 139] width 153 height 13
type input "20873"
click at [288, 136] on button "Search" at bounding box center [294, 138] width 26 height 11
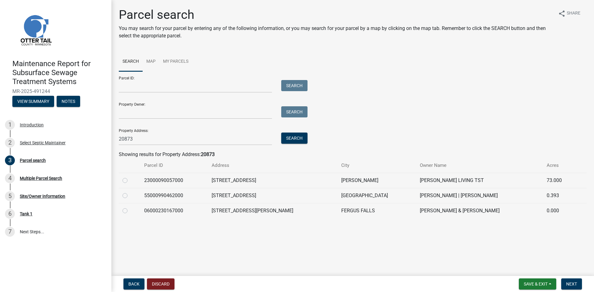
click at [130, 192] on label at bounding box center [130, 192] width 0 height 0
click at [130, 194] on input "radio" at bounding box center [132, 194] width 4 height 4
radio input "true"
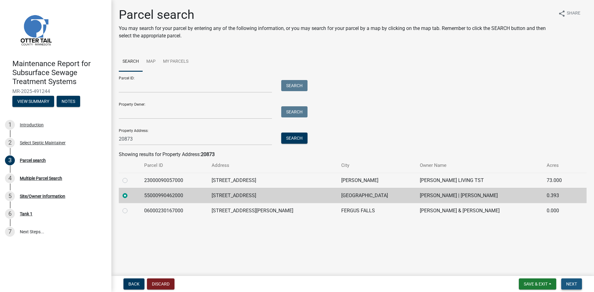
click at [572, 285] on span "Next" at bounding box center [571, 284] width 11 height 5
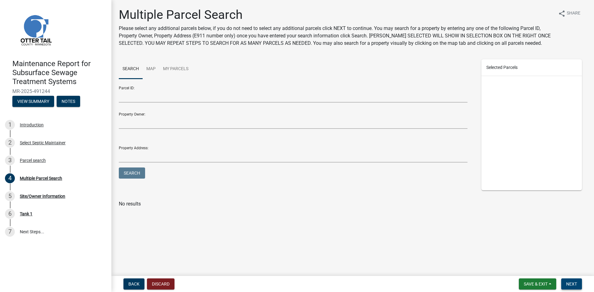
click at [572, 285] on span "Next" at bounding box center [571, 284] width 11 height 5
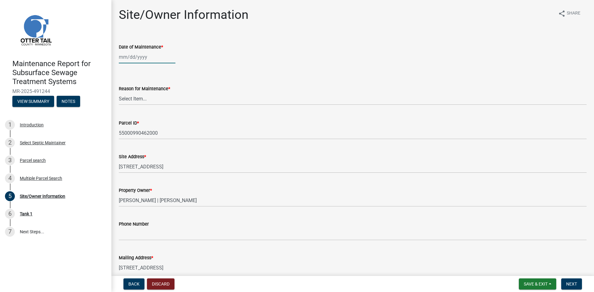
select select "10"
select select "2025"
click at [135, 59] on div "[PERSON_NAME] Feb Mar Apr [PERSON_NAME][DATE] Oct Nov [DATE] 1526 1527 1528 152…" at bounding box center [147, 57] width 57 height 13
click at [164, 101] on div "10" at bounding box center [165, 100] width 10 height 10
type input "[DATE]"
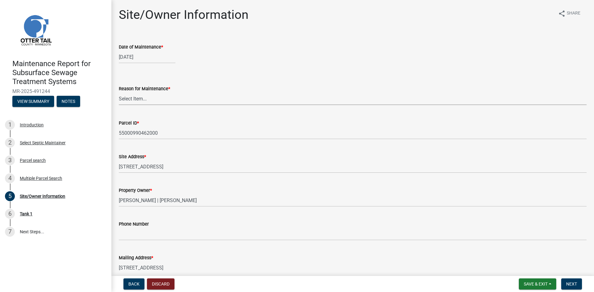
click at [160, 103] on select "Select Item... Called Routine Other" at bounding box center [353, 99] width 468 height 13
click at [119, 93] on select "Select Item... Called Routine Other" at bounding box center [353, 99] width 468 height 13
select select "3ac72b63-7b21-42e4-8192-806faae7a4f1"
click at [569, 285] on span "Next" at bounding box center [571, 284] width 11 height 5
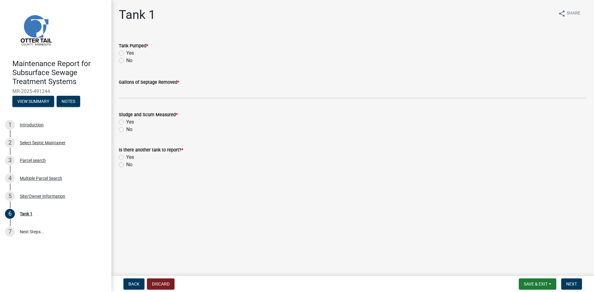
click at [126, 54] on label "Yes" at bounding box center [130, 53] width 8 height 7
click at [126, 54] on input "Yes" at bounding box center [128, 52] width 4 height 4
radio input "true"
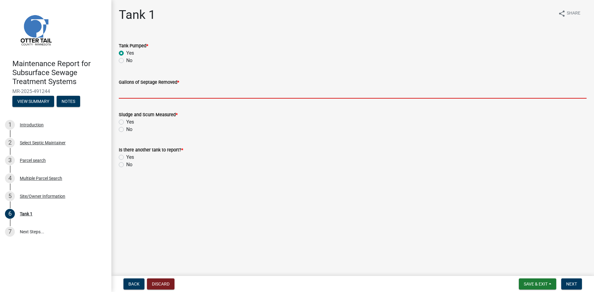
click at [130, 91] on input "Gallons of Septage Removed *" at bounding box center [353, 92] width 468 height 13
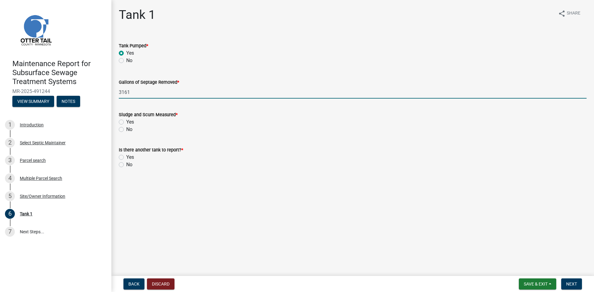
type input "3161"
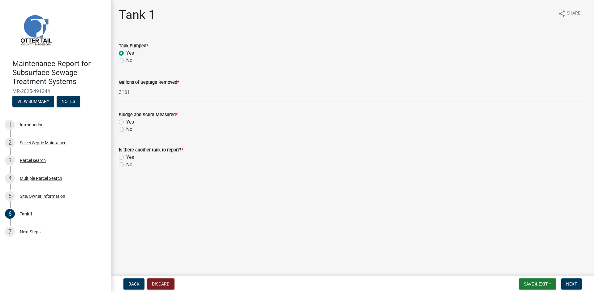
drag, startPoint x: 121, startPoint y: 129, endPoint x: 126, endPoint y: 151, distance: 22.2
click at [126, 129] on label "No" at bounding box center [129, 129] width 6 height 7
click at [126, 129] on input "No" at bounding box center [128, 128] width 4 height 4
radio input "true"
click at [126, 167] on label "No" at bounding box center [129, 164] width 6 height 7
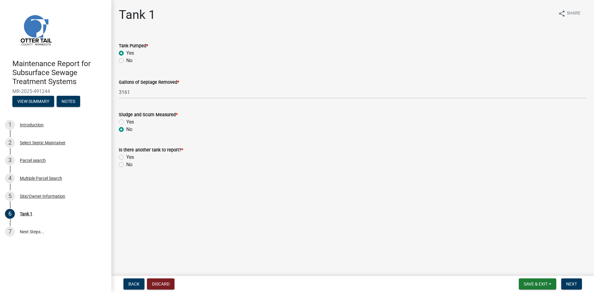
click at [126, 165] on input "No" at bounding box center [128, 163] width 4 height 4
radio input "true"
click at [570, 285] on span "Next" at bounding box center [571, 284] width 11 height 5
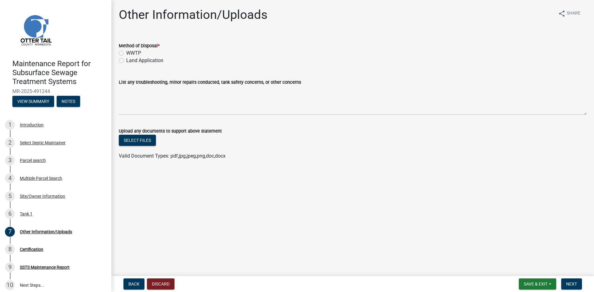
click at [141, 60] on label "Land Application" at bounding box center [144, 60] width 37 height 7
click at [130, 60] on input "Land Application" at bounding box center [128, 59] width 4 height 4
radio input "true"
click at [572, 285] on span "Next" at bounding box center [571, 284] width 11 height 5
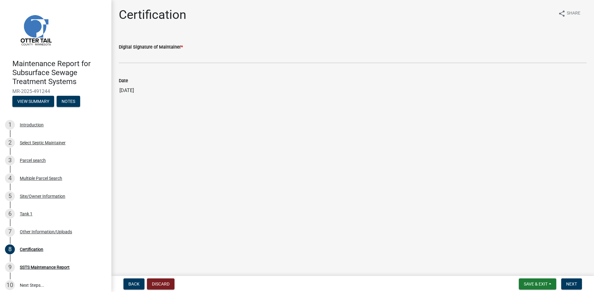
click at [489, 50] on div "Digital Signature of Maintainer *" at bounding box center [353, 46] width 468 height 7
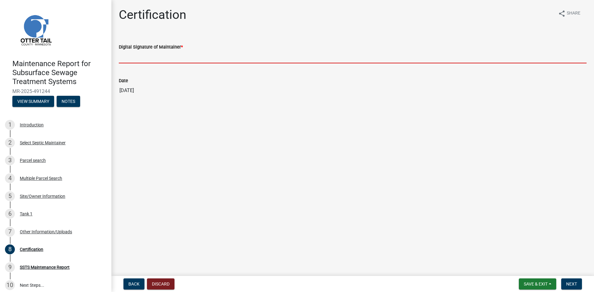
click at [495, 58] on input "Digital Signature of Maintainer *" at bounding box center [353, 57] width 468 height 13
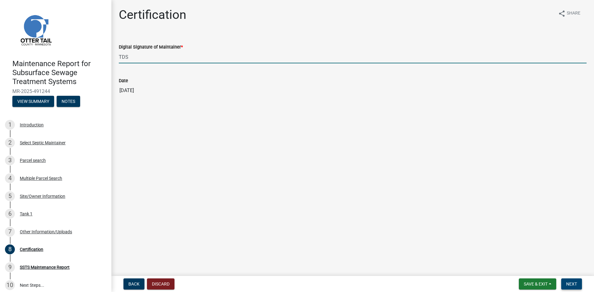
type input "TDS"
click at [569, 286] on span "Next" at bounding box center [571, 284] width 11 height 5
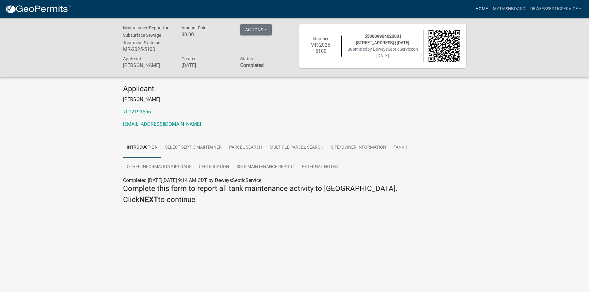
click at [481, 10] on link "Home" at bounding box center [481, 9] width 17 height 12
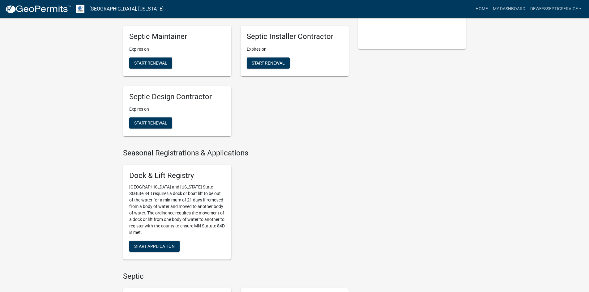
scroll to position [278, 0]
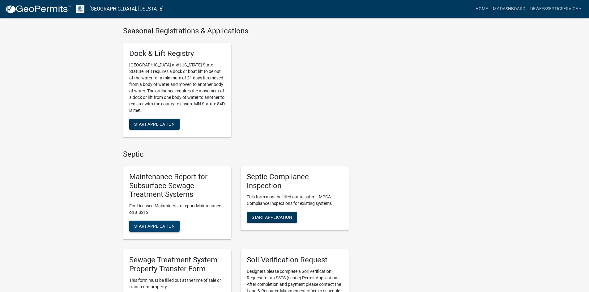
click at [150, 229] on span "Start Application" at bounding box center [154, 226] width 41 height 5
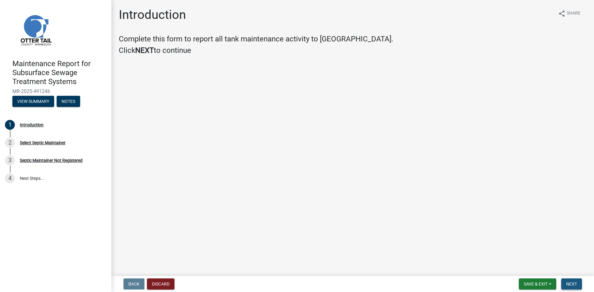
click at [573, 286] on span "Next" at bounding box center [571, 284] width 11 height 5
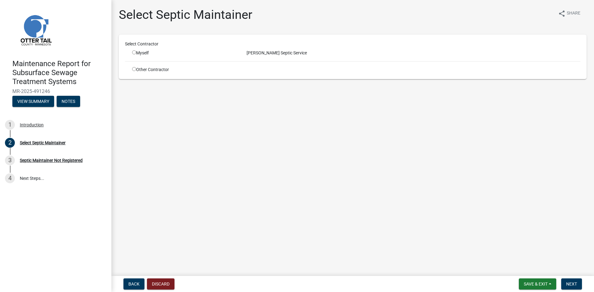
click at [134, 53] on input "radio" at bounding box center [134, 52] width 4 height 4
radio input "true"
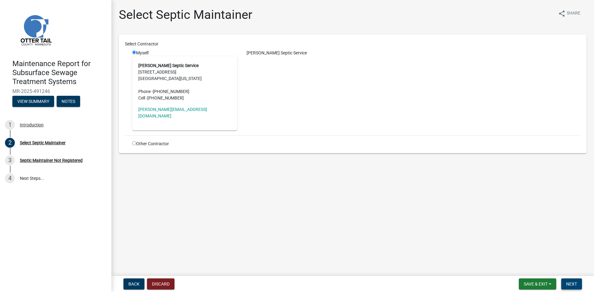
click at [569, 284] on span "Next" at bounding box center [571, 284] width 11 height 5
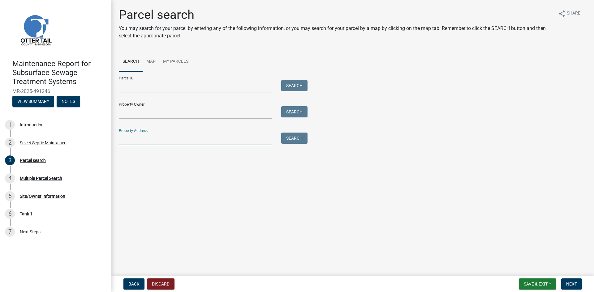
click at [147, 143] on input "Property Address:" at bounding box center [195, 139] width 153 height 13
type input "30165"
click at [288, 138] on button "Search" at bounding box center [294, 138] width 26 height 11
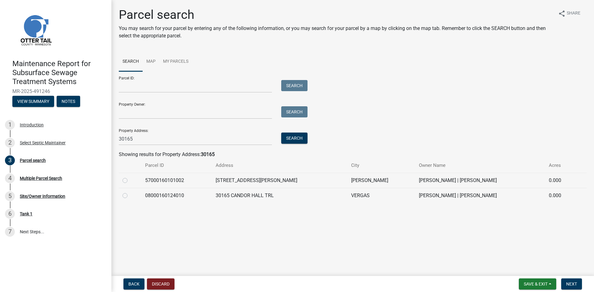
click at [130, 192] on label at bounding box center [130, 192] width 0 height 0
click at [130, 196] on input "radio" at bounding box center [132, 194] width 4 height 4
radio input "true"
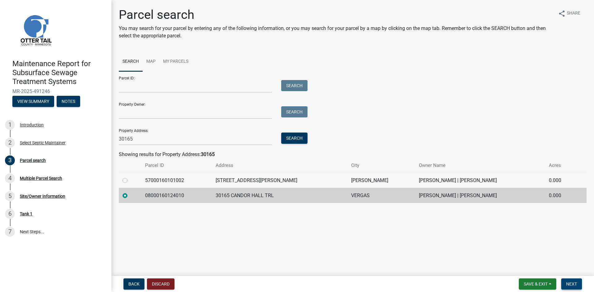
click at [569, 284] on span "Next" at bounding box center [571, 284] width 11 height 5
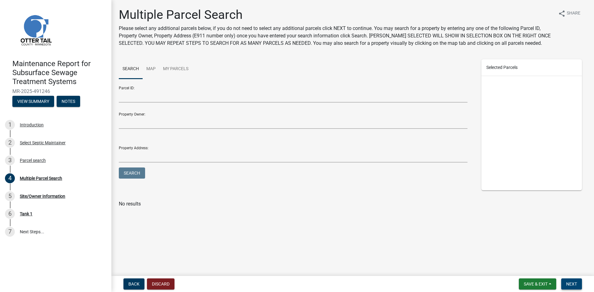
click at [569, 284] on span "Next" at bounding box center [571, 284] width 11 height 5
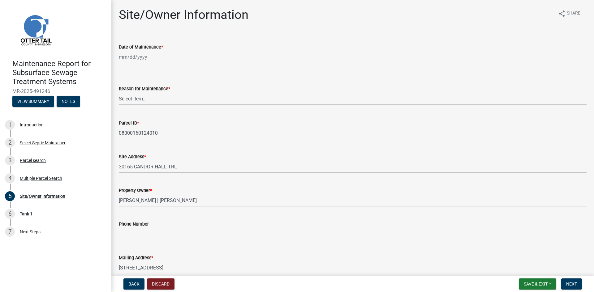
select select "10"
select select "2025"
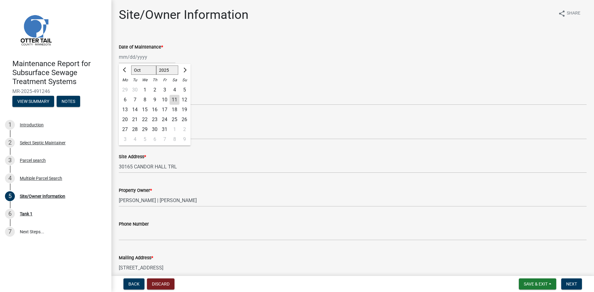
click at [138, 56] on div "[PERSON_NAME] Feb Mar Apr [PERSON_NAME][DATE] Oct Nov [DATE] 1526 1527 1528 152…" at bounding box center [147, 57] width 57 height 13
click at [163, 100] on div "10" at bounding box center [165, 100] width 10 height 10
type input "[DATE]"
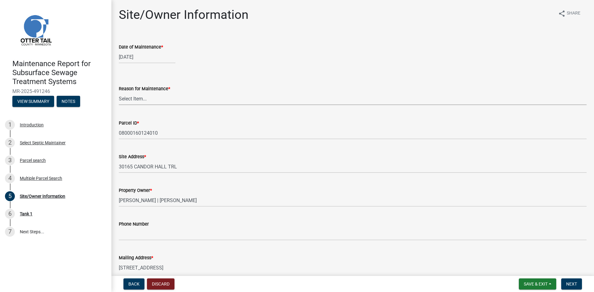
click at [162, 100] on select "Select Item... Called Routine Other" at bounding box center [353, 99] width 468 height 13
click at [119, 93] on select "Select Item... Called Routine Other" at bounding box center [353, 99] width 468 height 13
select select "3ac72b63-7b21-42e4-8192-806faae7a4f1"
click at [564, 284] on button "Next" at bounding box center [571, 284] width 21 height 11
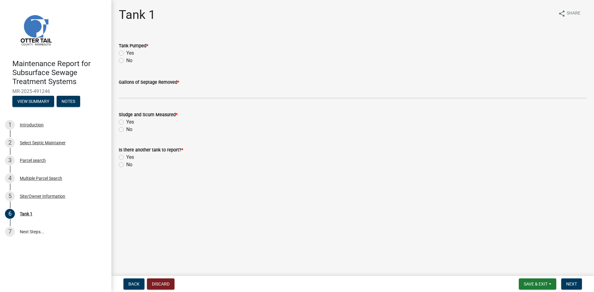
click at [126, 52] on label "Yes" at bounding box center [130, 53] width 8 height 7
click at [126, 52] on input "Yes" at bounding box center [128, 52] width 4 height 4
radio input "true"
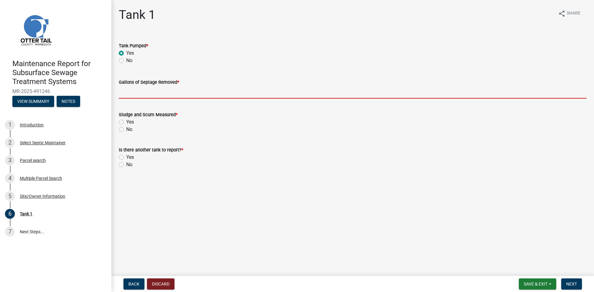
click at [133, 89] on input "Gallons of Septage Removed *" at bounding box center [353, 92] width 468 height 13
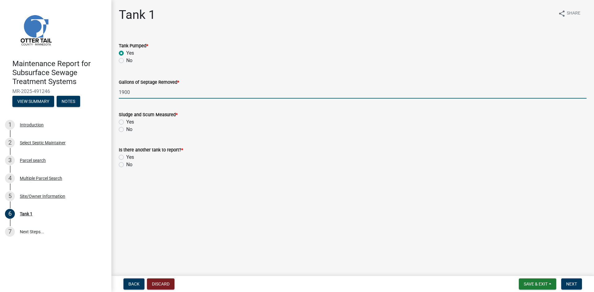
type input "1900"
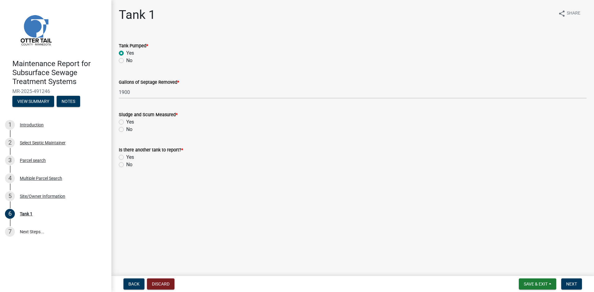
click at [126, 130] on label "No" at bounding box center [129, 129] width 6 height 7
click at [126, 130] on input "No" at bounding box center [128, 128] width 4 height 4
radio input "true"
click at [126, 165] on label "No" at bounding box center [129, 164] width 6 height 7
click at [126, 165] on input "No" at bounding box center [128, 163] width 4 height 4
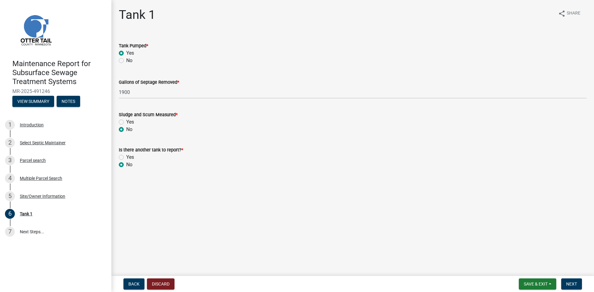
radio input "true"
click at [576, 283] on span "Next" at bounding box center [571, 284] width 11 height 5
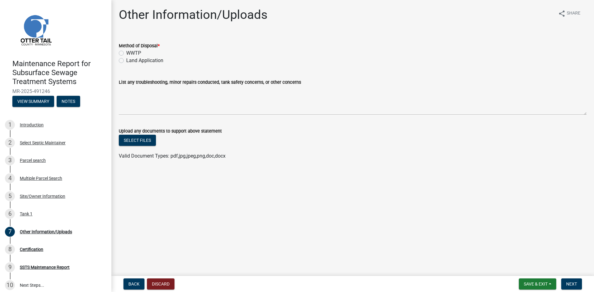
click at [143, 60] on label "Land Application" at bounding box center [144, 60] width 37 height 7
click at [130, 60] on input "Land Application" at bounding box center [128, 59] width 4 height 4
radio input "true"
click at [567, 283] on span "Next" at bounding box center [571, 284] width 11 height 5
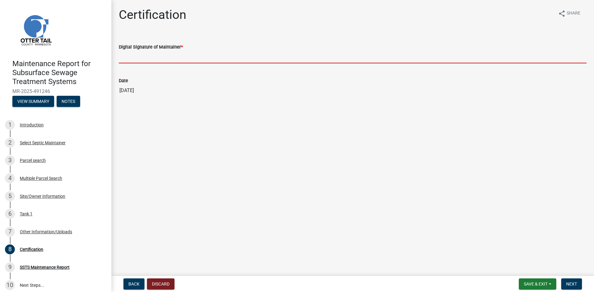
click at [523, 58] on input "Digital Signature of Maintainer *" at bounding box center [353, 57] width 468 height 13
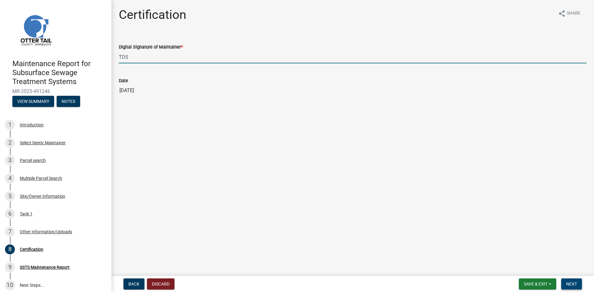
type input "TDS"
click at [570, 283] on span "Next" at bounding box center [571, 284] width 11 height 5
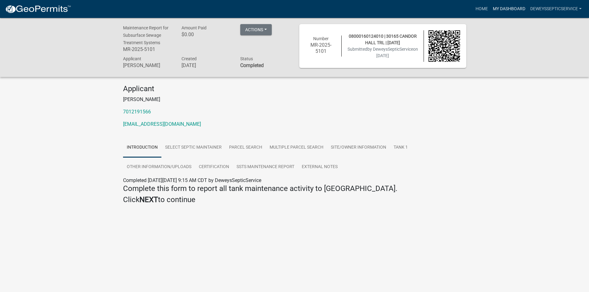
click at [504, 8] on link "My Dashboard" at bounding box center [509, 9] width 37 height 12
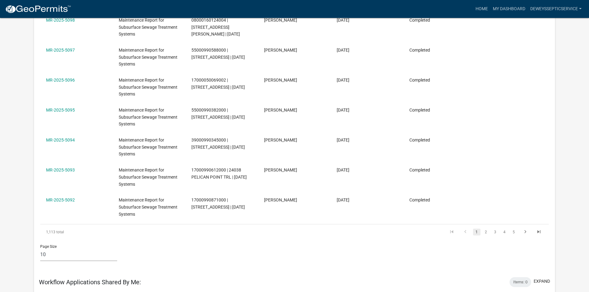
scroll to position [248, 0]
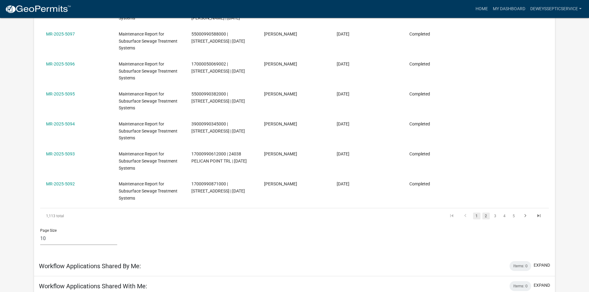
click at [485, 217] on link "2" at bounding box center [486, 216] width 7 height 7
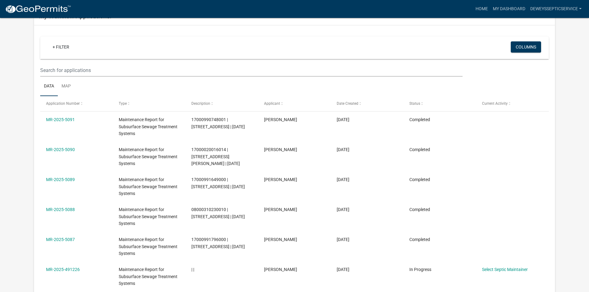
scroll to position [31, 0]
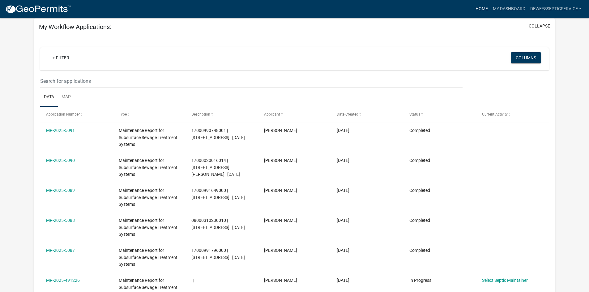
click at [480, 6] on link "Home" at bounding box center [481, 9] width 17 height 12
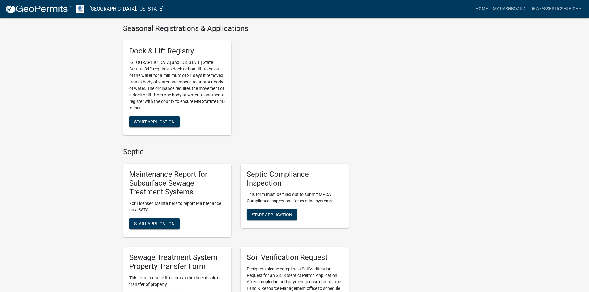
scroll to position [309, 0]
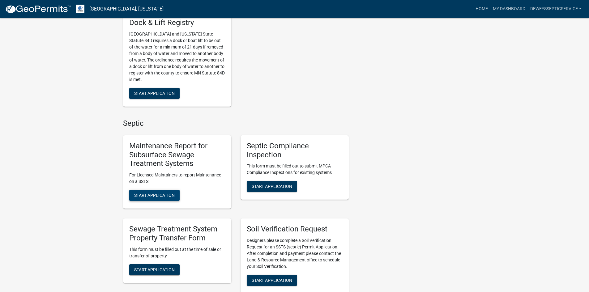
click at [171, 199] on button "Start Application" at bounding box center [154, 195] width 50 height 11
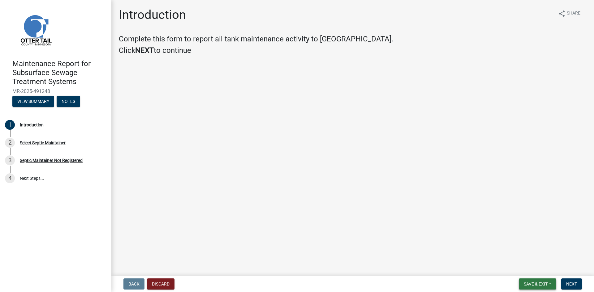
click at [532, 285] on span "Save & Exit" at bounding box center [536, 284] width 24 height 5
click at [514, 269] on button "Save & Exit" at bounding box center [532, 268] width 50 height 15
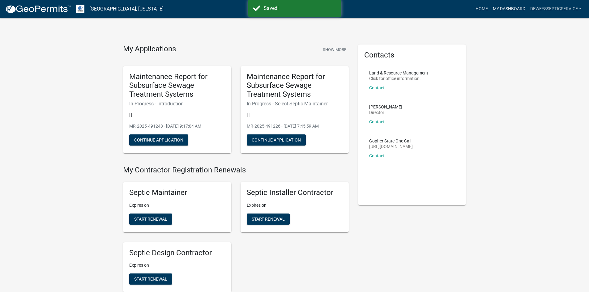
click at [504, 9] on link "My Dashboard" at bounding box center [509, 9] width 37 height 12
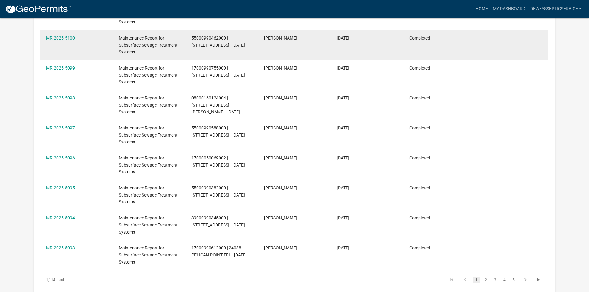
scroll to position [186, 0]
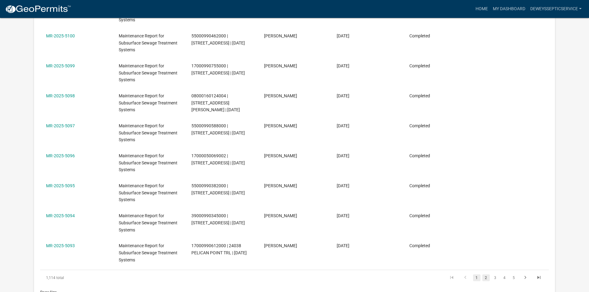
click at [485, 277] on link "2" at bounding box center [486, 278] width 7 height 7
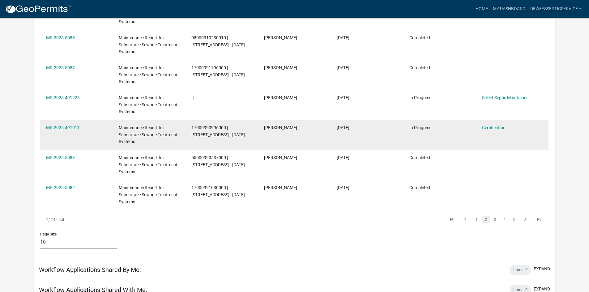
scroll to position [248, 0]
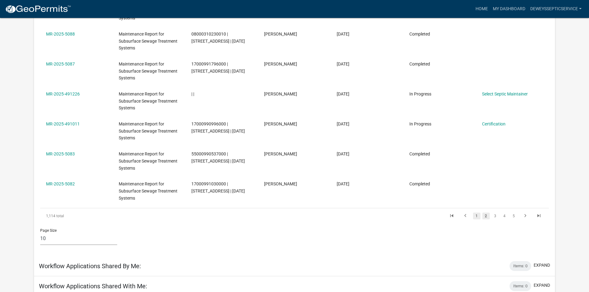
click at [476, 217] on link "1" at bounding box center [476, 216] width 7 height 7
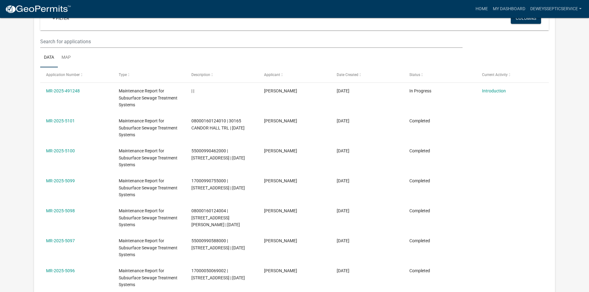
scroll to position [62, 0]
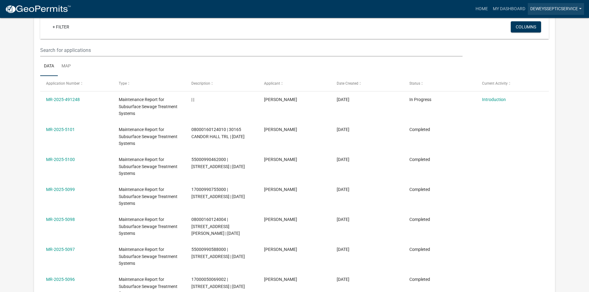
click at [562, 9] on link "DeweysSepticService" at bounding box center [556, 9] width 56 height 12
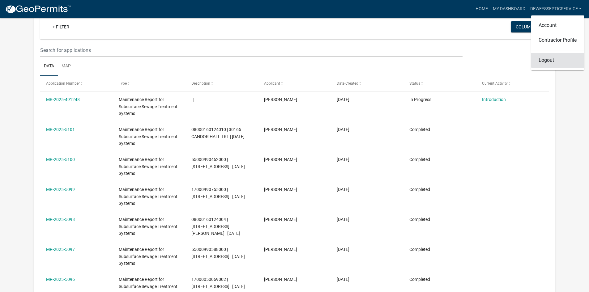
click at [556, 58] on link "Logout" at bounding box center [558, 60] width 53 height 15
